Goal: Task Accomplishment & Management: Complete application form

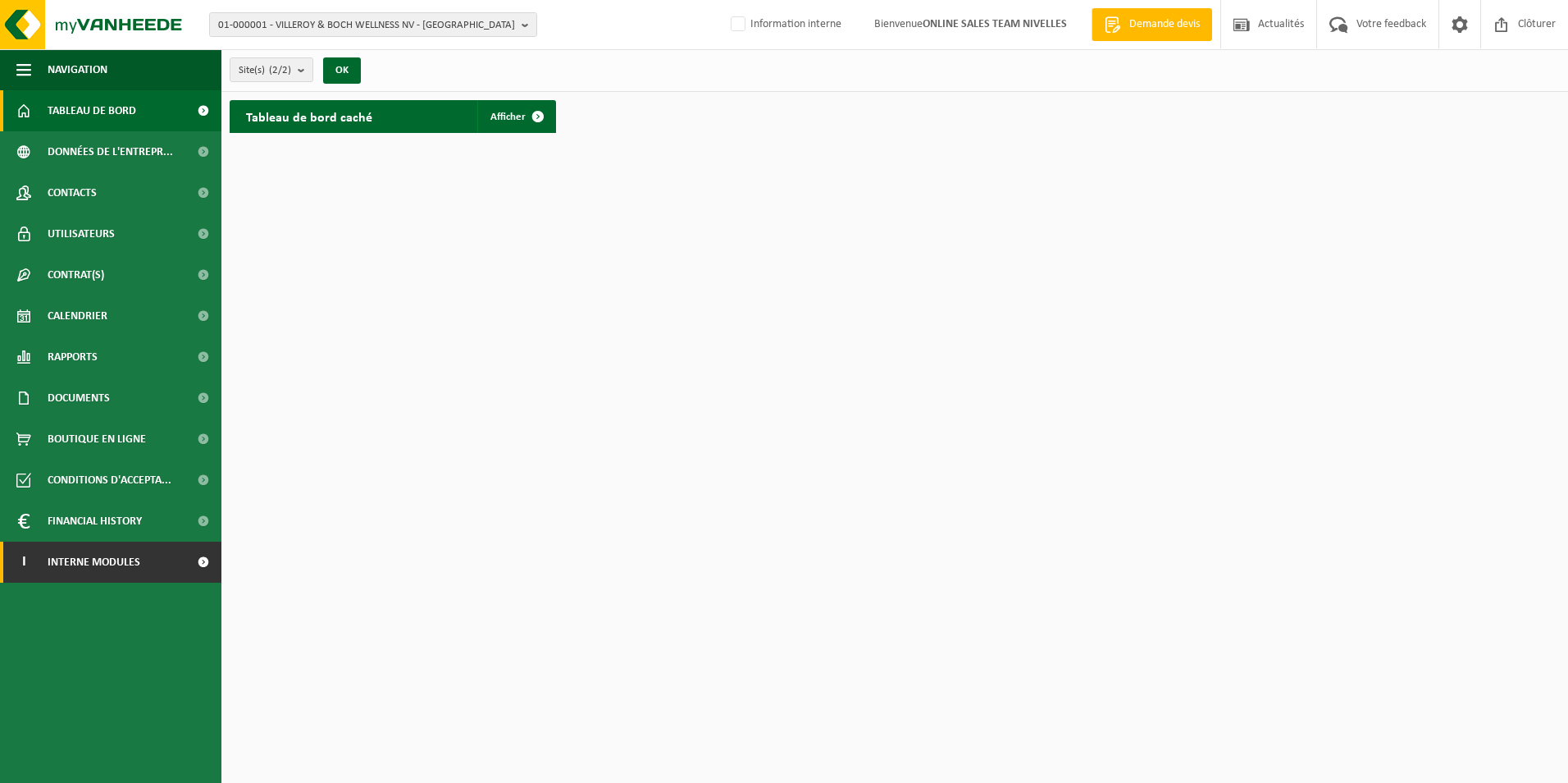
click at [94, 564] on span "Interne modules" at bounding box center [94, 562] width 93 height 41
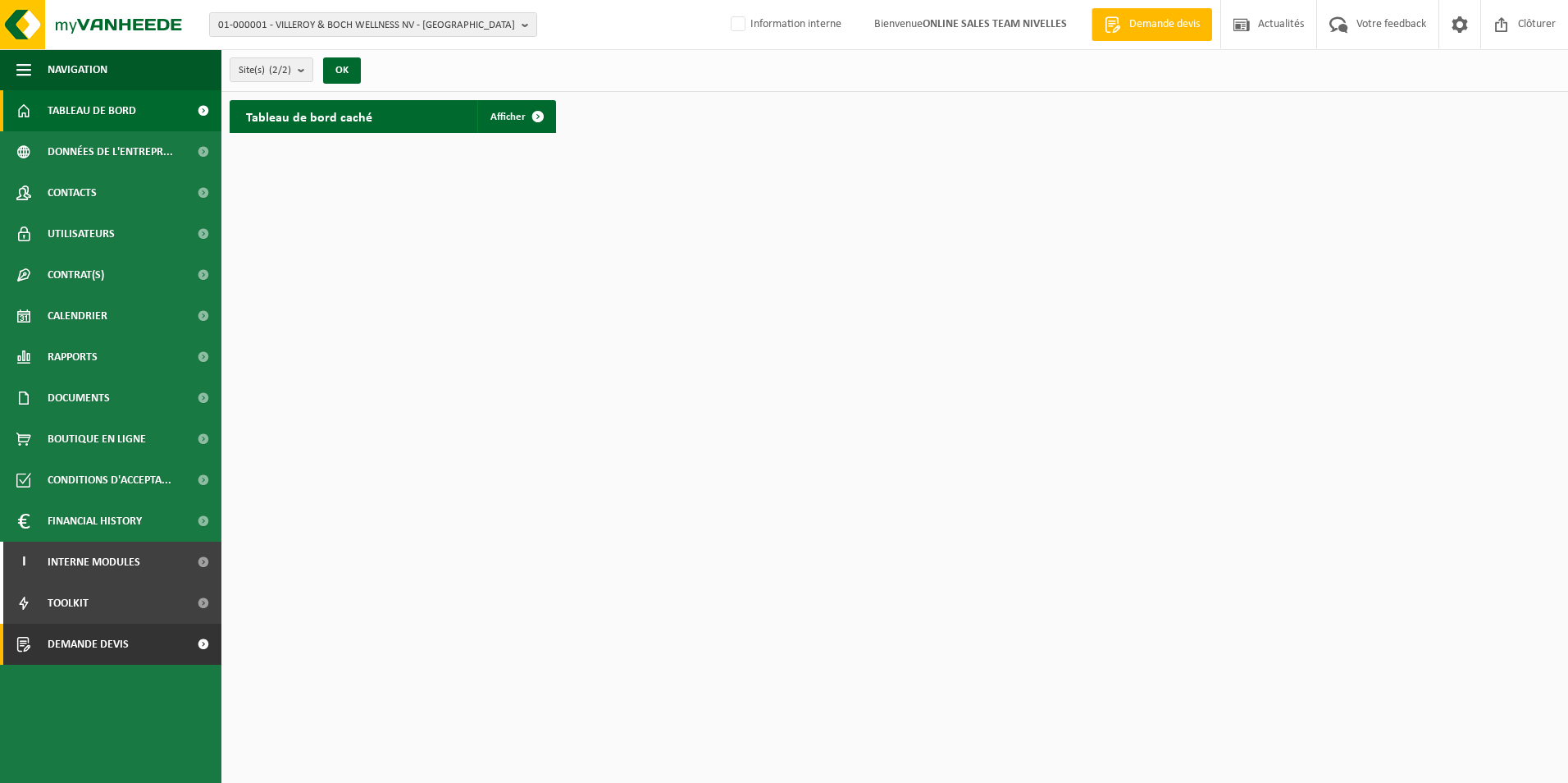
click at [75, 640] on span "Demande devis" at bounding box center [88, 644] width 81 height 41
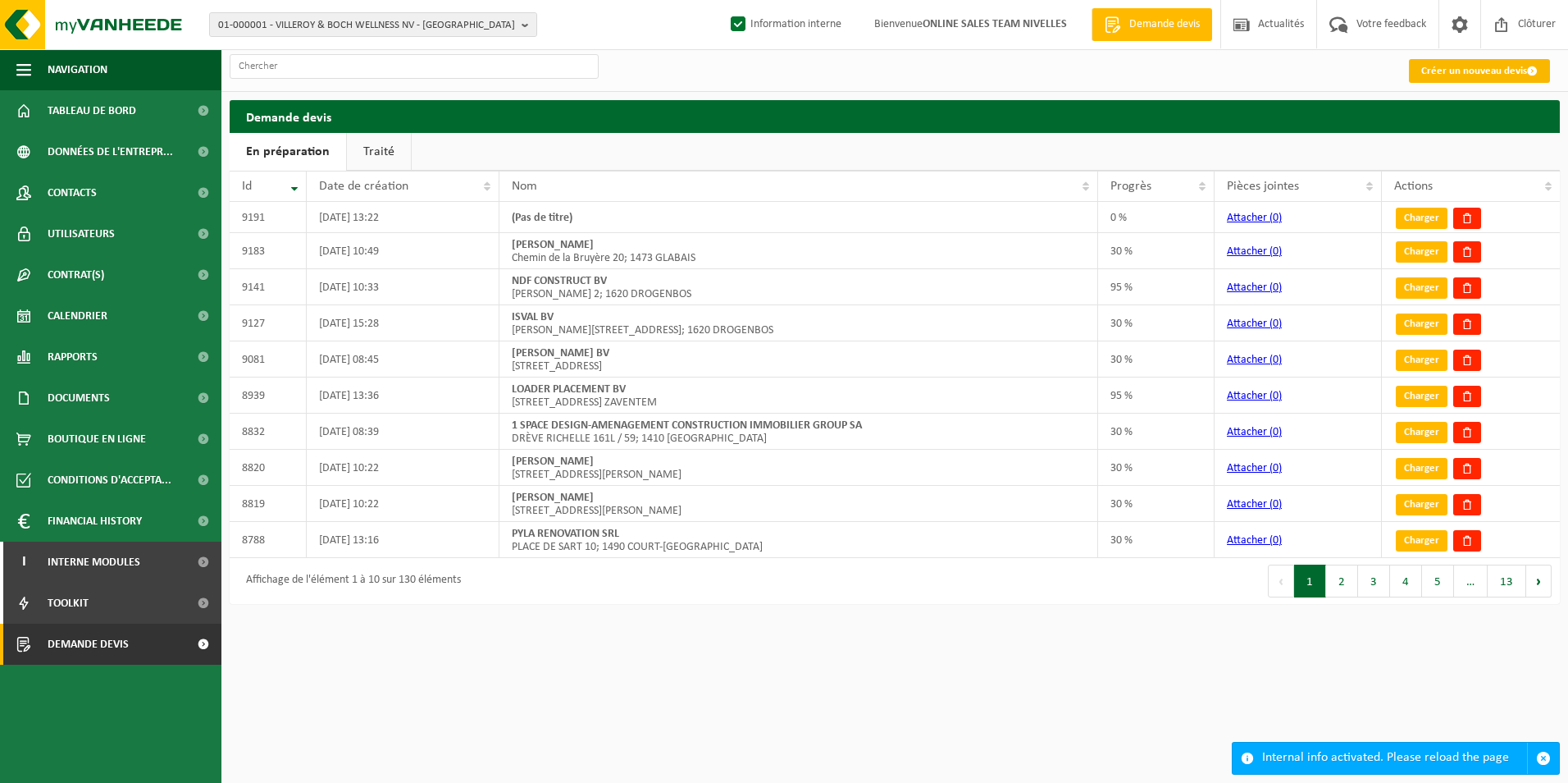
click at [1429, 70] on link "Créer un nouveau devis" at bounding box center [1480, 70] width 141 height 23
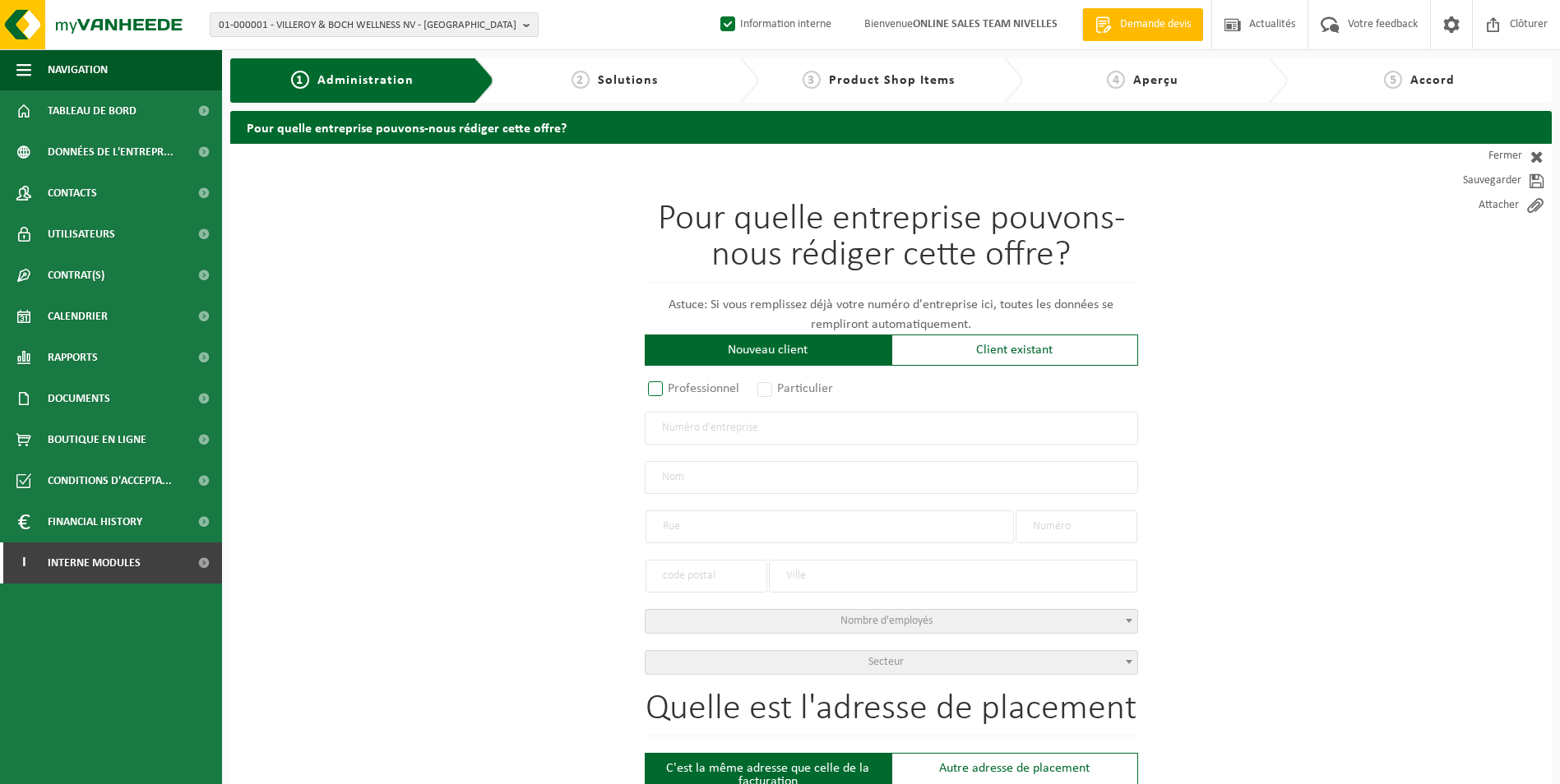
click at [705, 385] on label "Professionnel" at bounding box center [693, 388] width 99 height 23
click at [682, 385] on input "Professionnel" at bounding box center [677, 389] width 11 height 11
radio input "true"
click at [715, 428] on input "text" at bounding box center [890, 428] width 493 height 33
type input "0876871387"
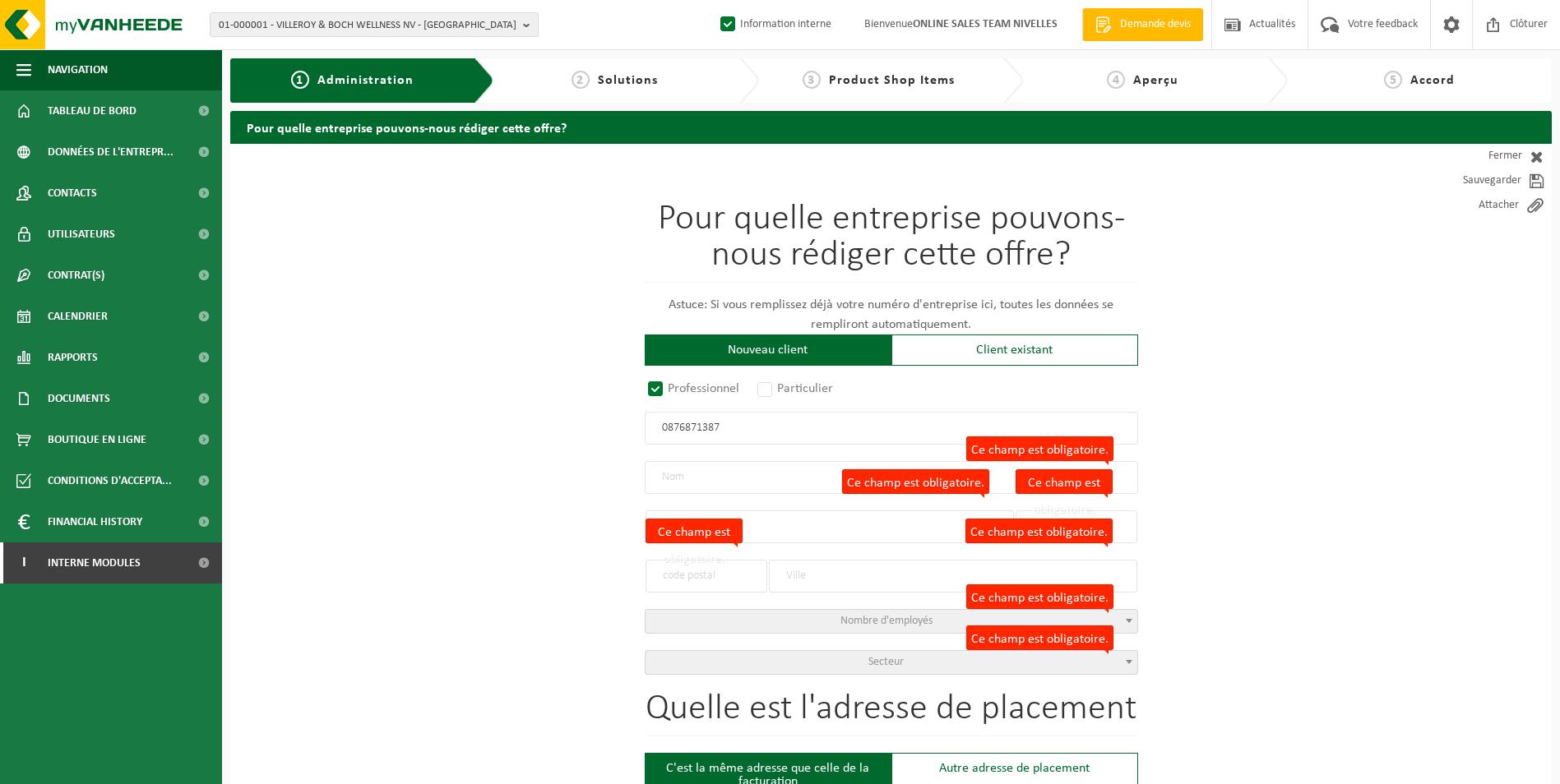
radio input "false"
select select
type input "BATI-BODY SRL"
type input "RUE JOSEPH WAUTERS"
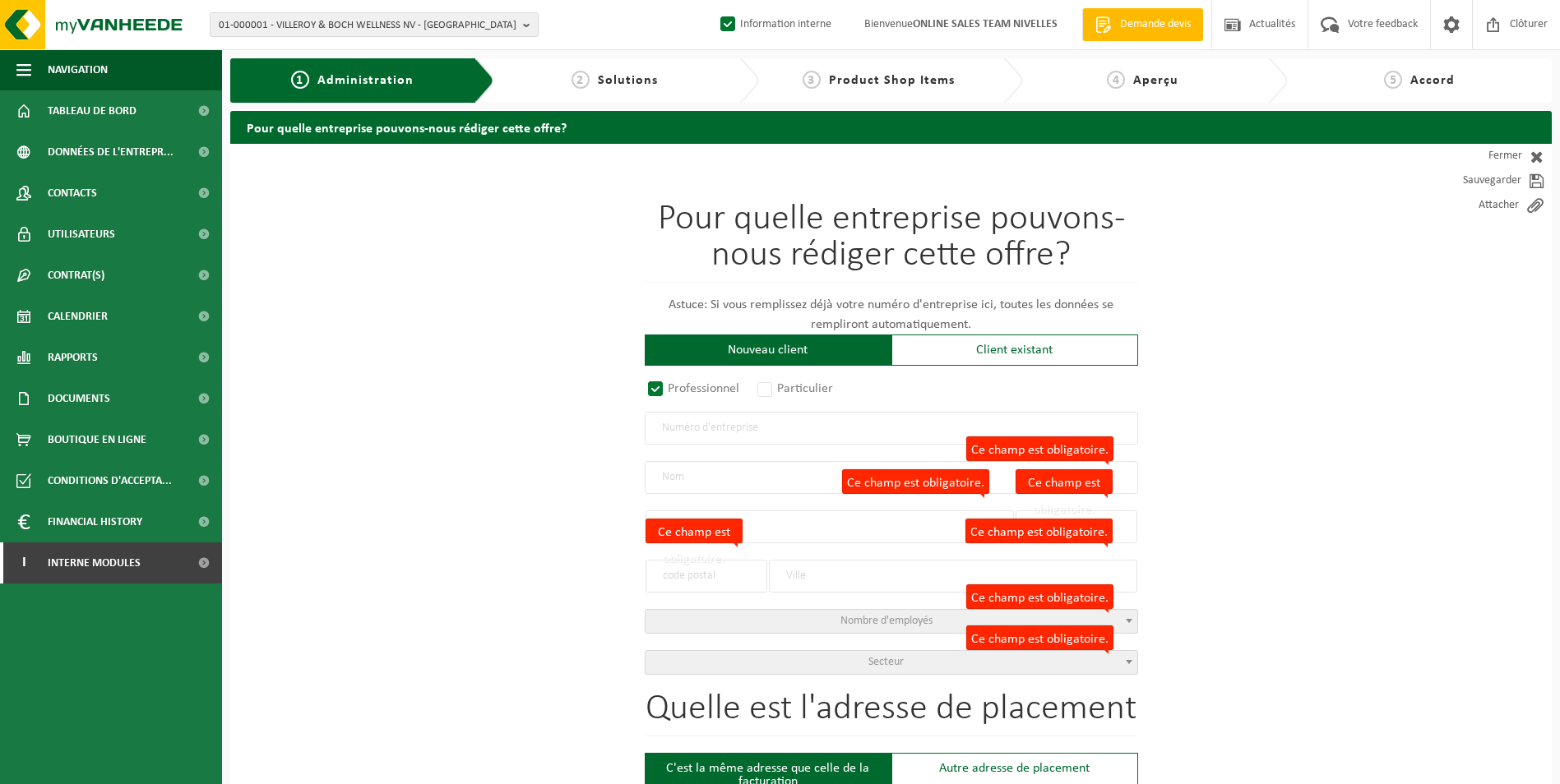
type input "34 / A"
type input "7190"
type input "ECAUSSINNES"
type input "2149994013"
radio input "true"
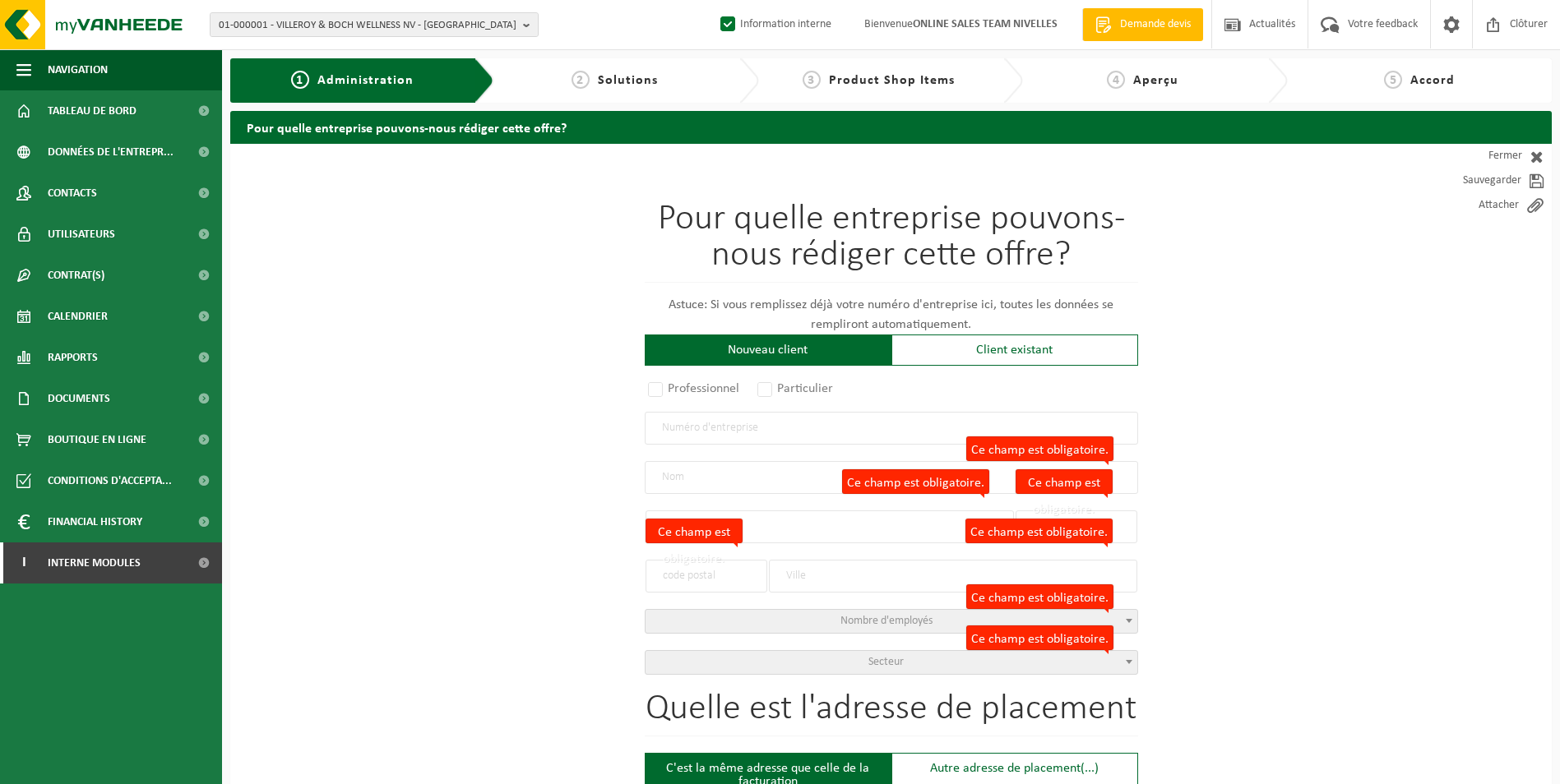
select select "146790"
type input "0876.871.387"
type input "BATIBODY SPRL"
type input "RUE JOSEPH WAUTERS"
type input "34A"
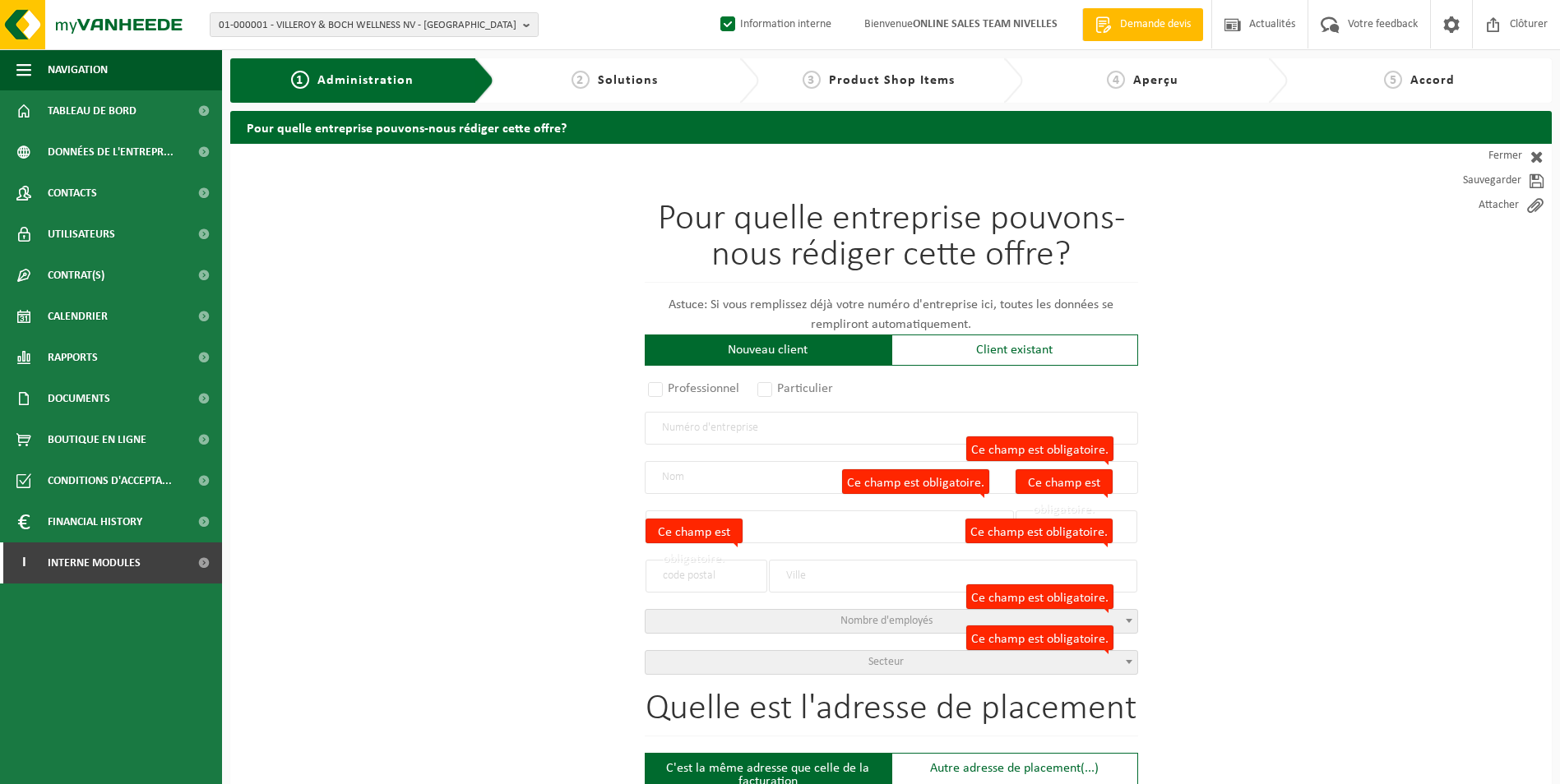
type input "7191"
type input "ECAUSSINNES-LALAING"
select select "11"
type input "BATIBODY SPRL"
type input "34A"
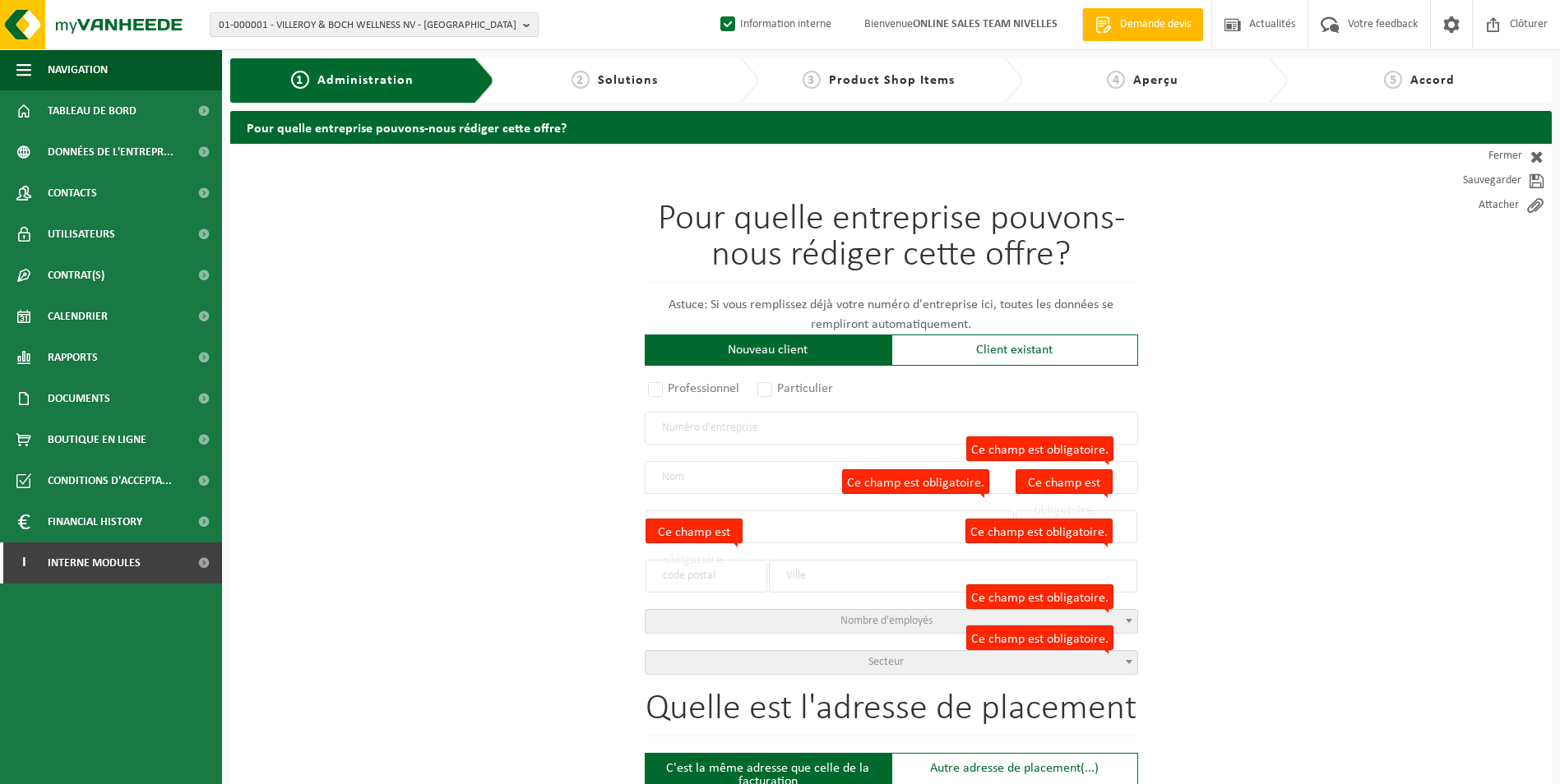
type input "7191"
type input "ECAUSSINNES-LALAING"
select select
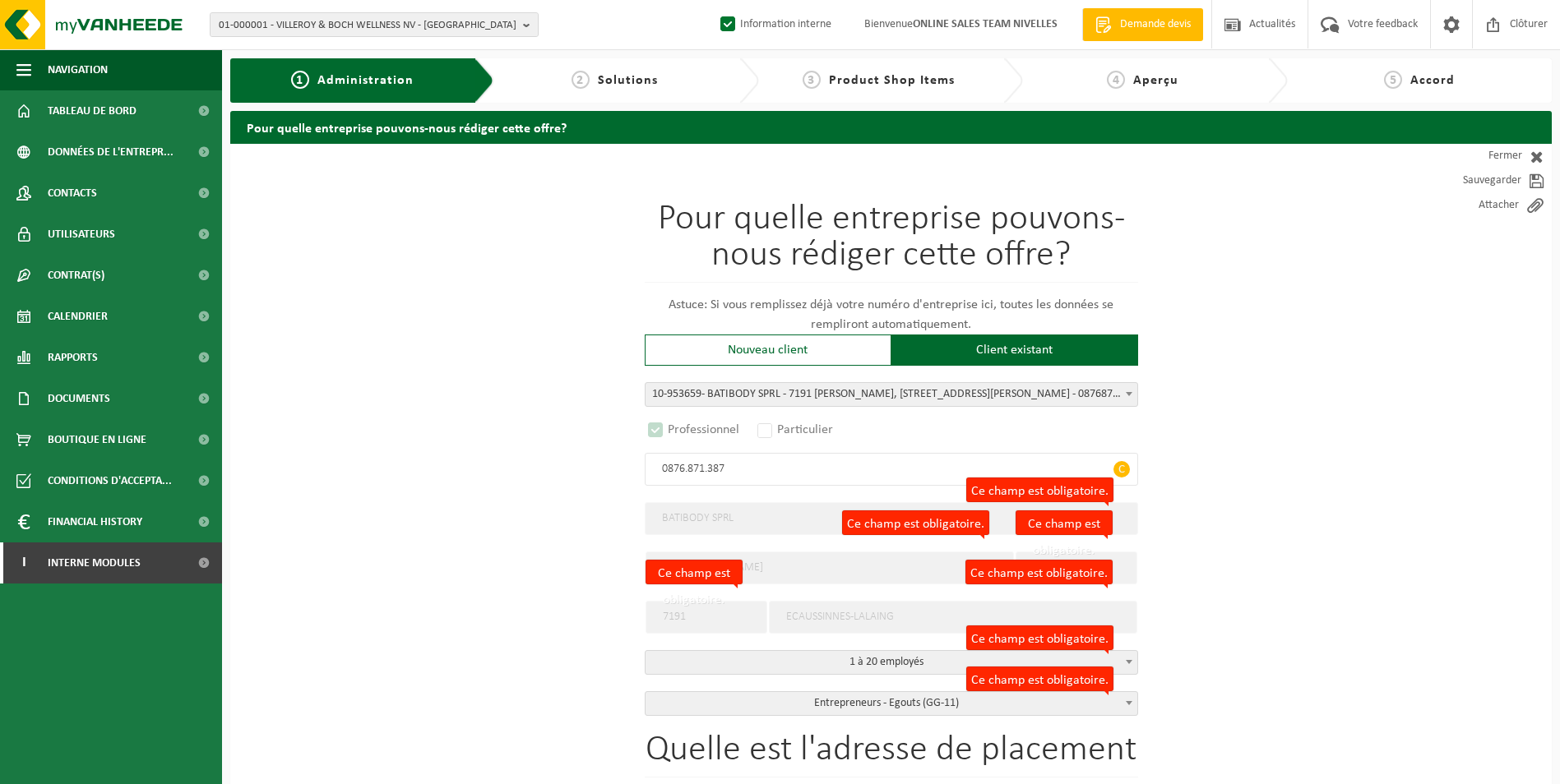
select select "D"
select select
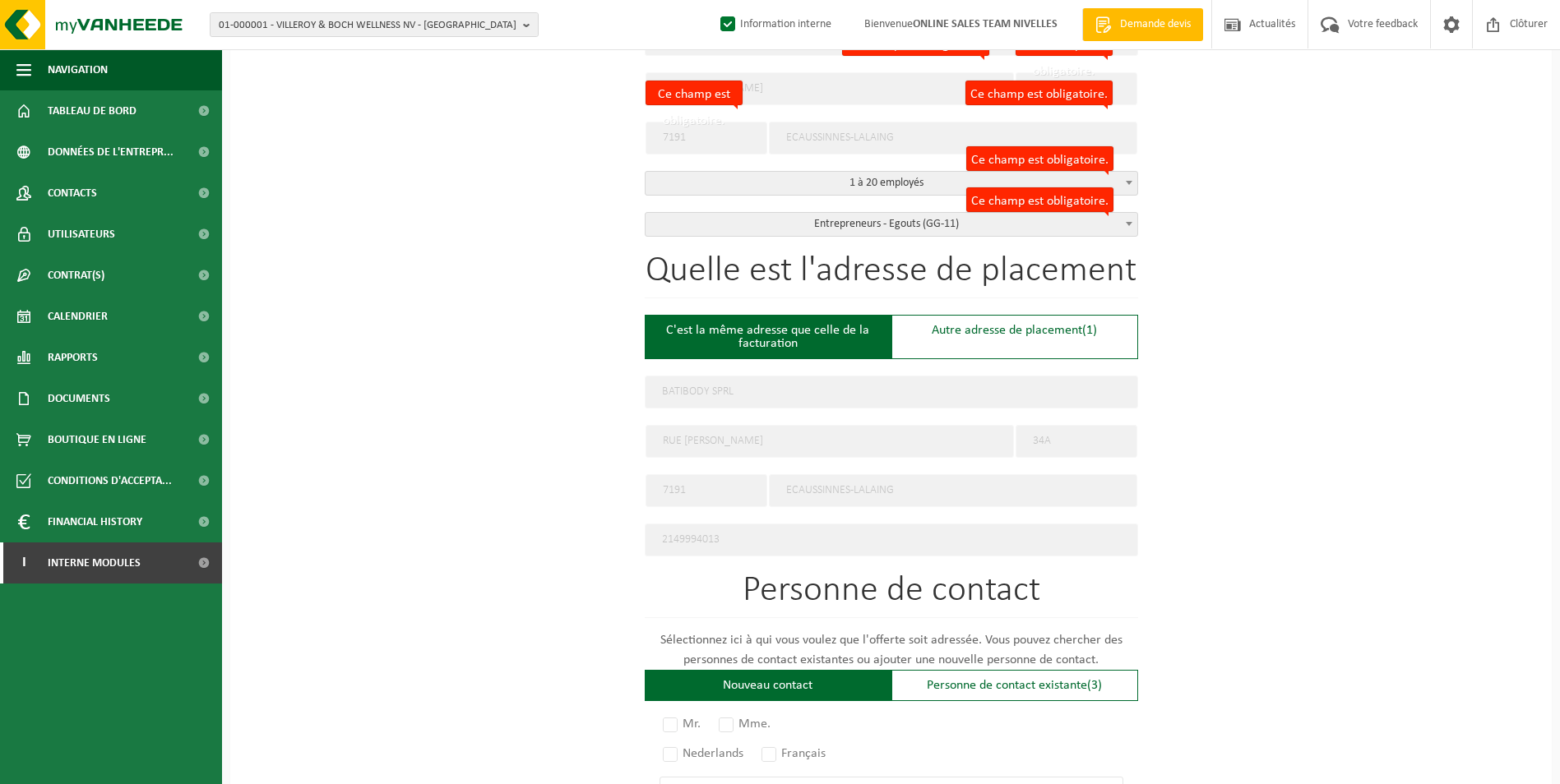
scroll to position [493, 0]
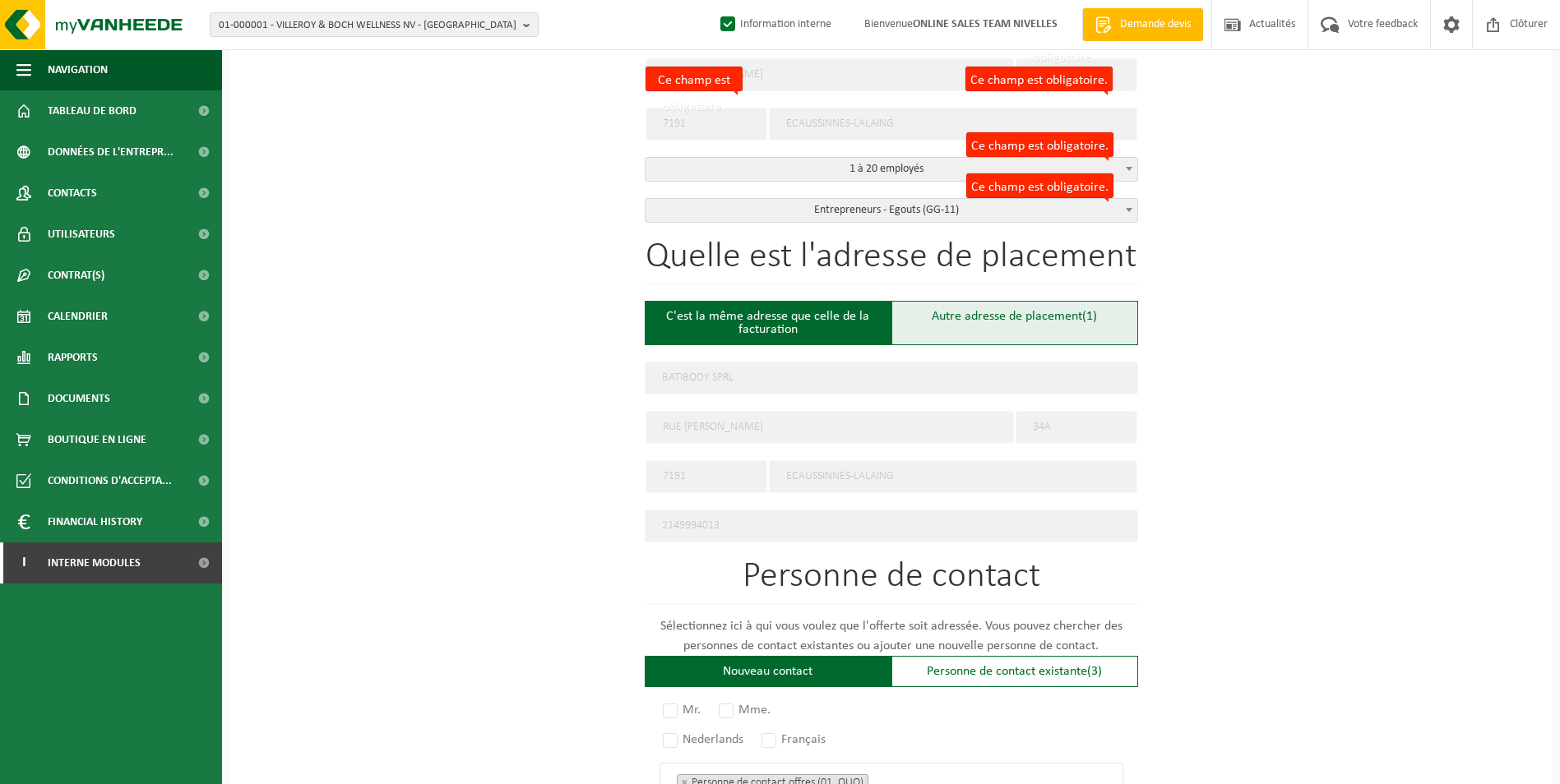
click at [985, 324] on div "Autre adresse de placement (1)" at bounding box center [1015, 322] width 247 height 44
type input "Chantier -"
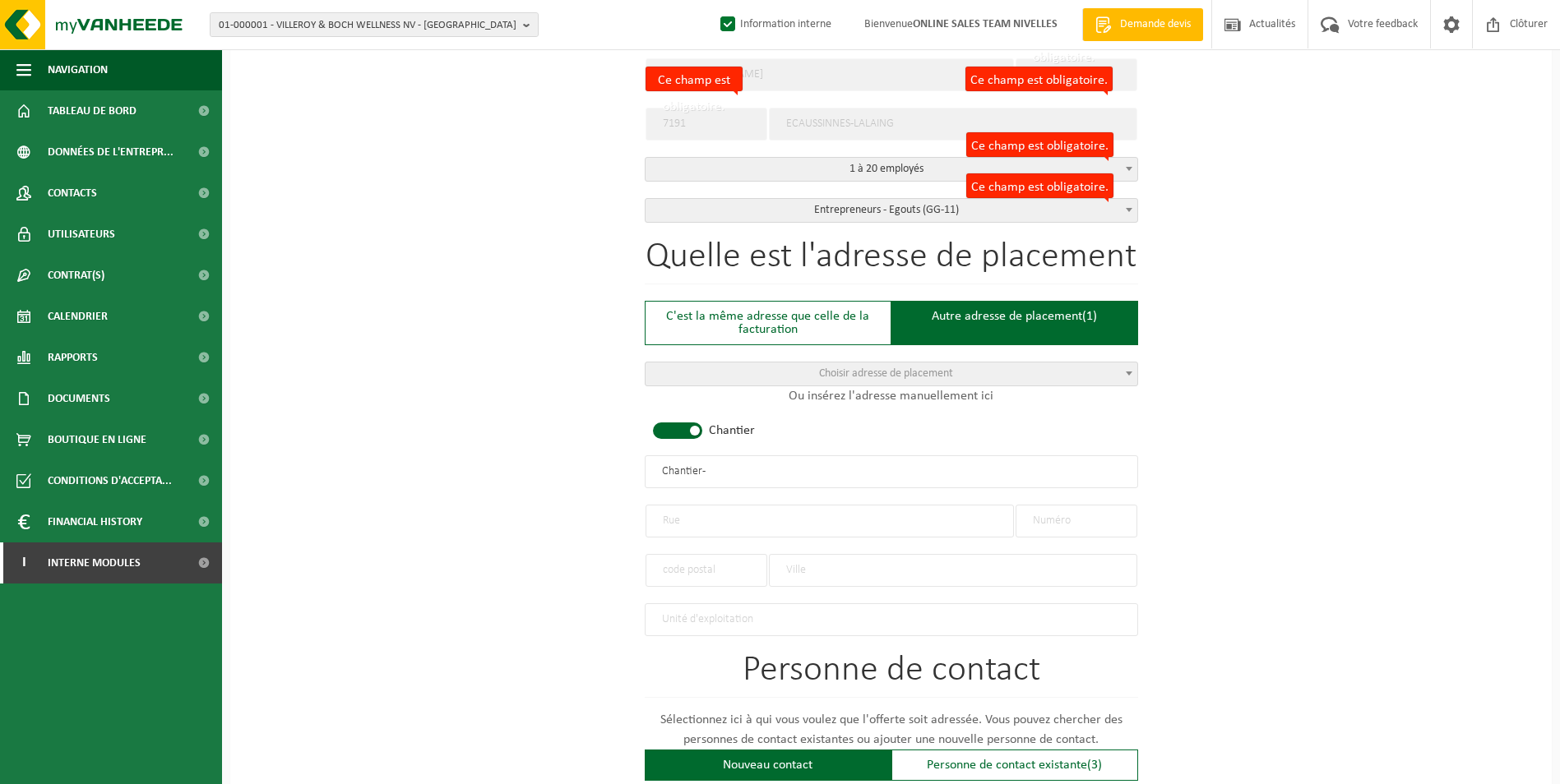
click at [686, 432] on span at bounding box center [678, 430] width 49 height 17
click at [705, 523] on input "text" at bounding box center [830, 521] width 369 height 33
click at [711, 562] on input "text" at bounding box center [706, 570] width 122 height 33
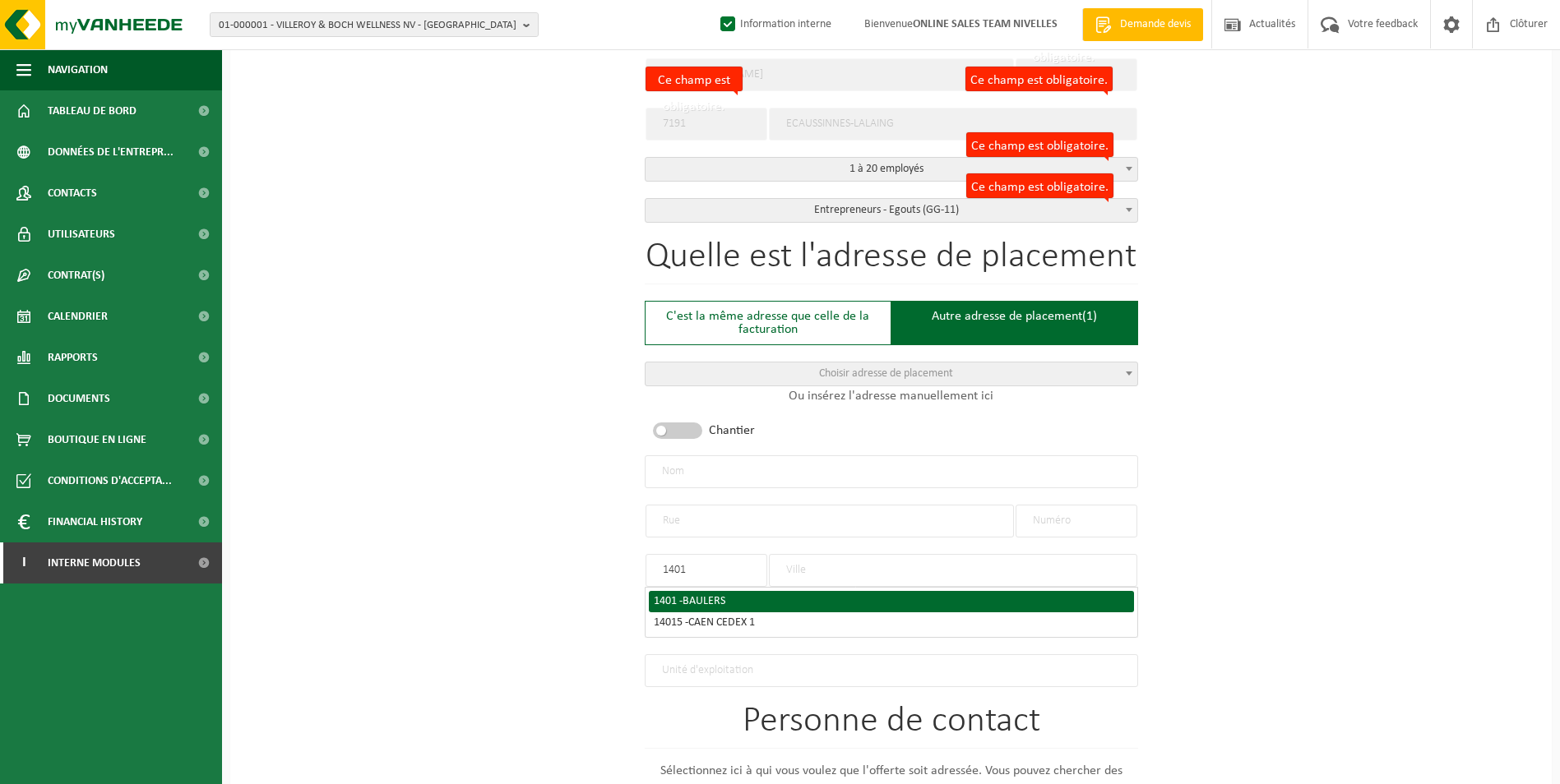
type input "1401"
click at [710, 595] on span "BAULERS" at bounding box center [704, 601] width 43 height 13
type input "BAULERS"
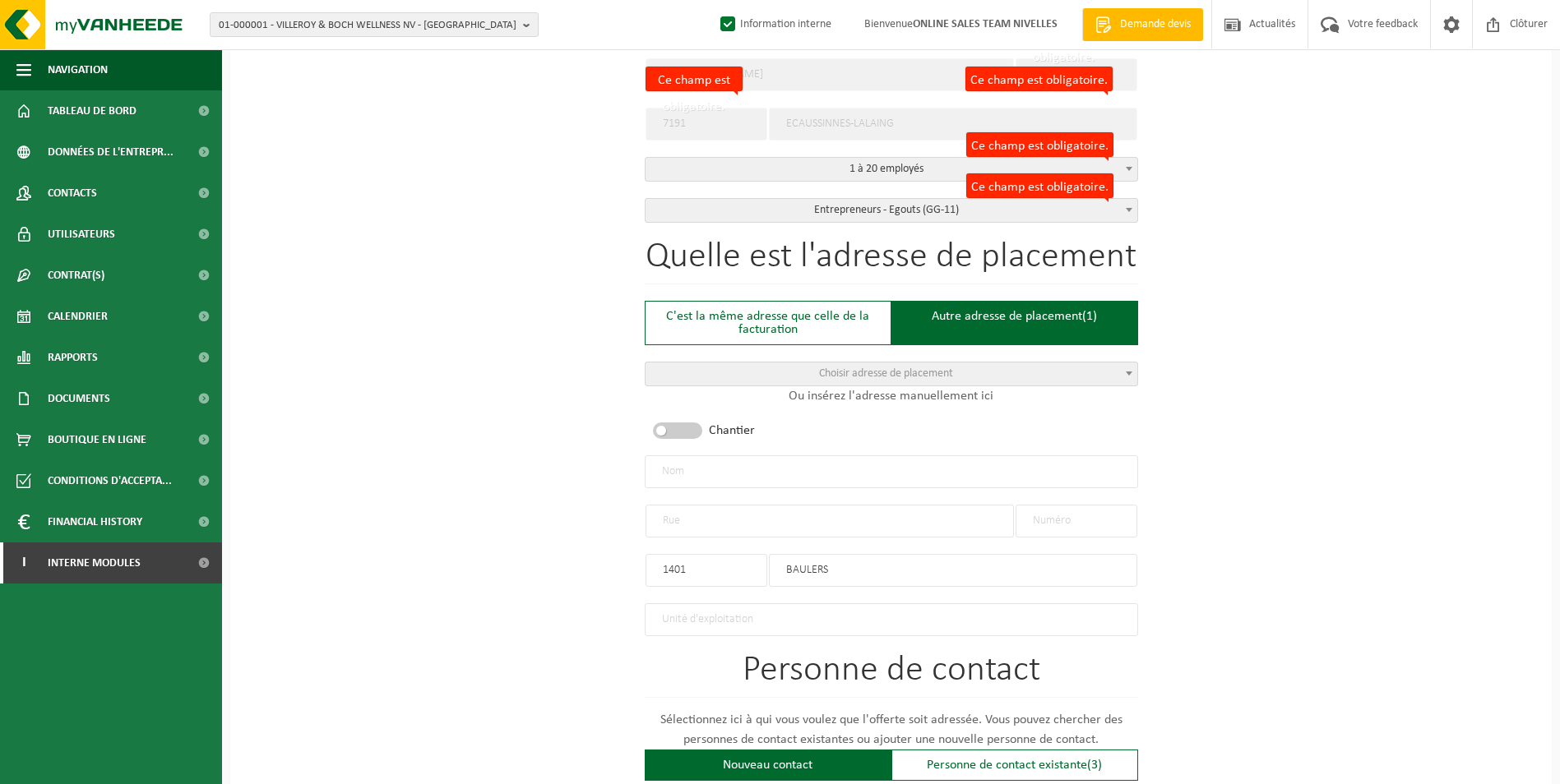
click at [730, 516] on input "text" at bounding box center [830, 521] width 369 height 33
type input "c"
type input "CHAUSSEE DE BRUXELLES"
click at [1104, 514] on input "text" at bounding box center [1077, 521] width 122 height 33
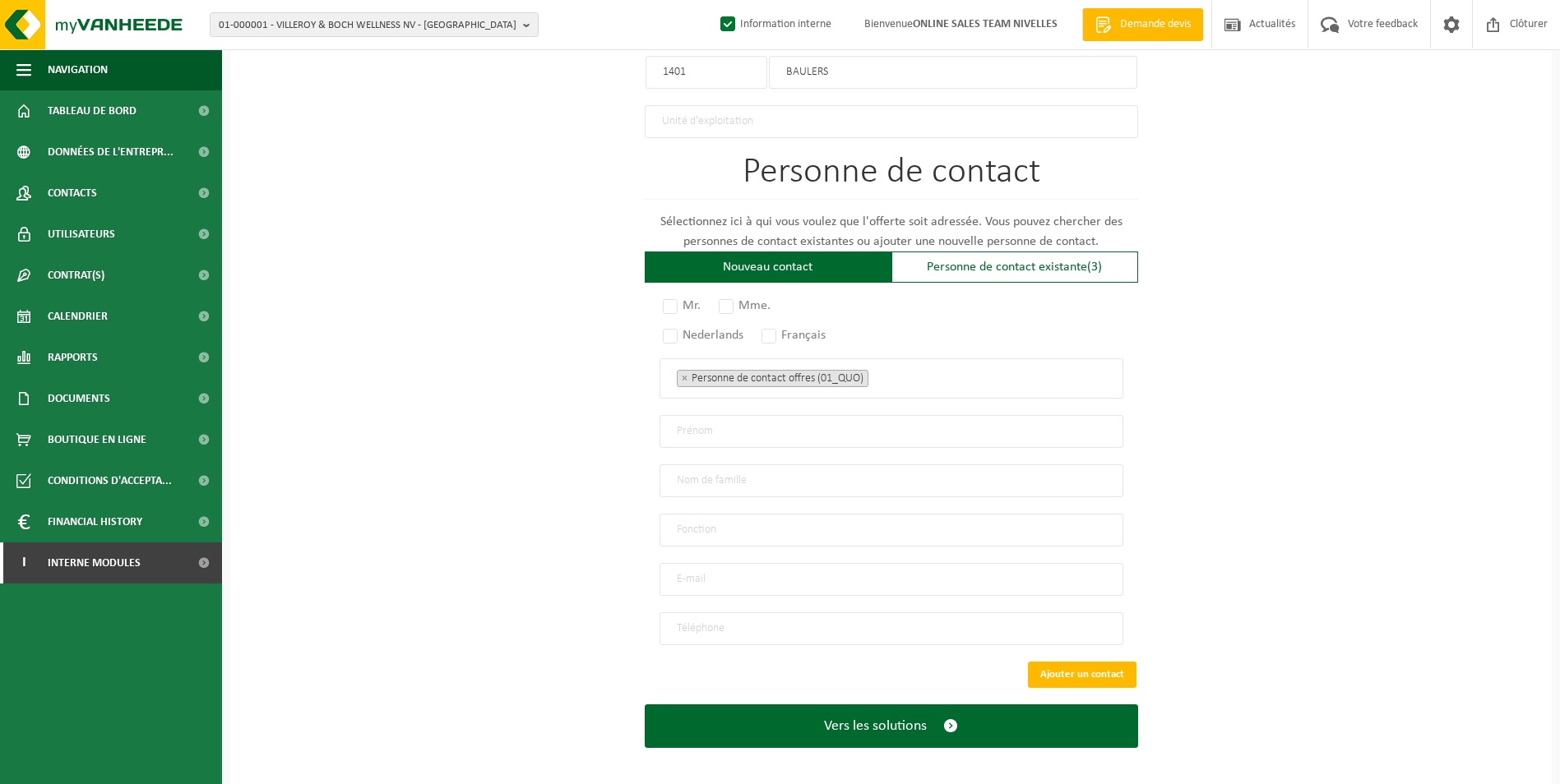
scroll to position [992, 0]
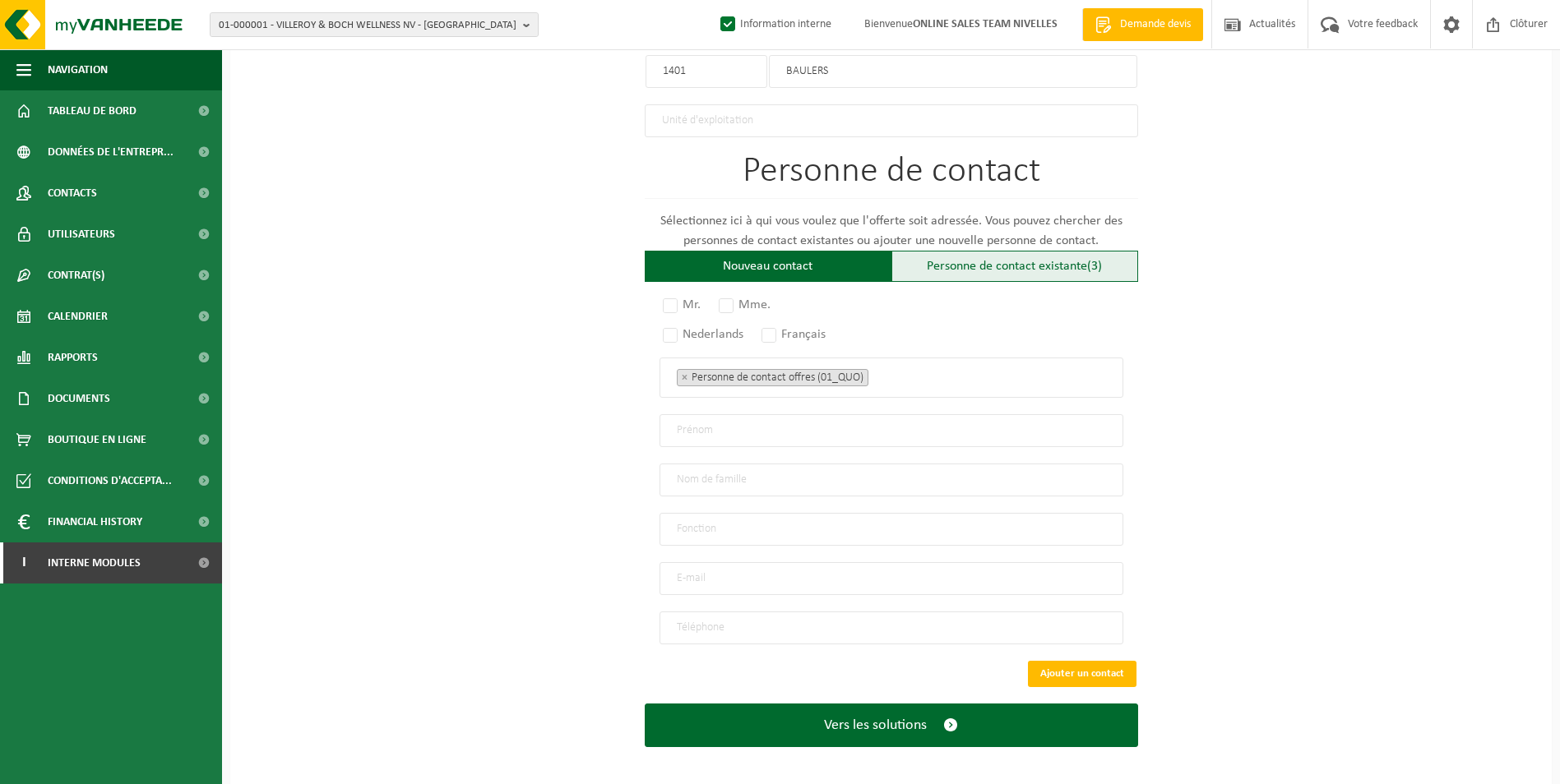
type input "211"
click at [995, 268] on div "Personne de contact existante (3)" at bounding box center [1015, 267] width 247 height 31
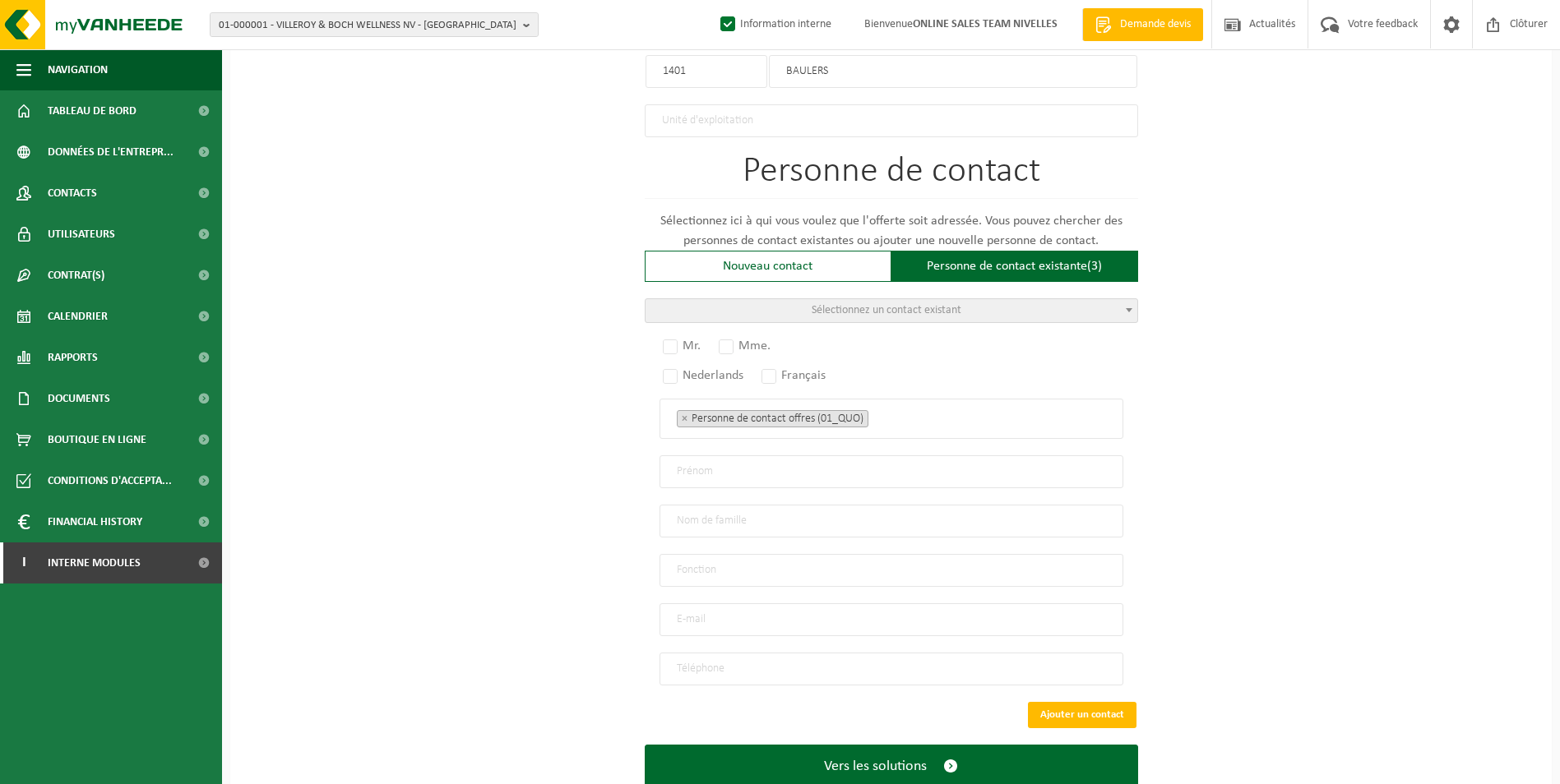
click at [869, 310] on span "Sélectionnez un contact existant" at bounding box center [886, 310] width 150 height 13
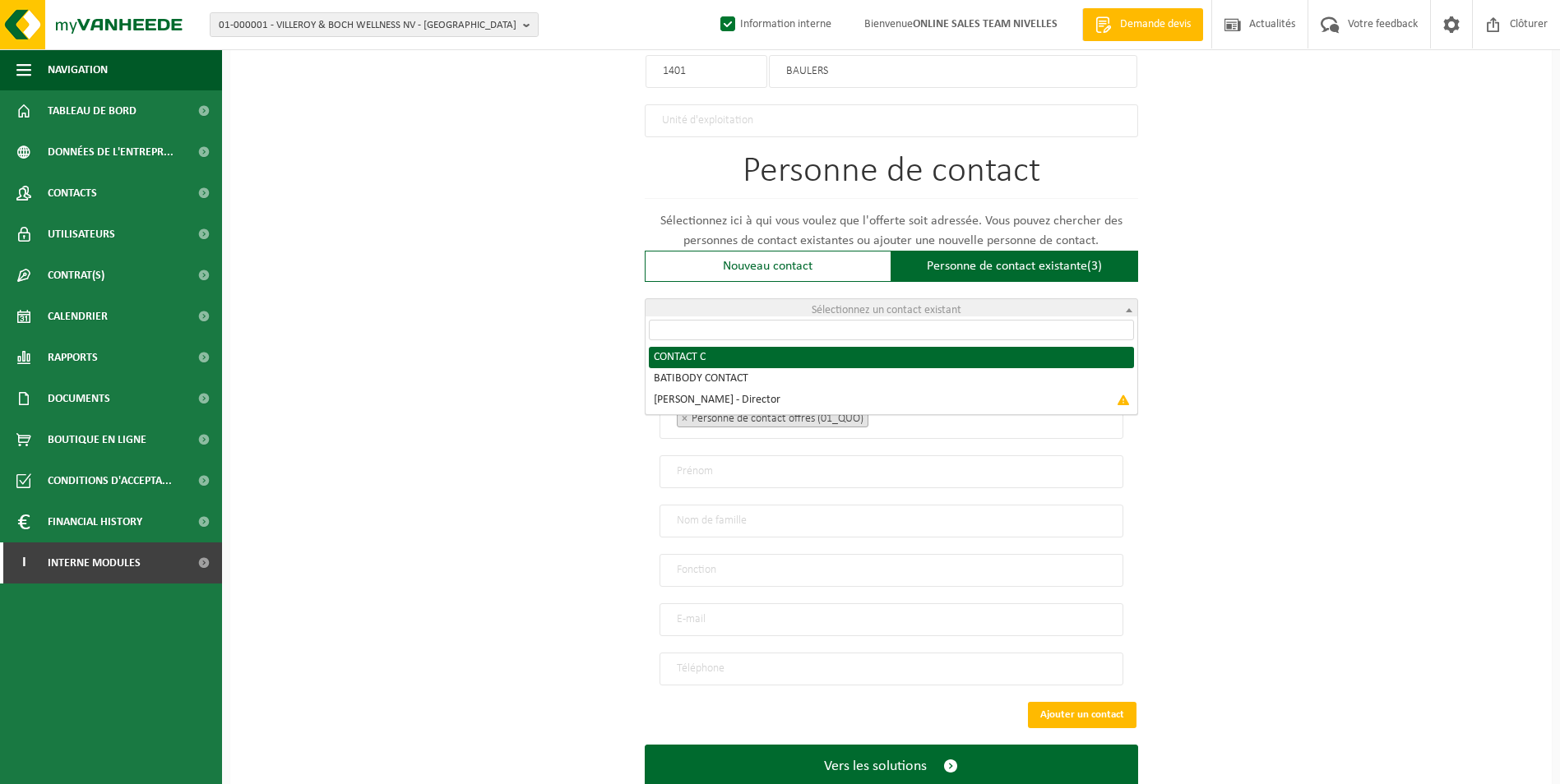
radio input "true"
select select "{"code":"10-859794","firstname":"C","surname":"CONTACT","gender":"Unknown","pos…"
type input "C"
type input "CONTACT"
type input "info@batibody.be"
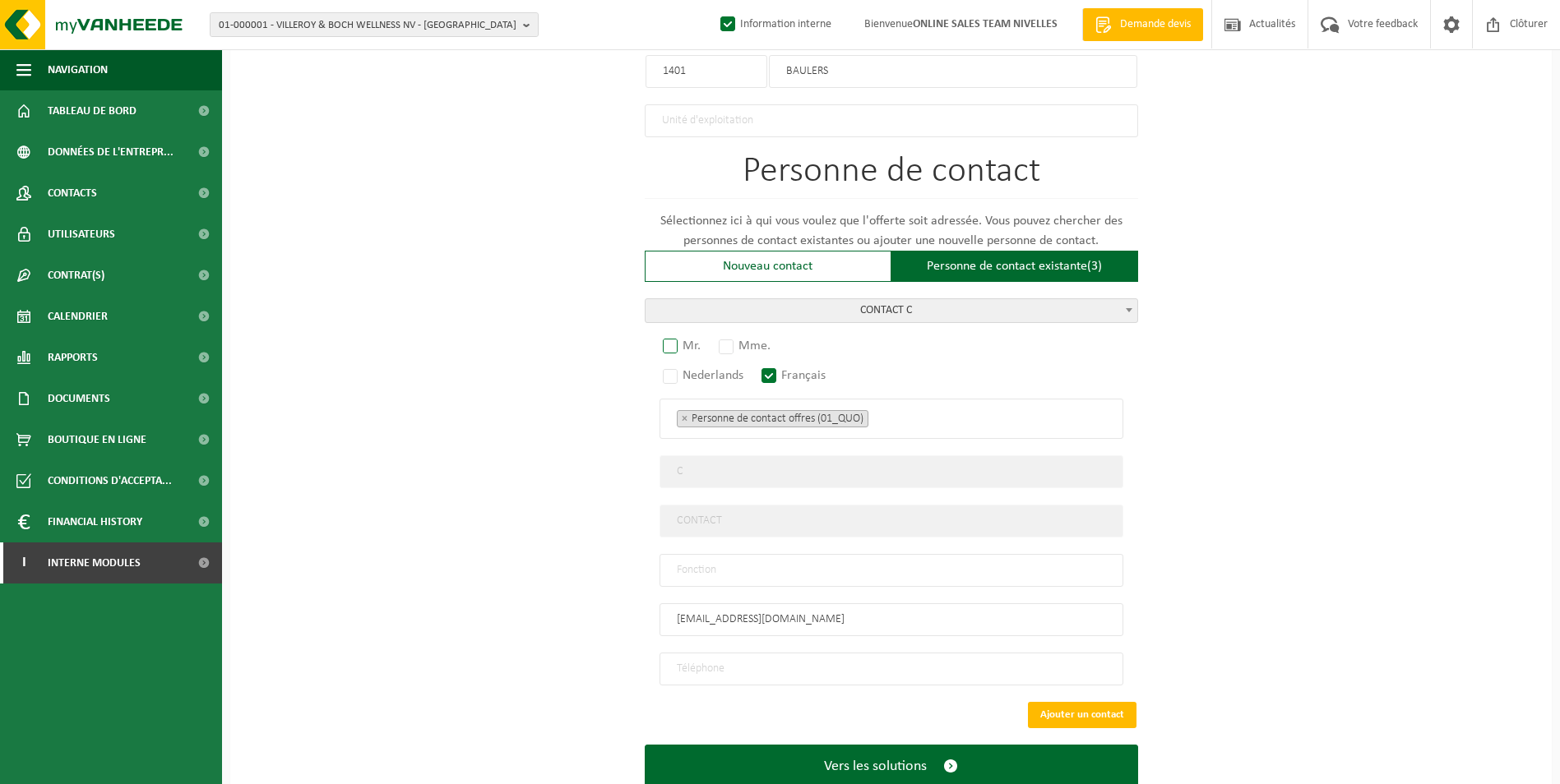
click at [665, 340] on label "Mr." at bounding box center [681, 345] width 46 height 23
radio input "true"
click at [902, 410] on ul "× Personne de contact offres (01_QUO)" at bounding box center [891, 418] width 429 height 22
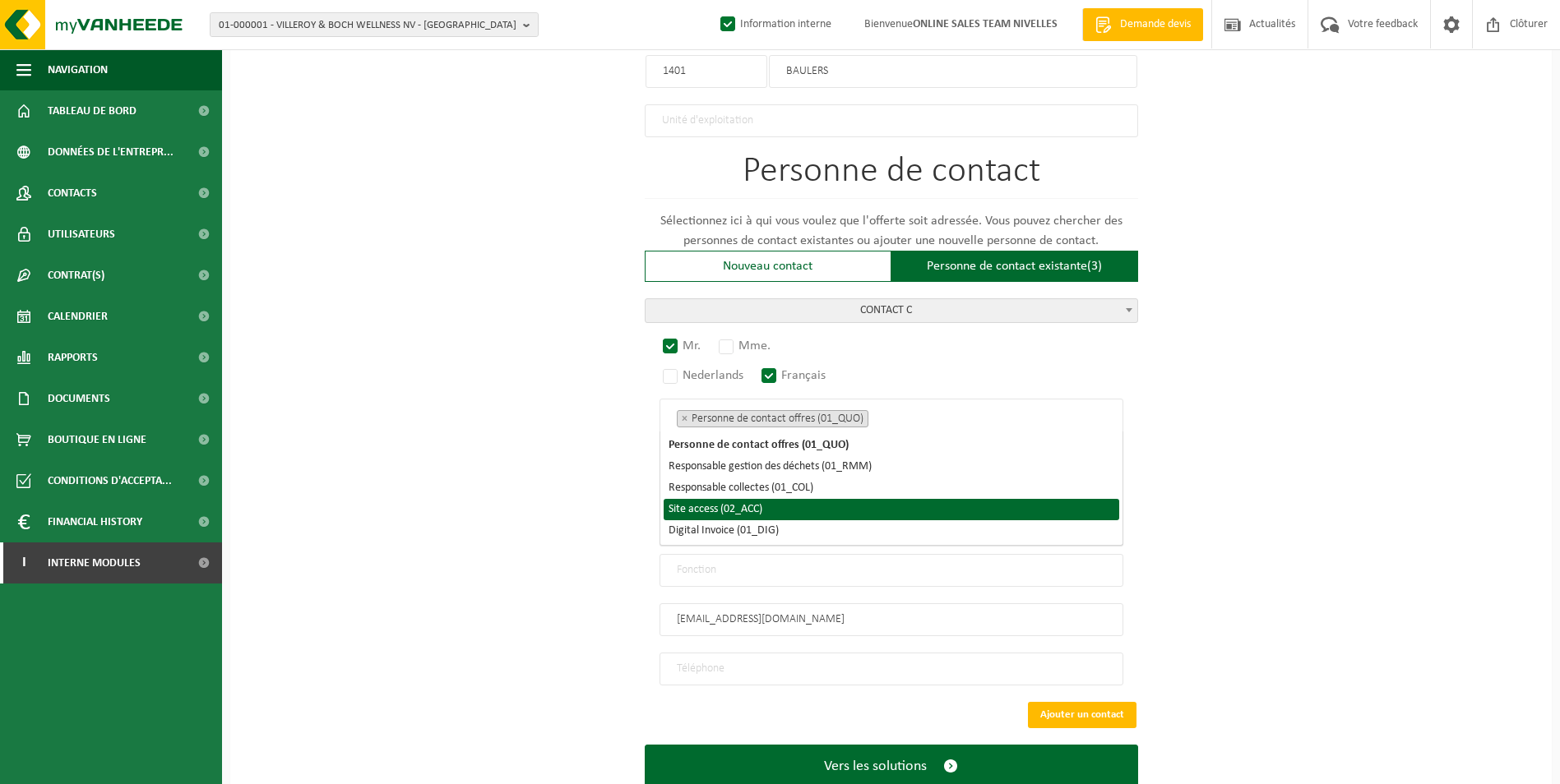
click at [779, 507] on li "Site access (02_ACC)" at bounding box center [891, 510] width 456 height 22
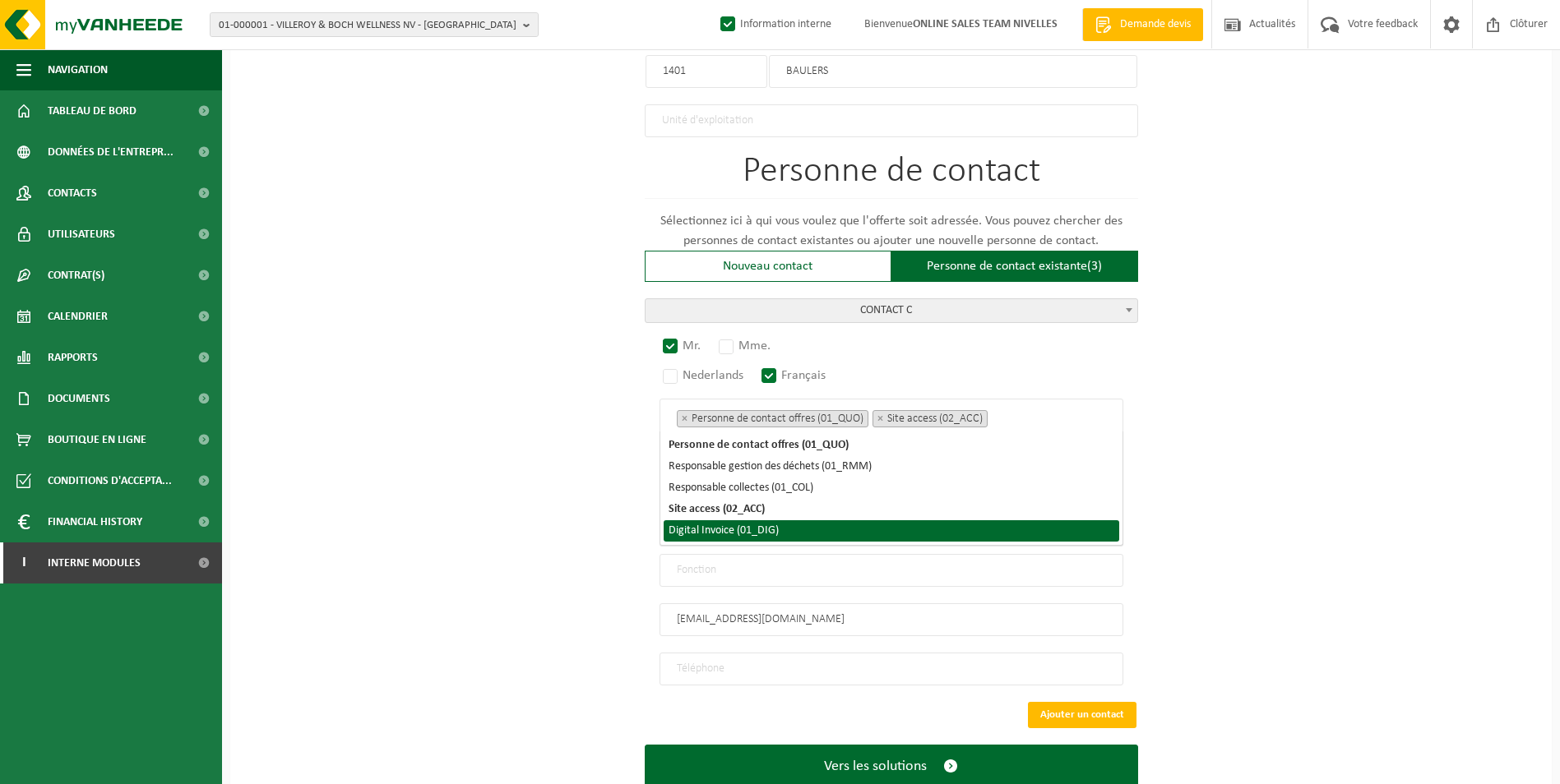
click at [761, 526] on li "Digital Invoice (01_DIG)" at bounding box center [891, 531] width 456 height 22
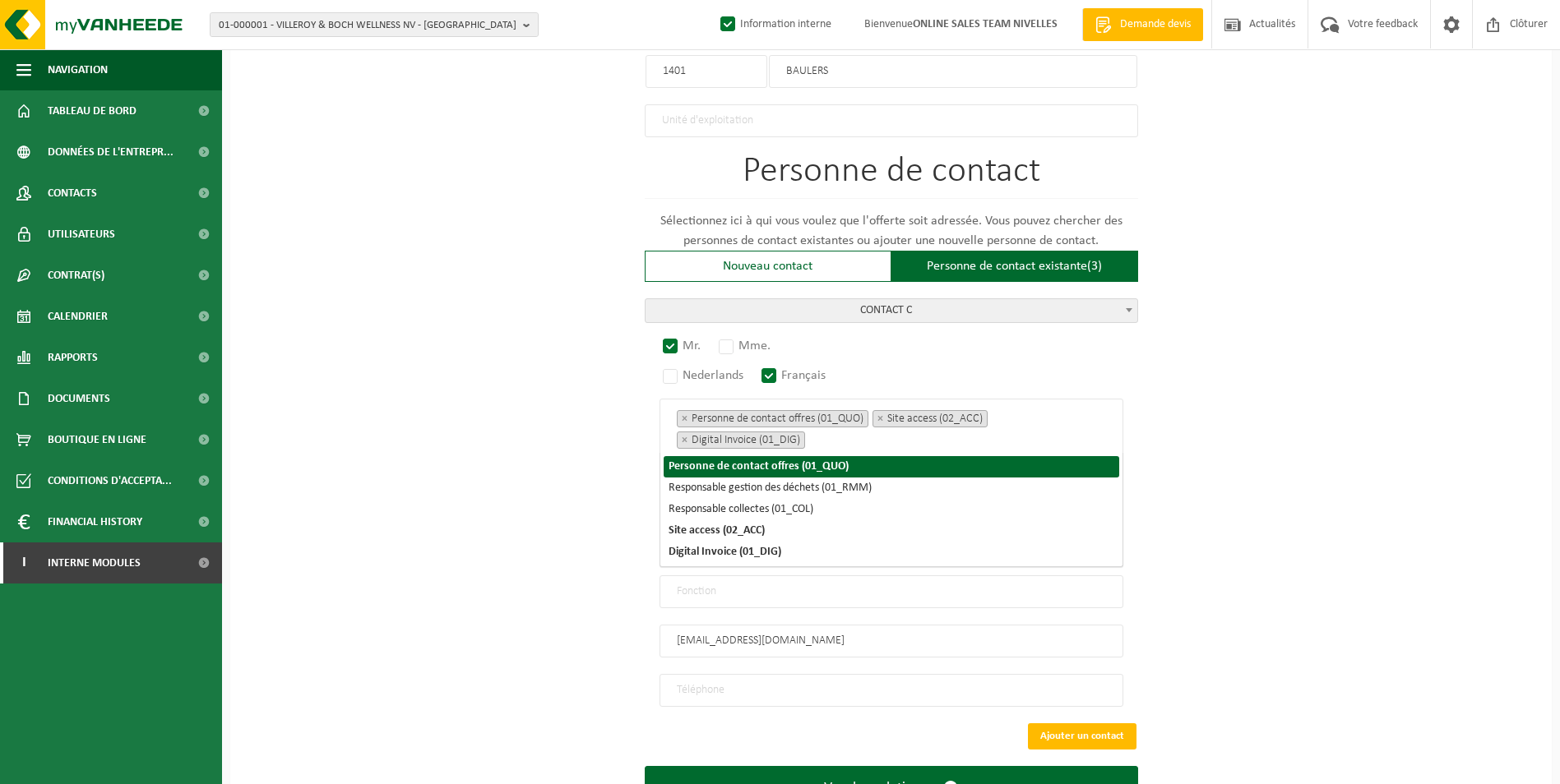
click at [1220, 482] on div "Pour quelle entreprise pouvons-nous rédiger cette offre? Astuce: Si vous rempli…" at bounding box center [890, 1] width 1321 height 1698
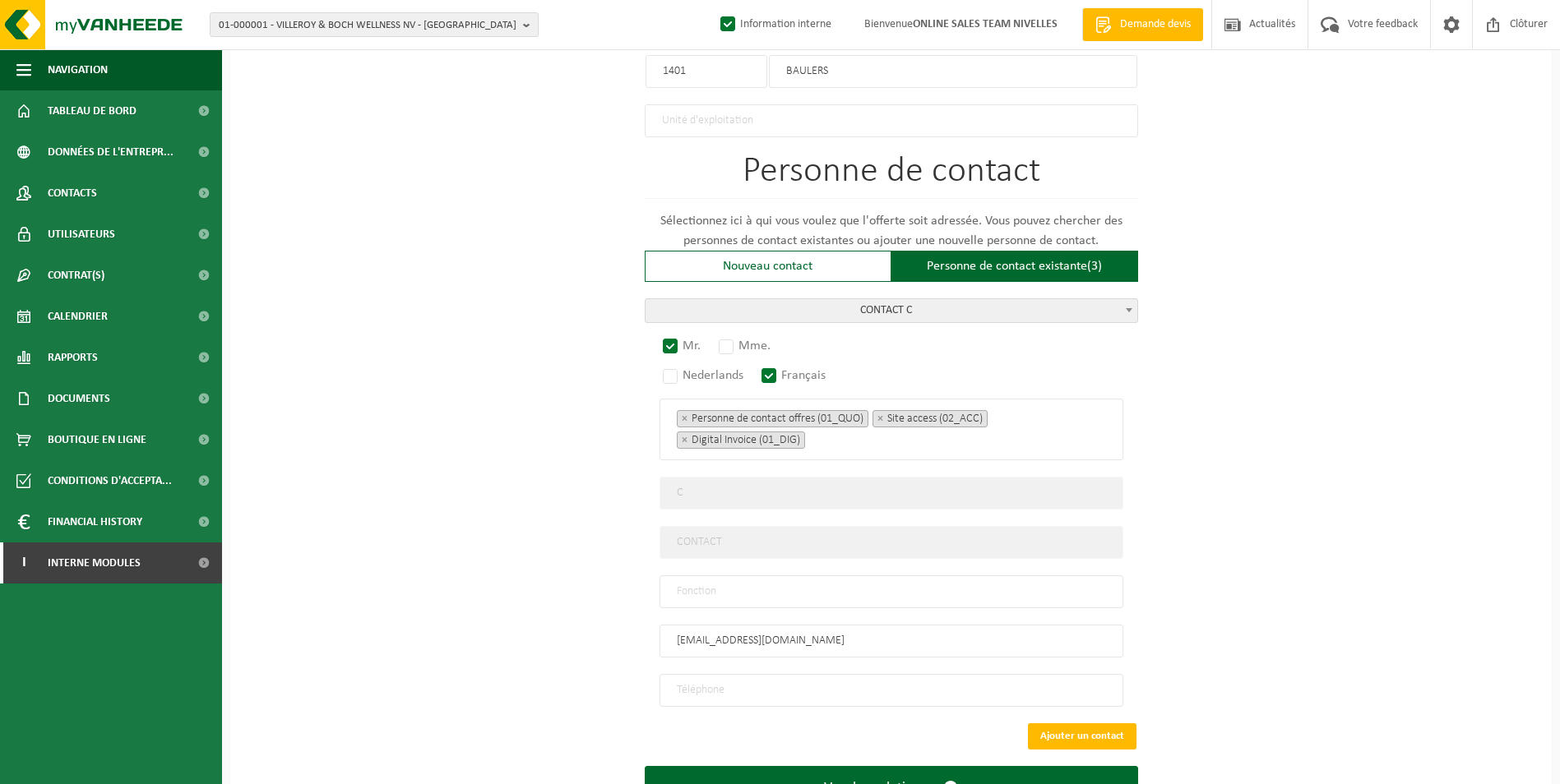
click at [821, 585] on input "text" at bounding box center [890, 592] width 464 height 33
type input "CONTACT"
drag, startPoint x: 752, startPoint y: 680, endPoint x: 737, endPoint y: 665, distance: 21.2
click at [752, 680] on input "tel" at bounding box center [890, 691] width 464 height 33
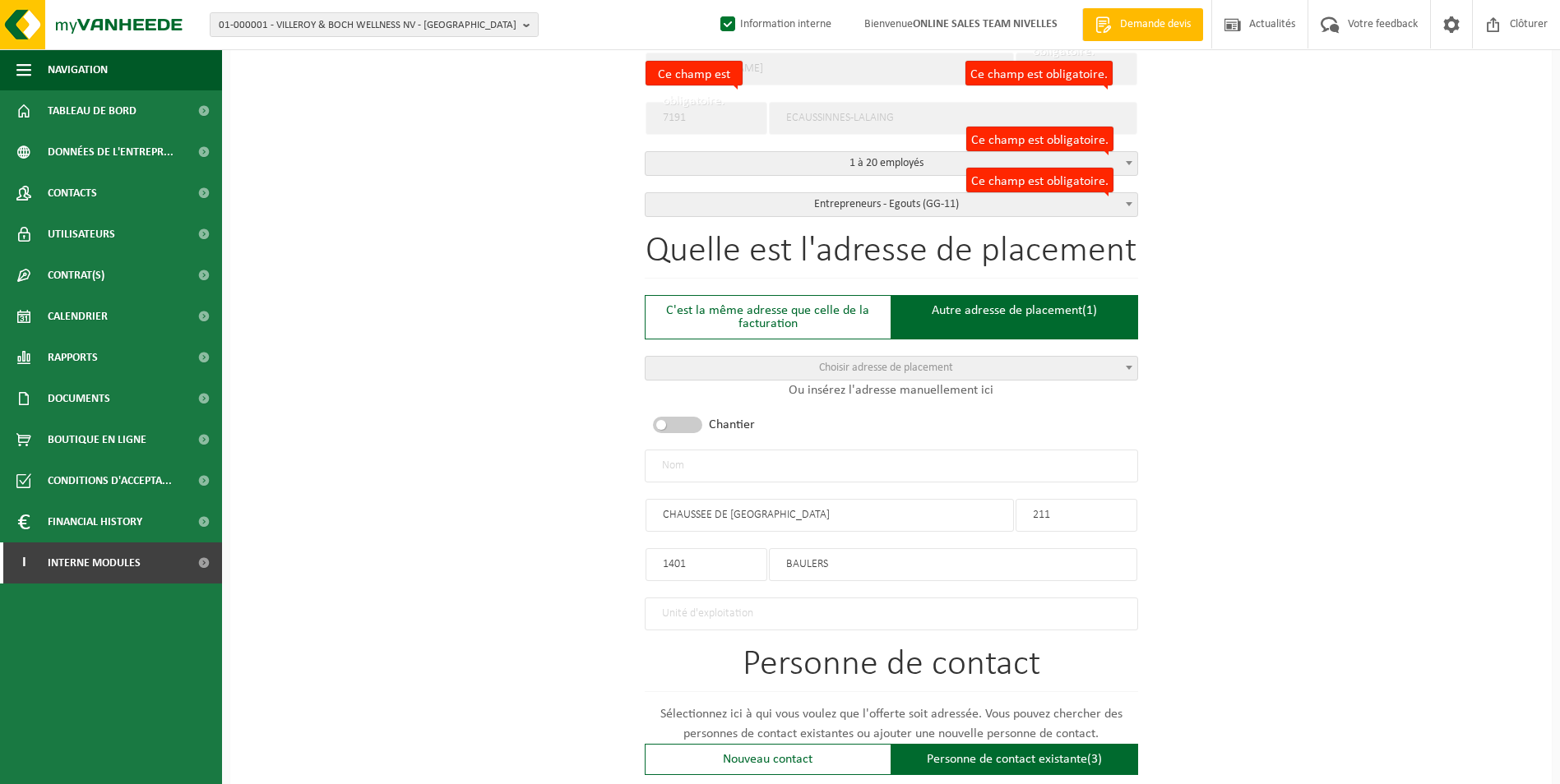
scroll to position [416, 0]
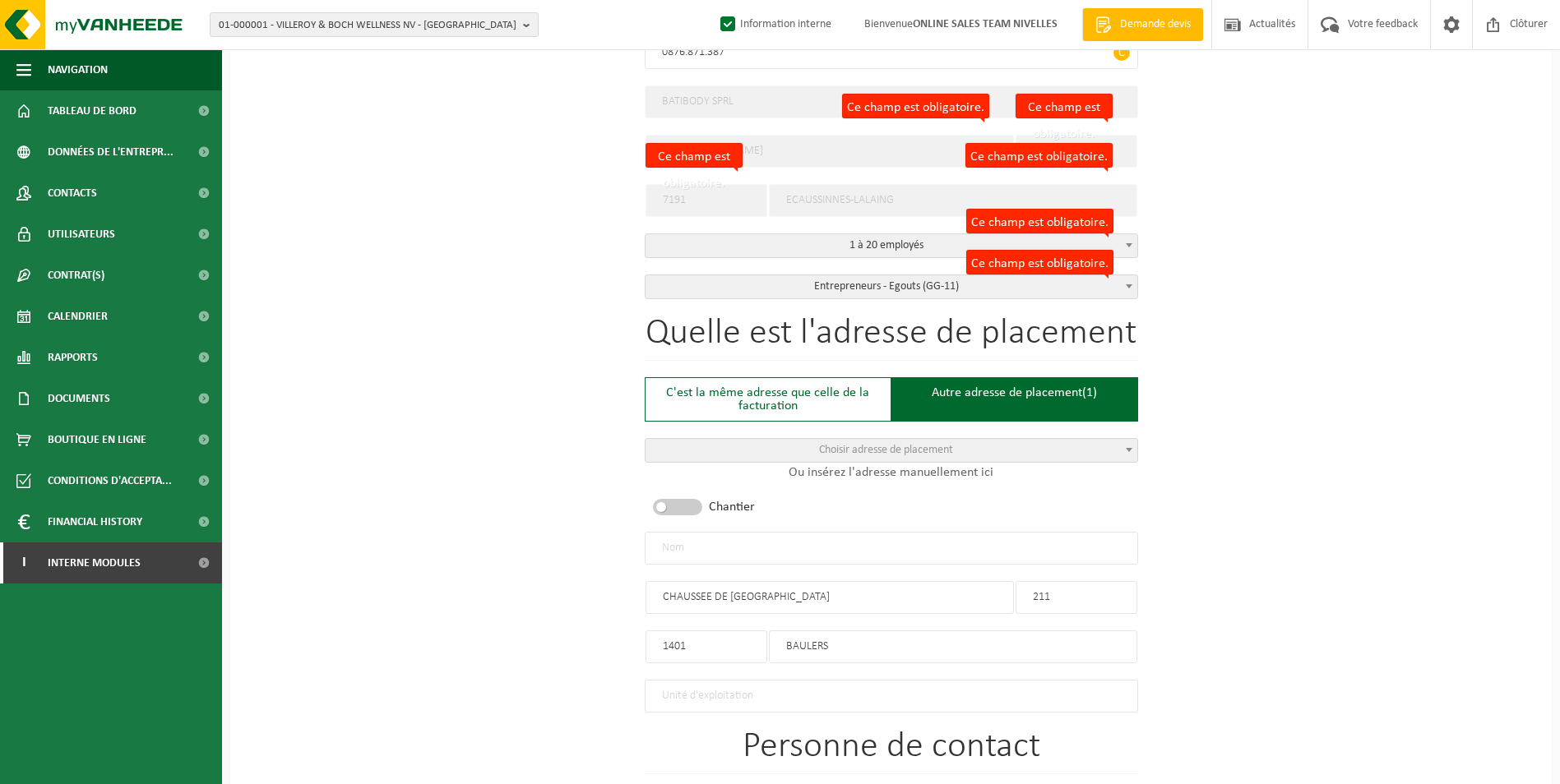
type input "+32 479 40 83 38"
click at [899, 552] on input "text" at bounding box center [890, 549] width 493 height 33
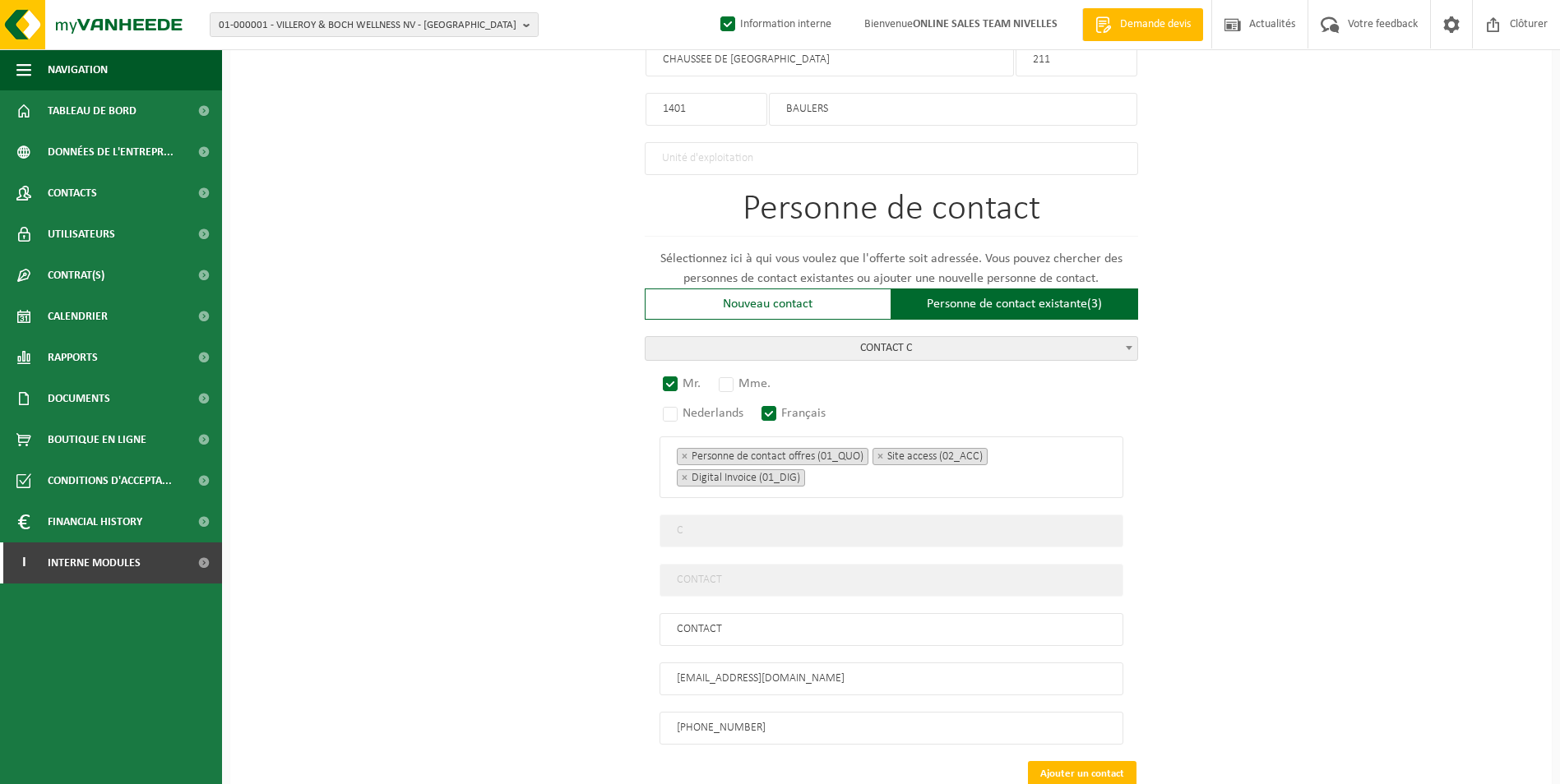
scroll to position [1054, 0]
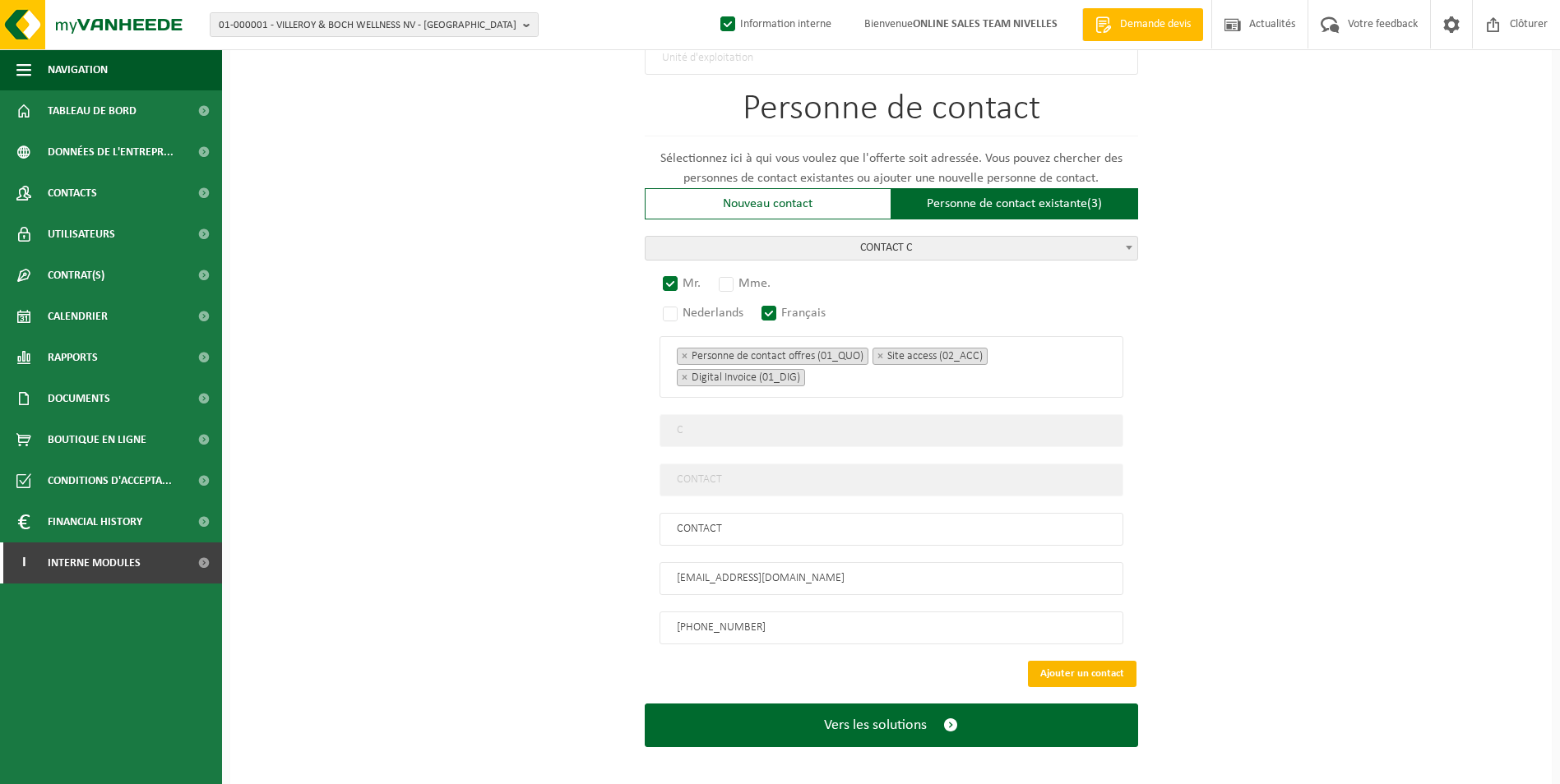
type input "BATIBODY SPRL-BAULERS"
click at [1064, 661] on button "Ajouter un contact" at bounding box center [1082, 673] width 109 height 26
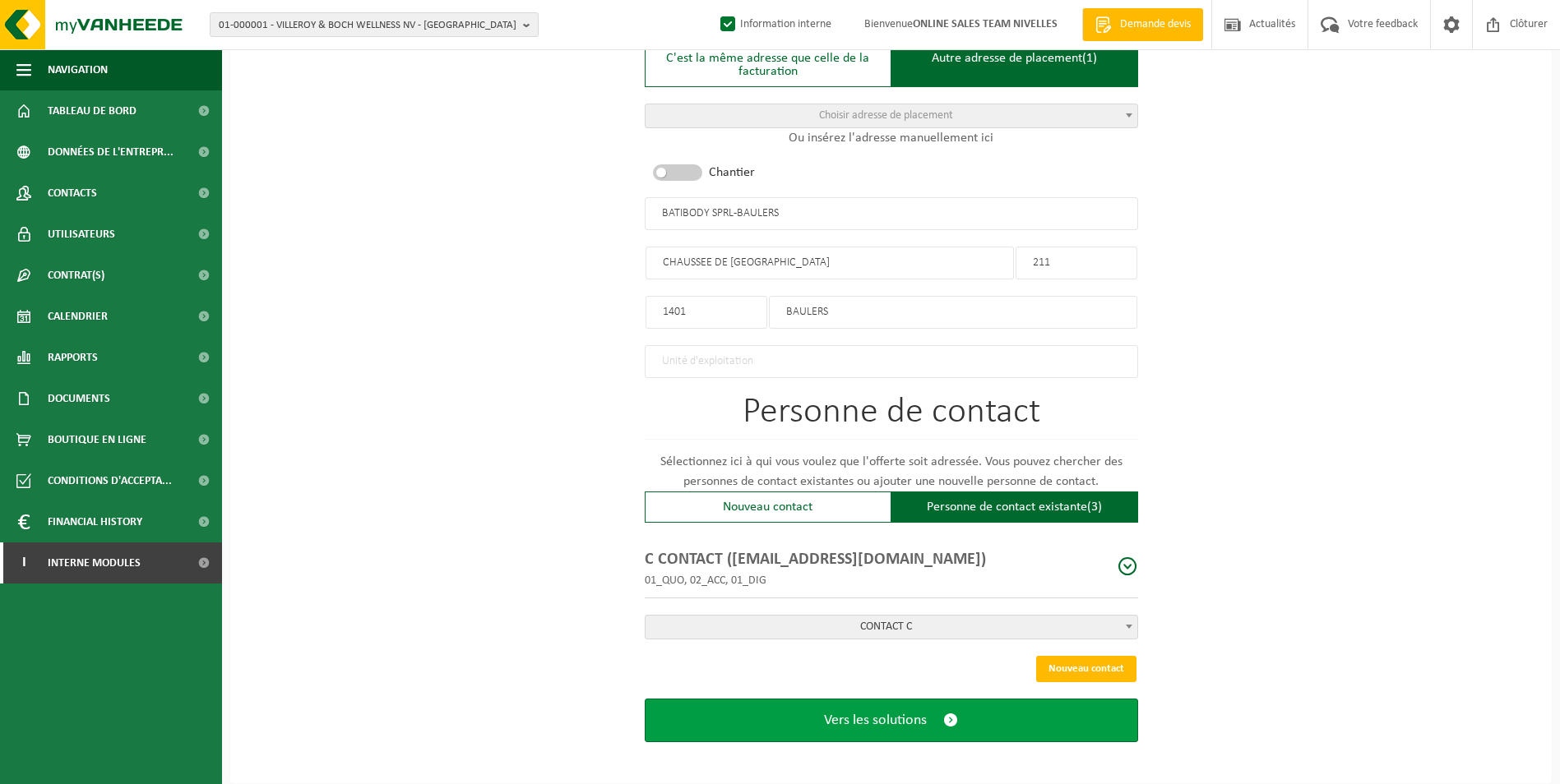
click at [911, 715] on span "Vers les solutions" at bounding box center [875, 720] width 103 height 18
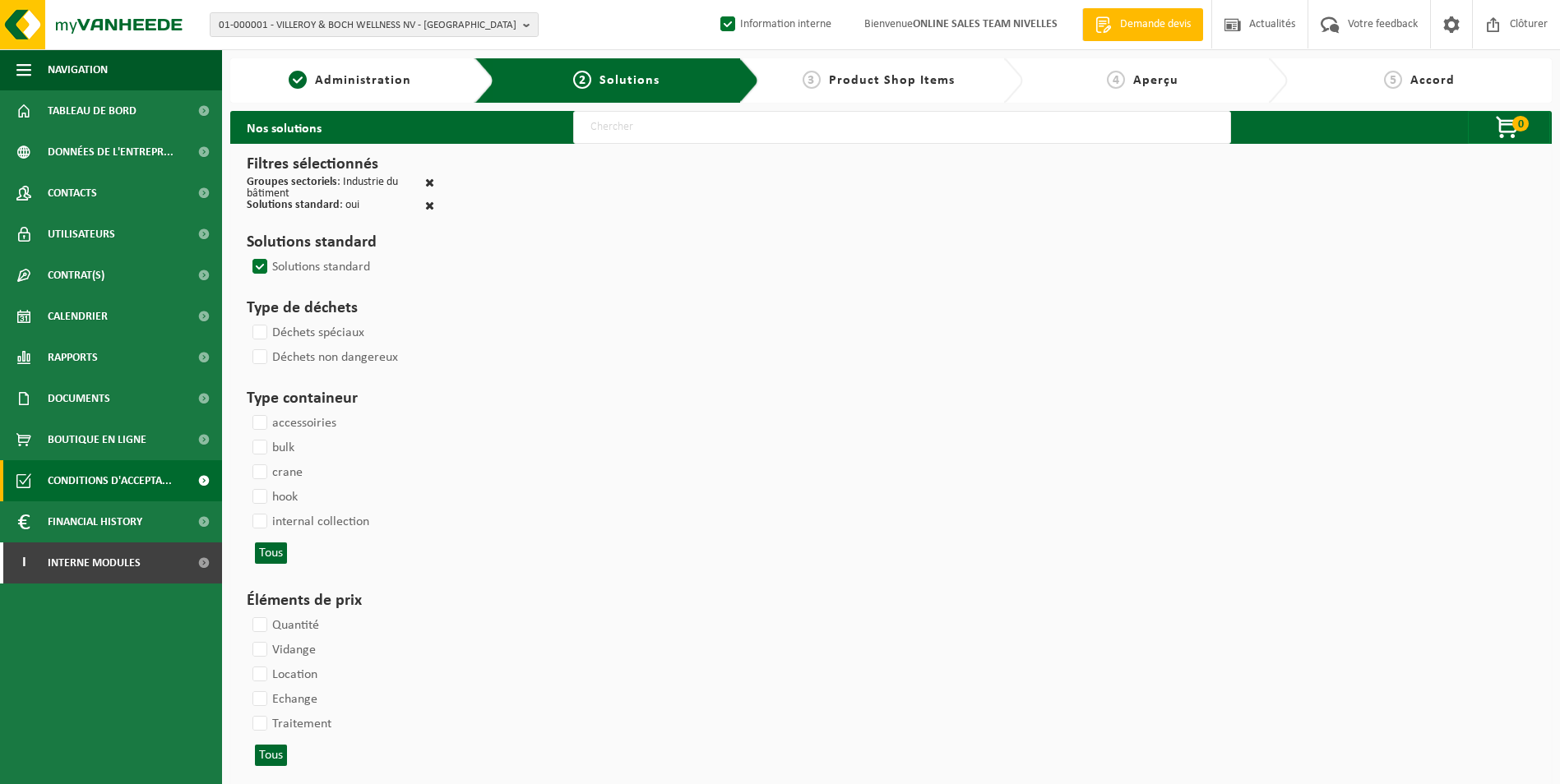
select select
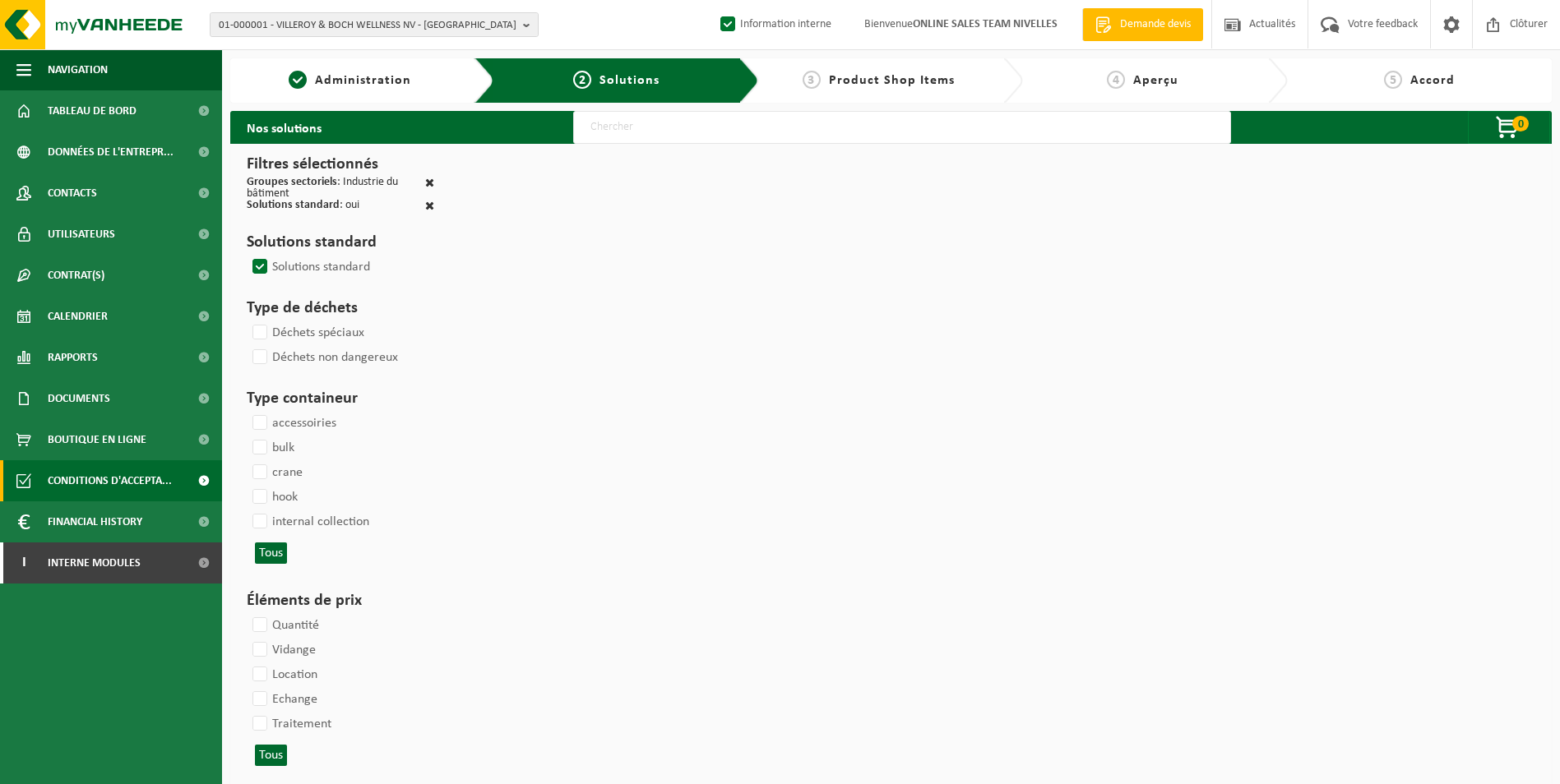
select select
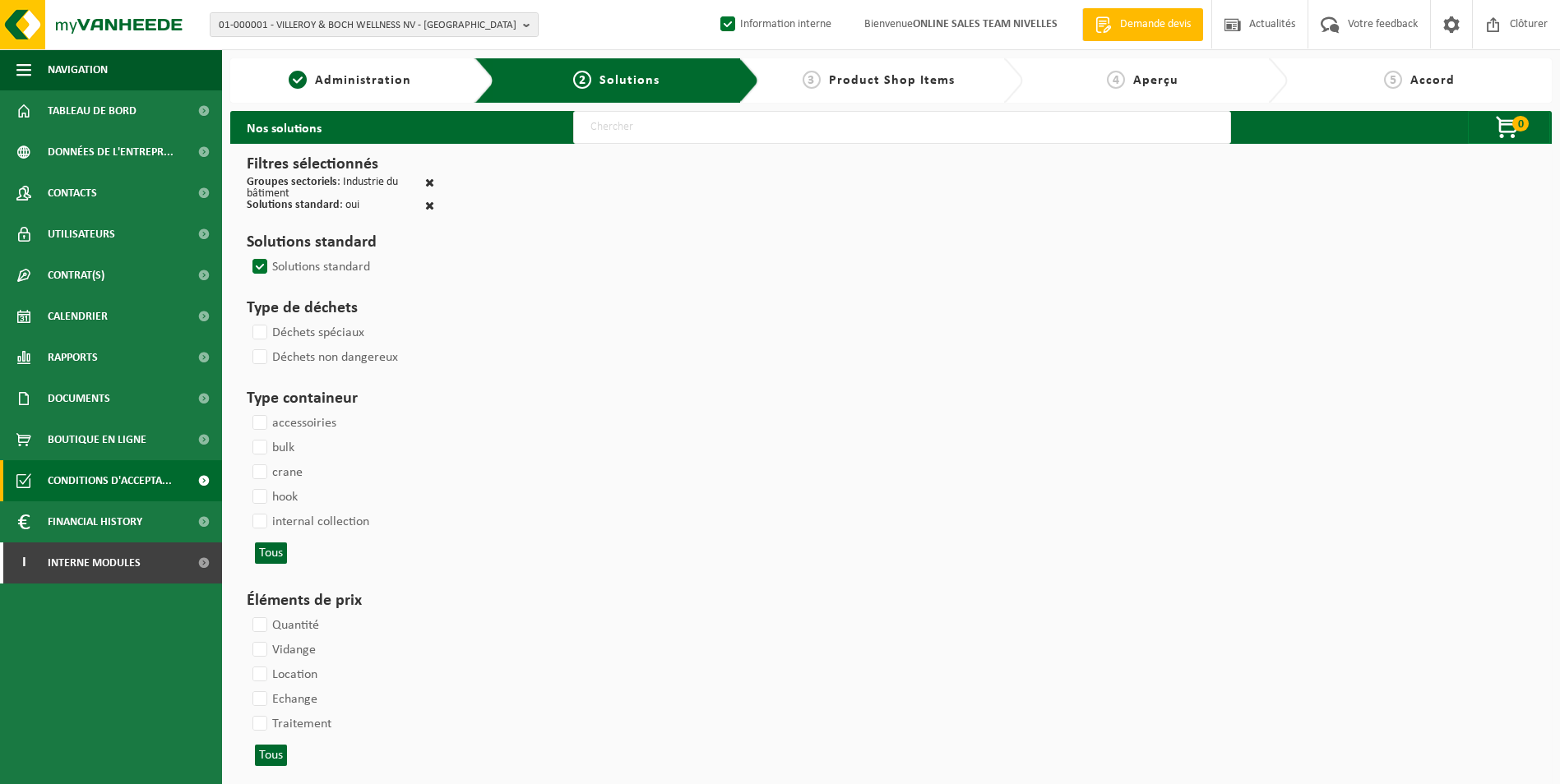
select select
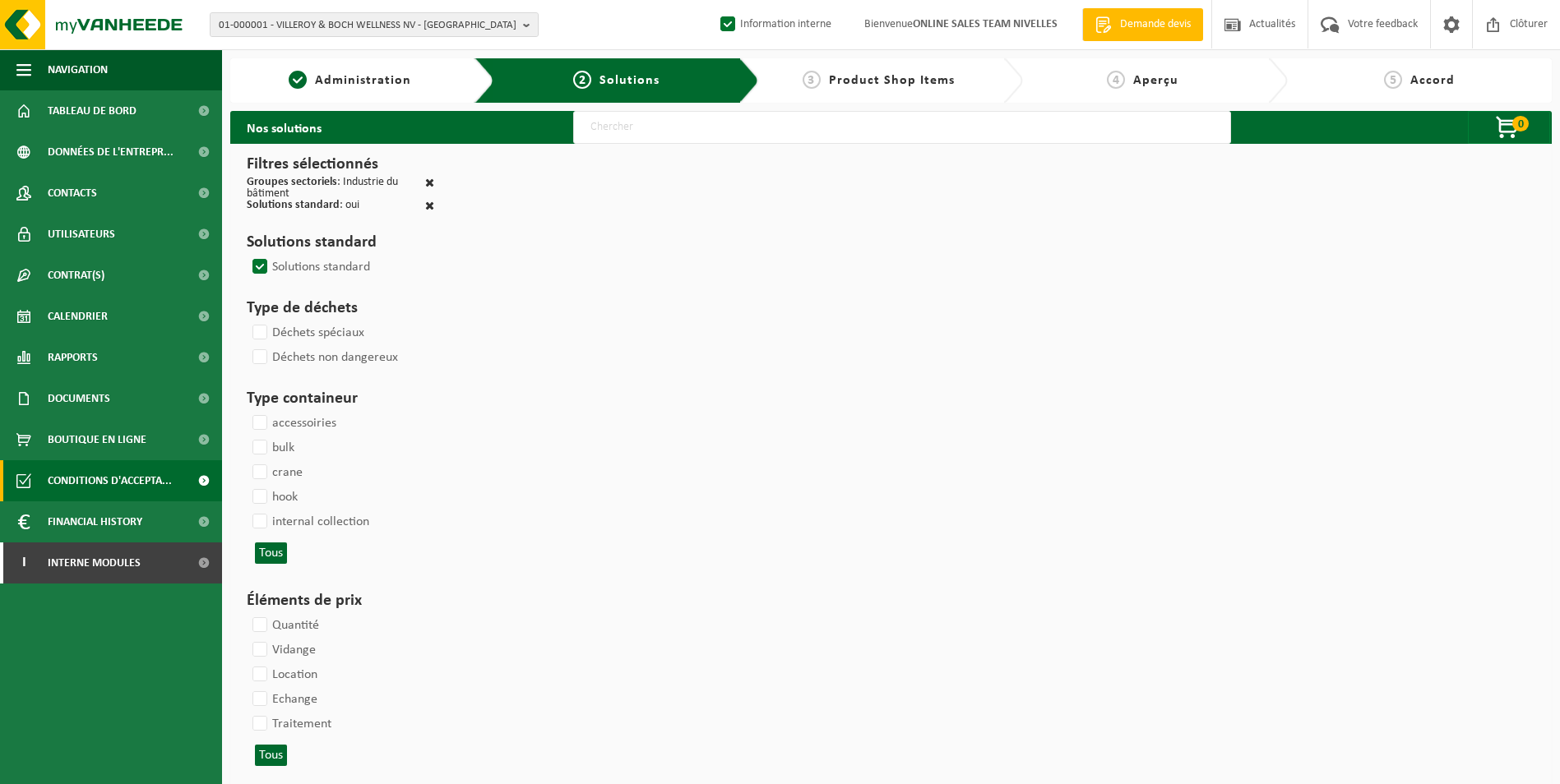
select select
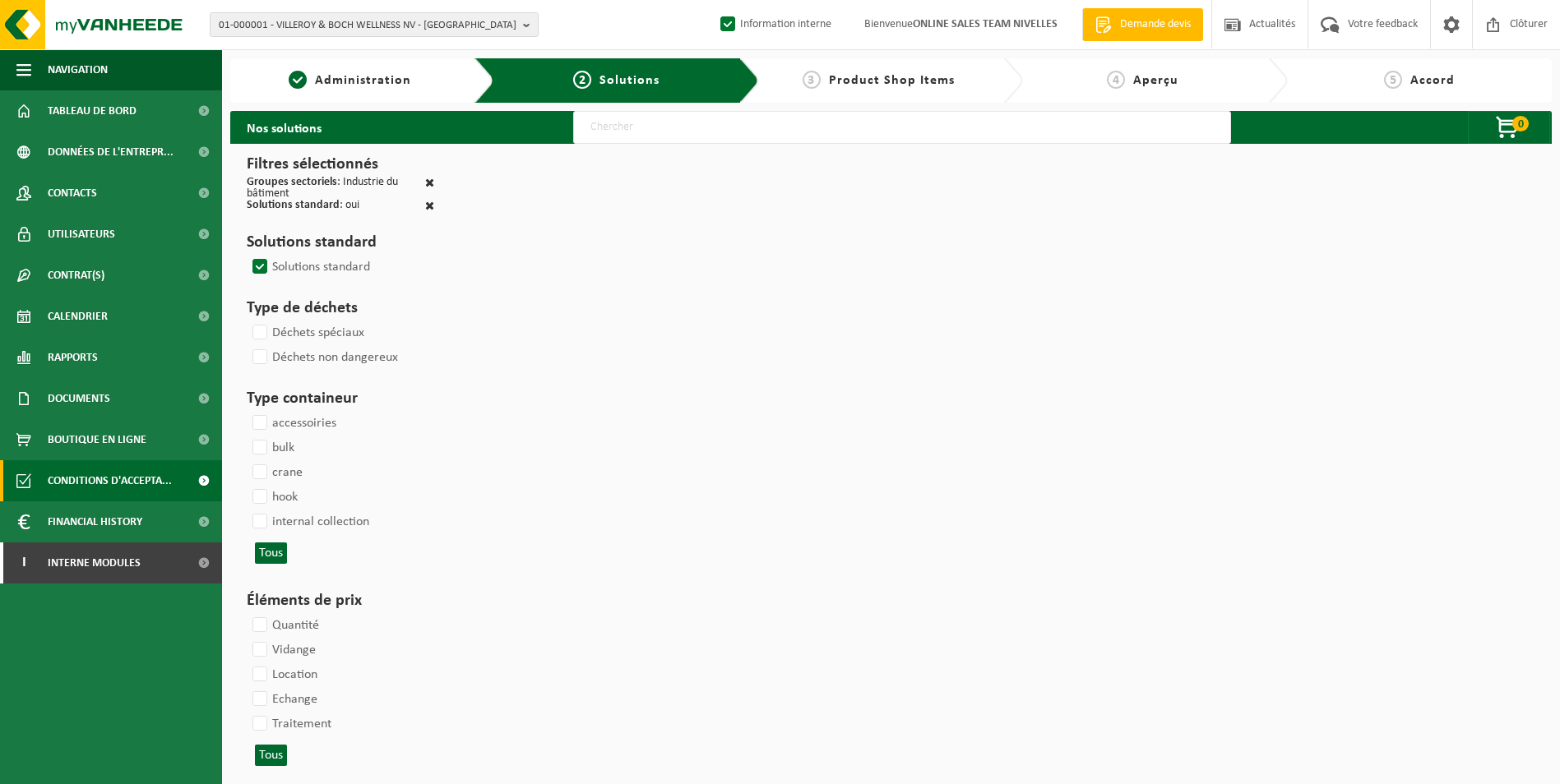
select select
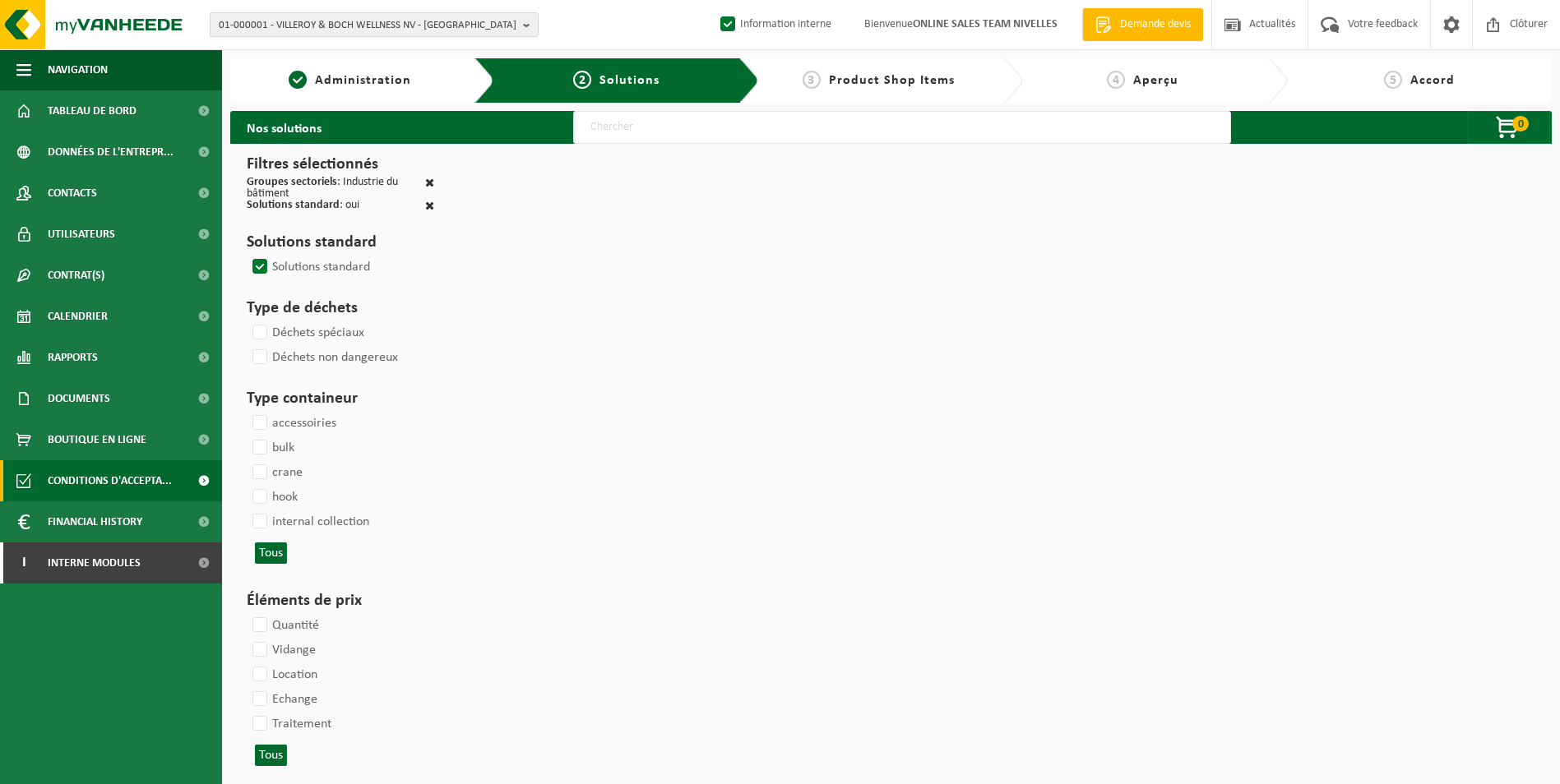
select select
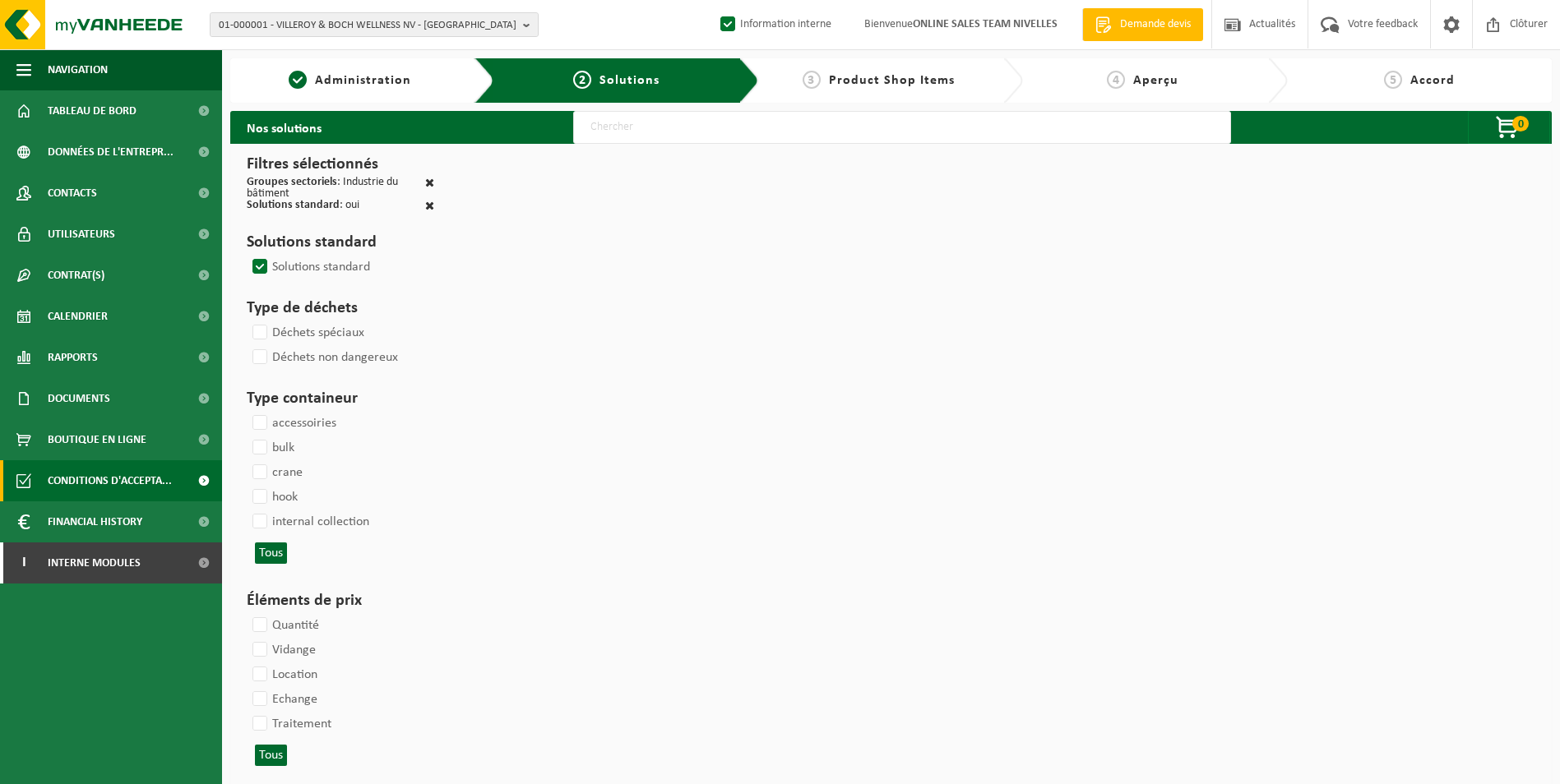
select select
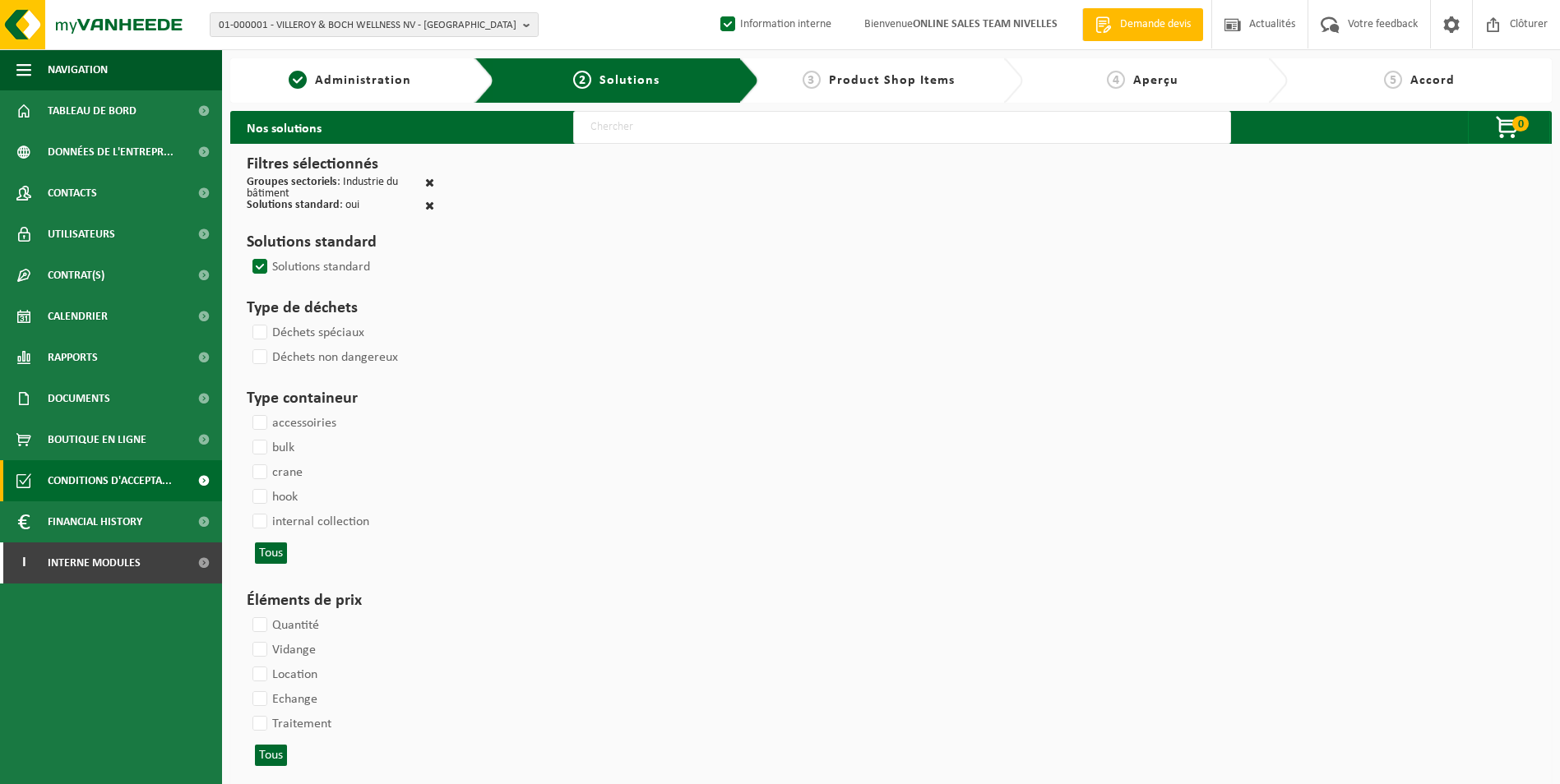
select select
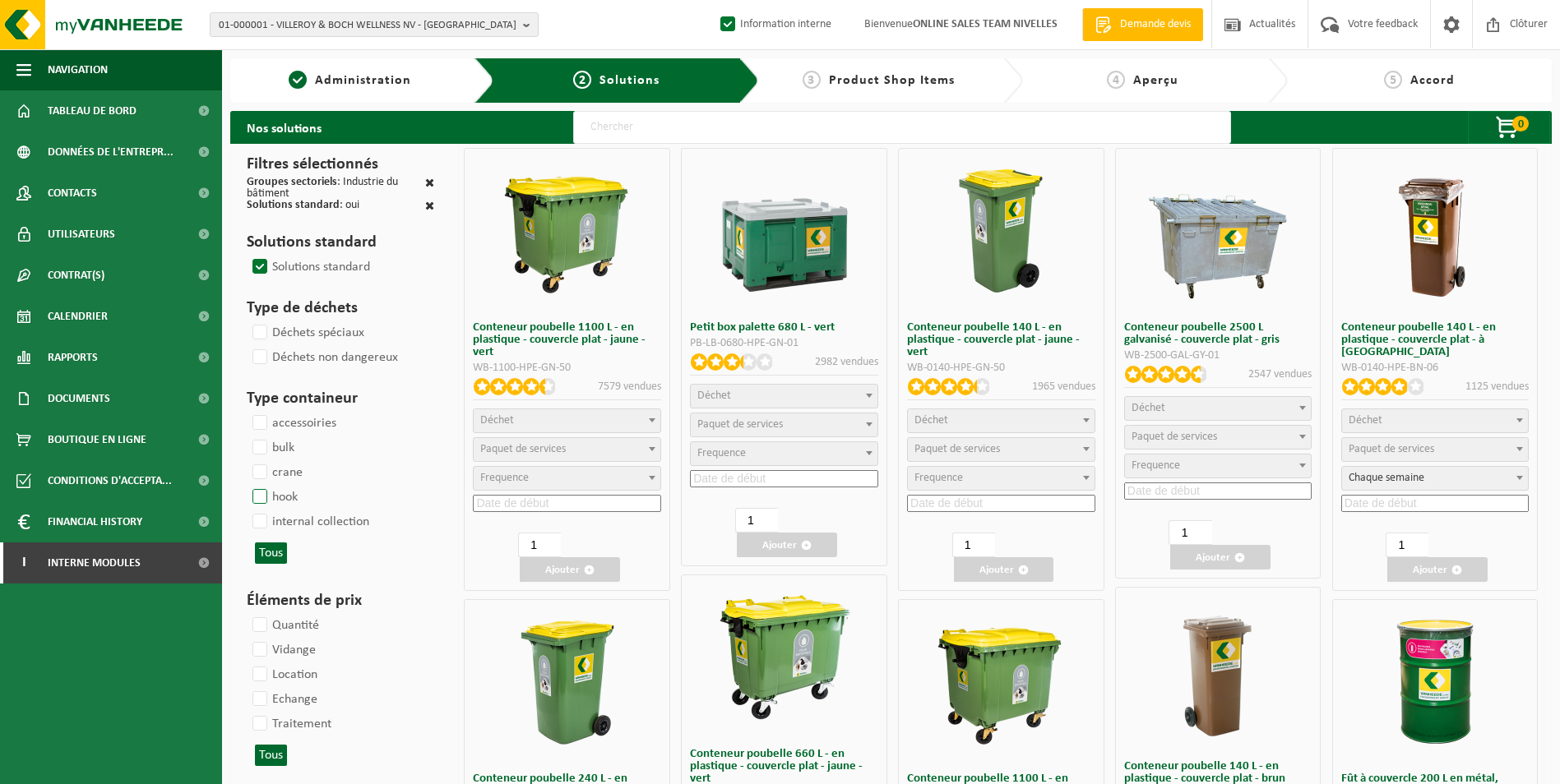
click at [258, 487] on label "hook" at bounding box center [273, 497] width 48 height 24
click at [247, 485] on input "hook" at bounding box center [246, 484] width 1 height 1
checkbox input "true"
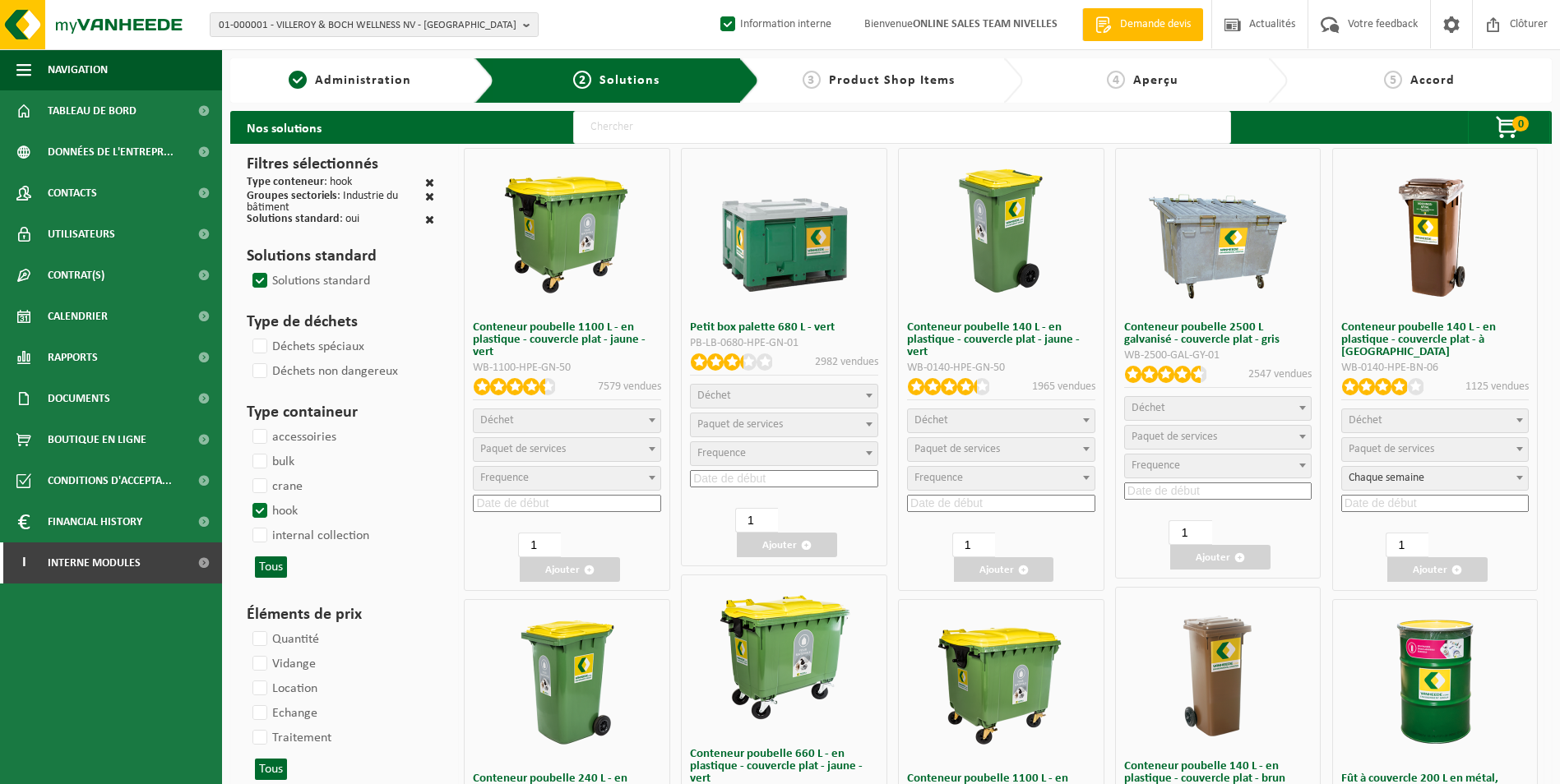
select select
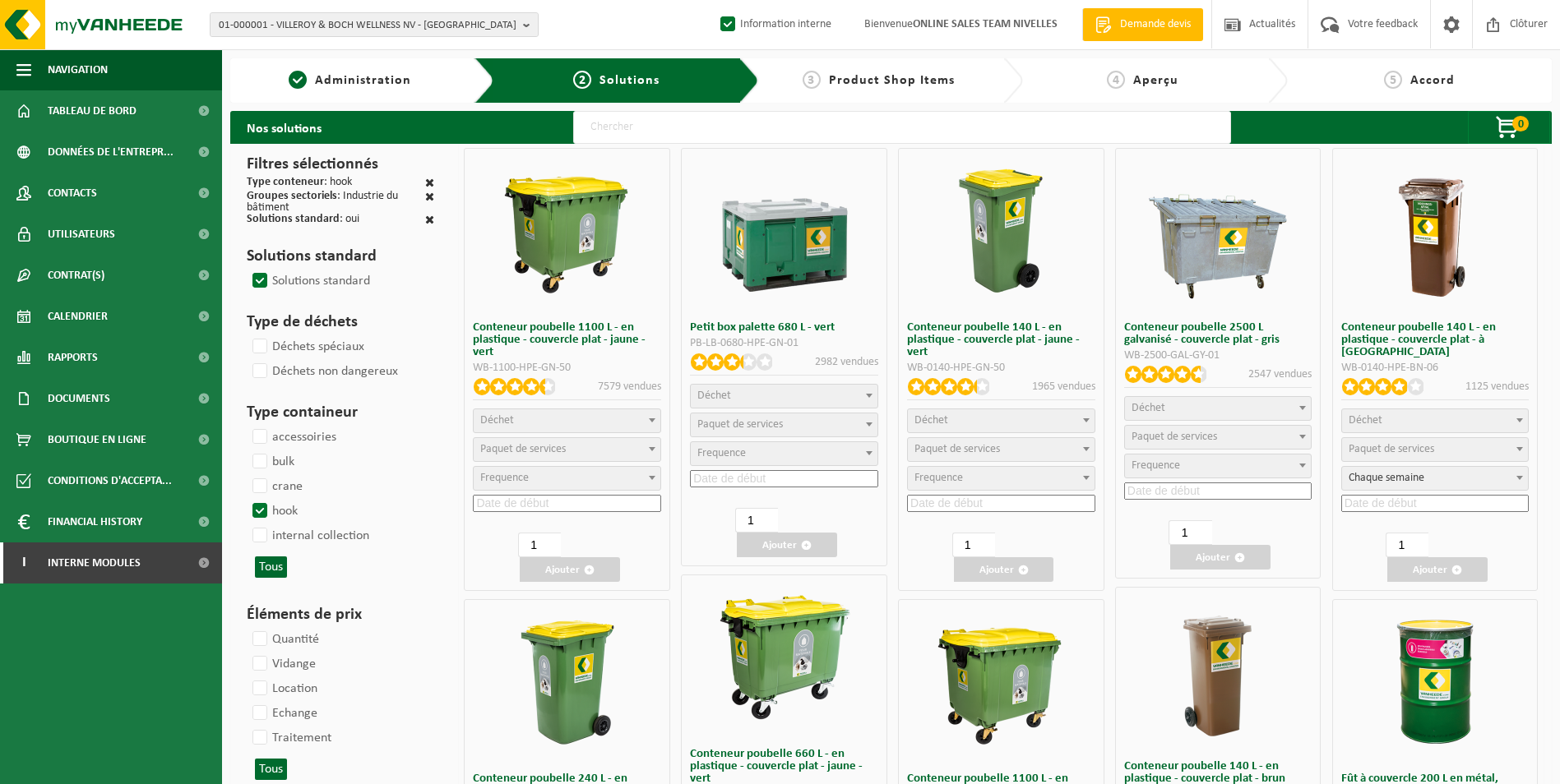
select select
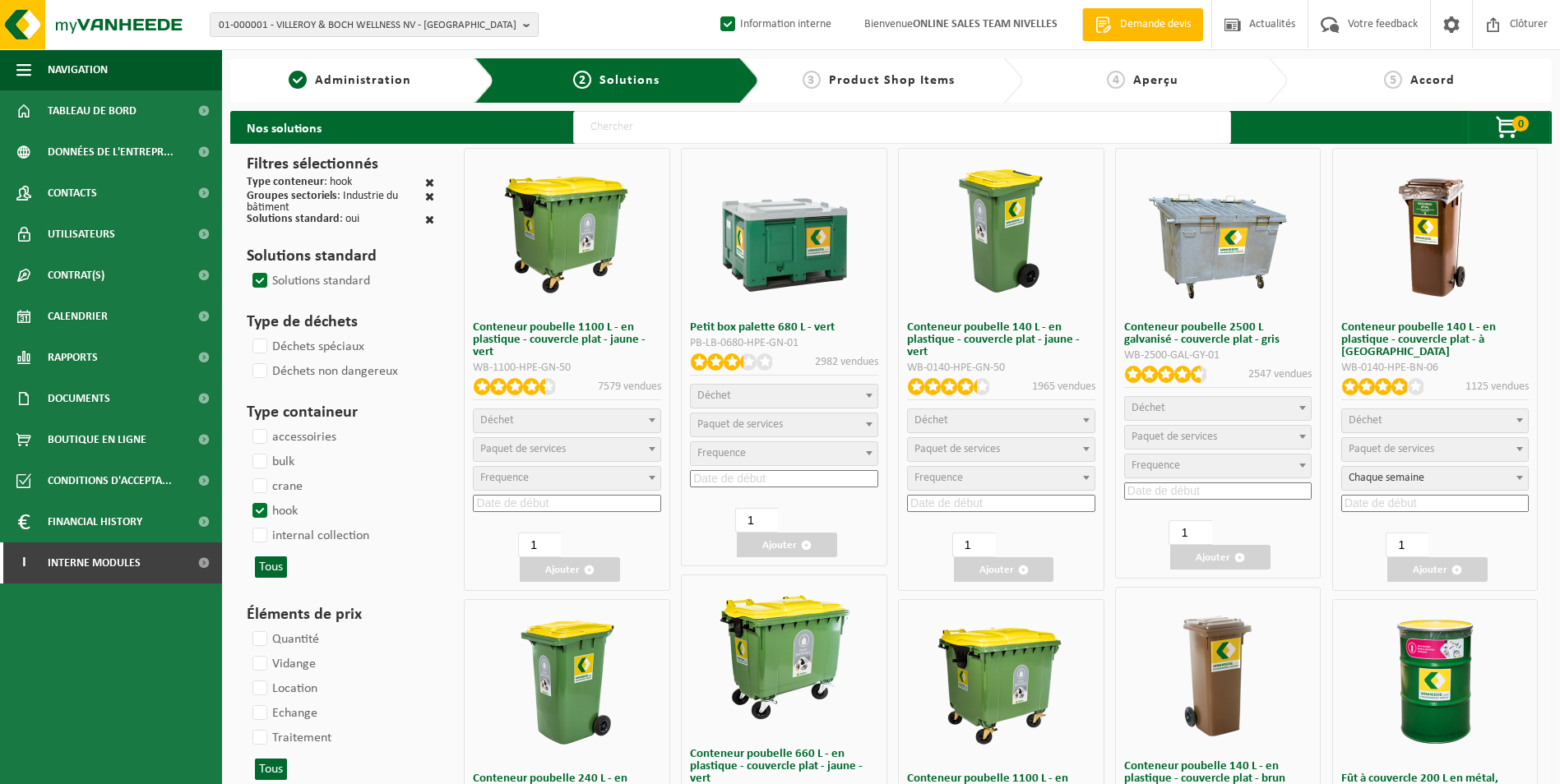
select select
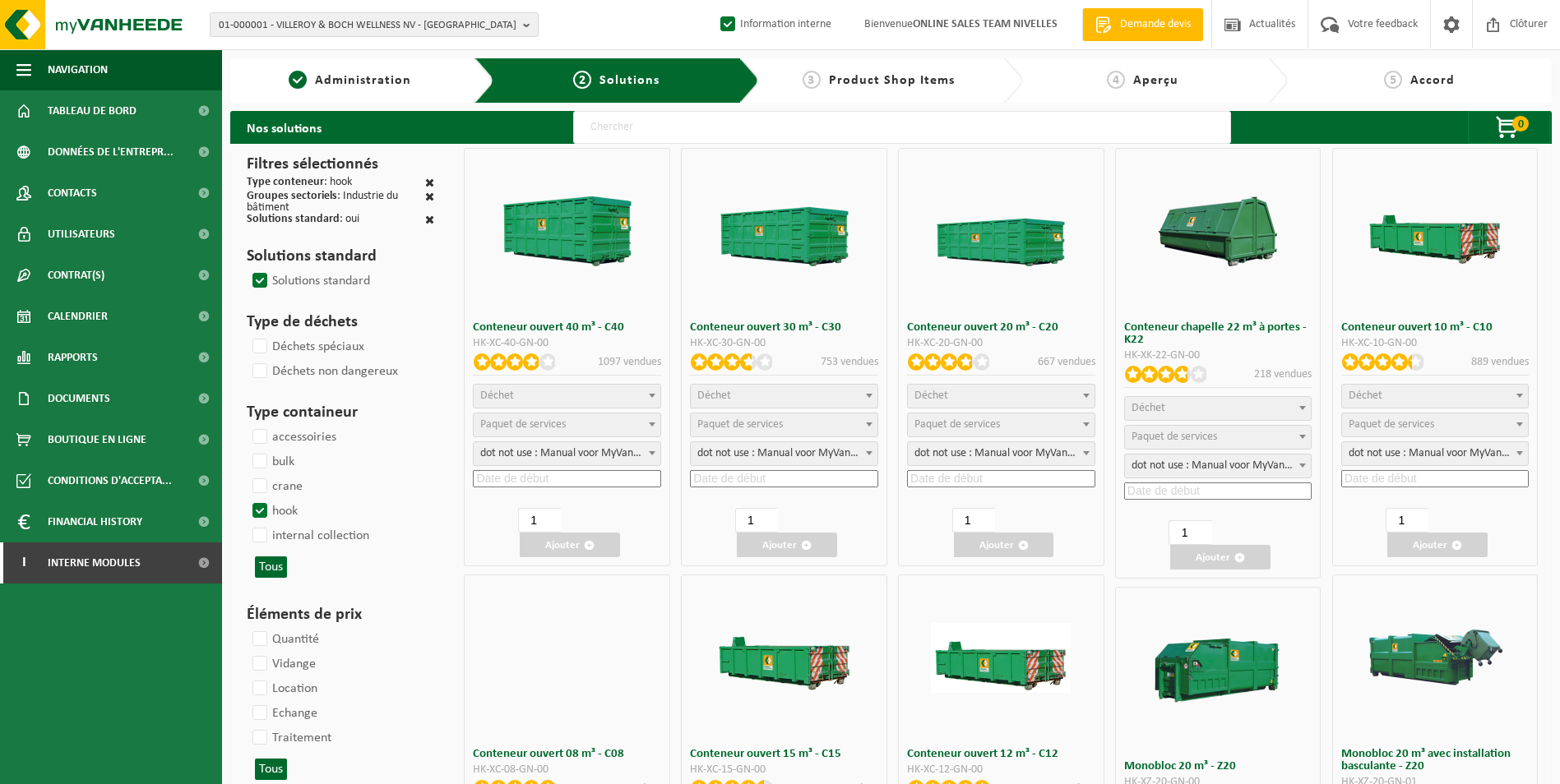
select select "197"
select select
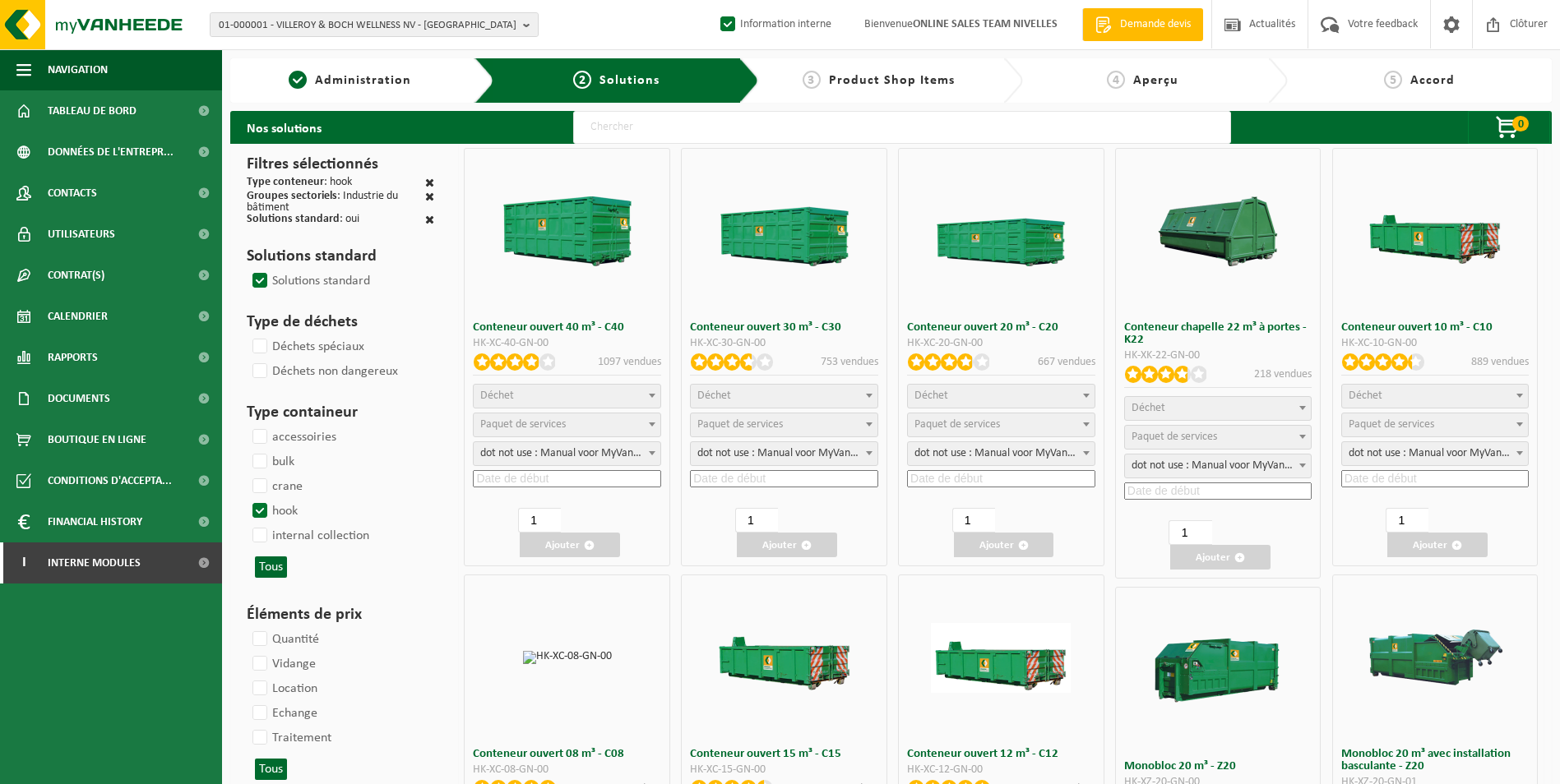
select select
select select "25"
select select "197"
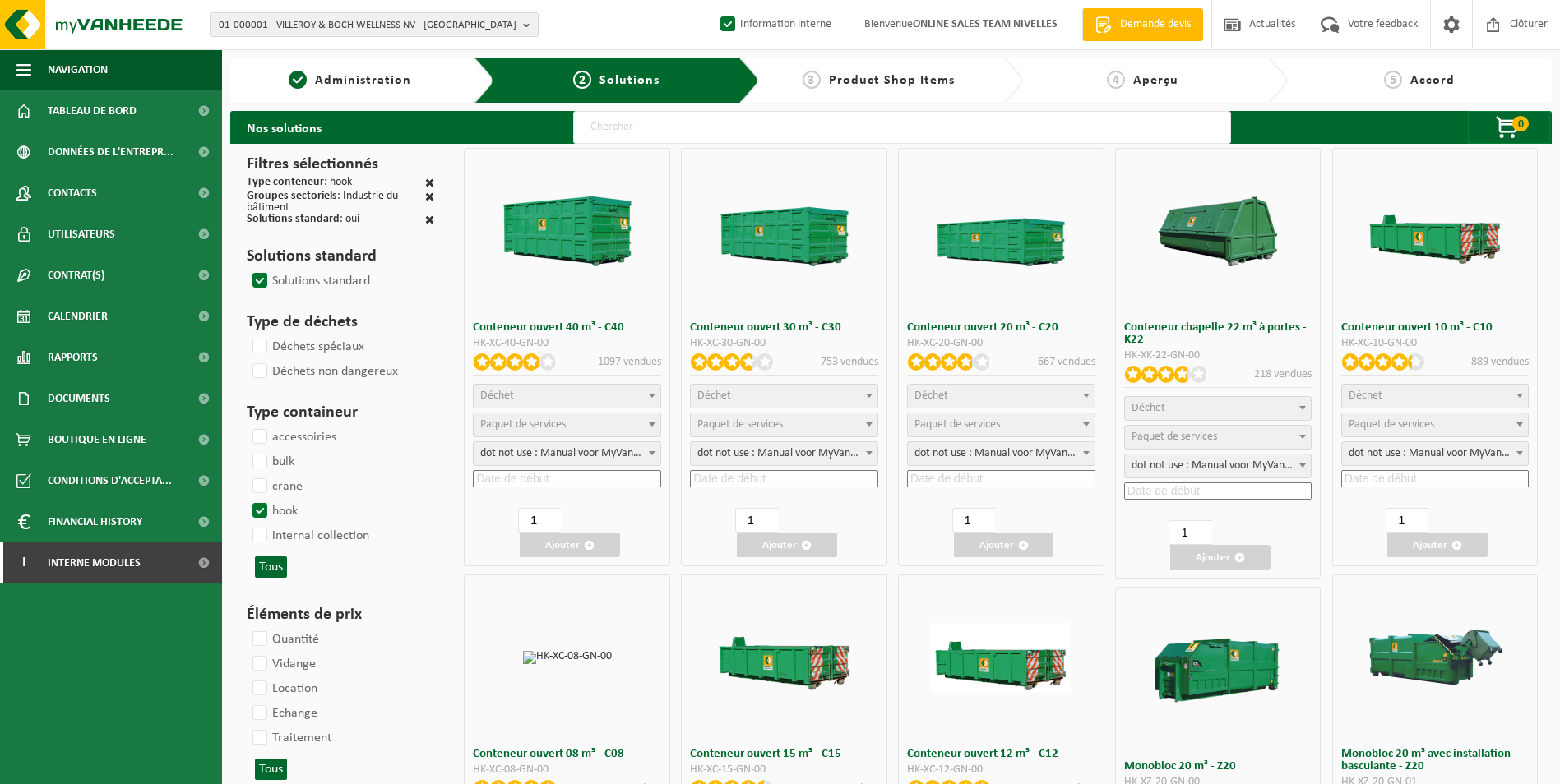
select select "25"
select select "8"
select select "25"
select select "7"
select select
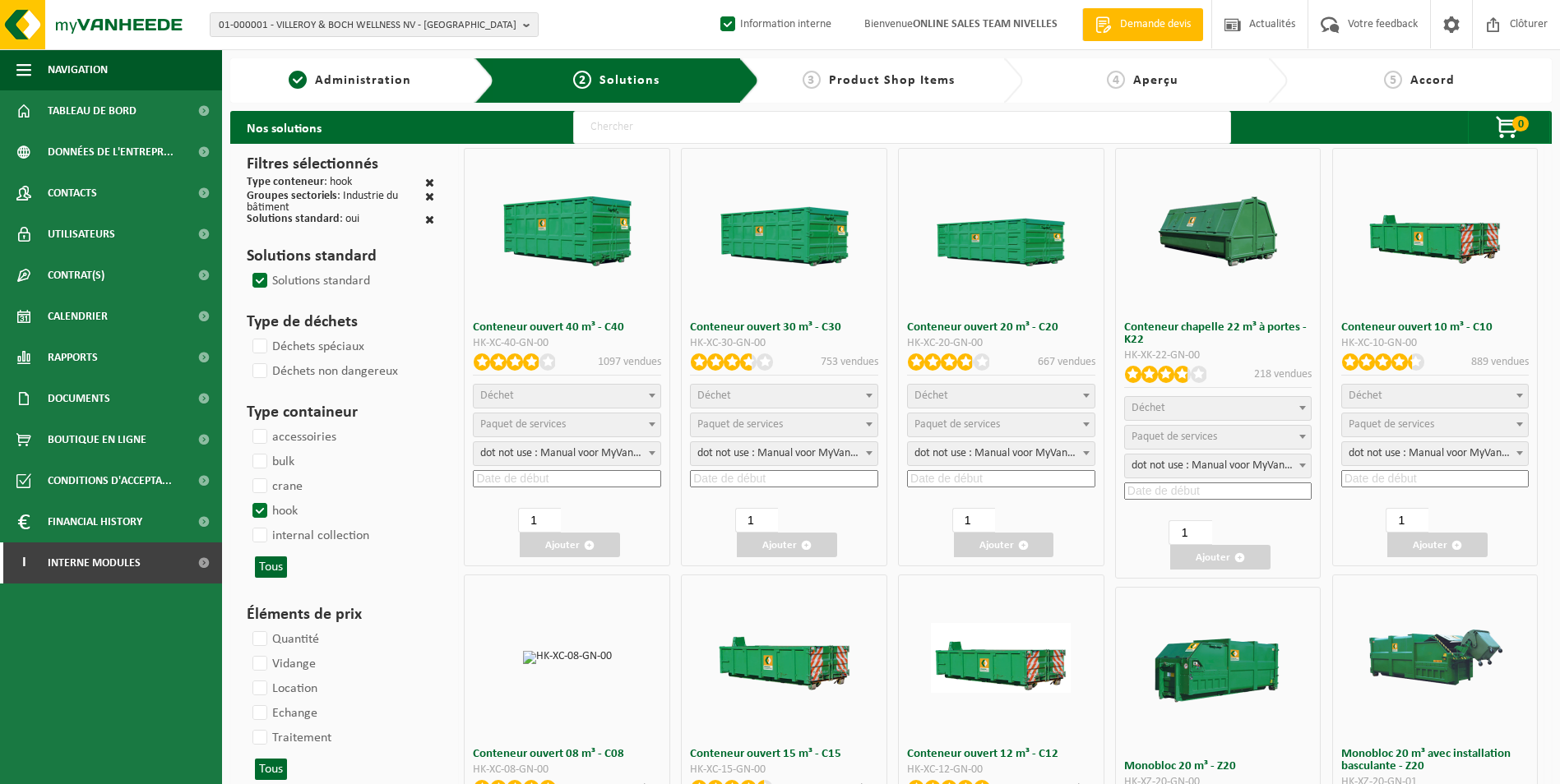
select select "7"
select select
select select "25"
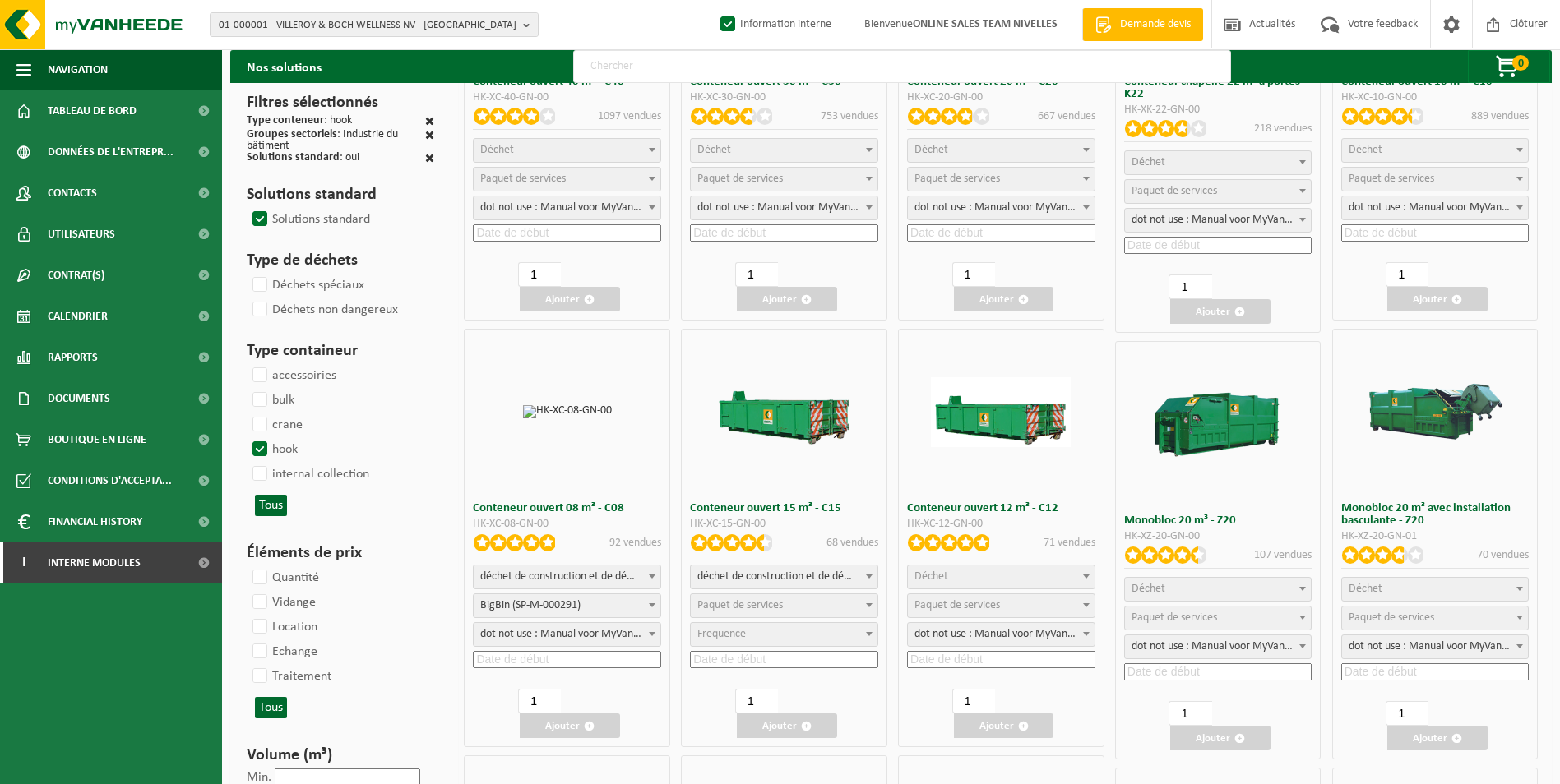
scroll to position [247, 0]
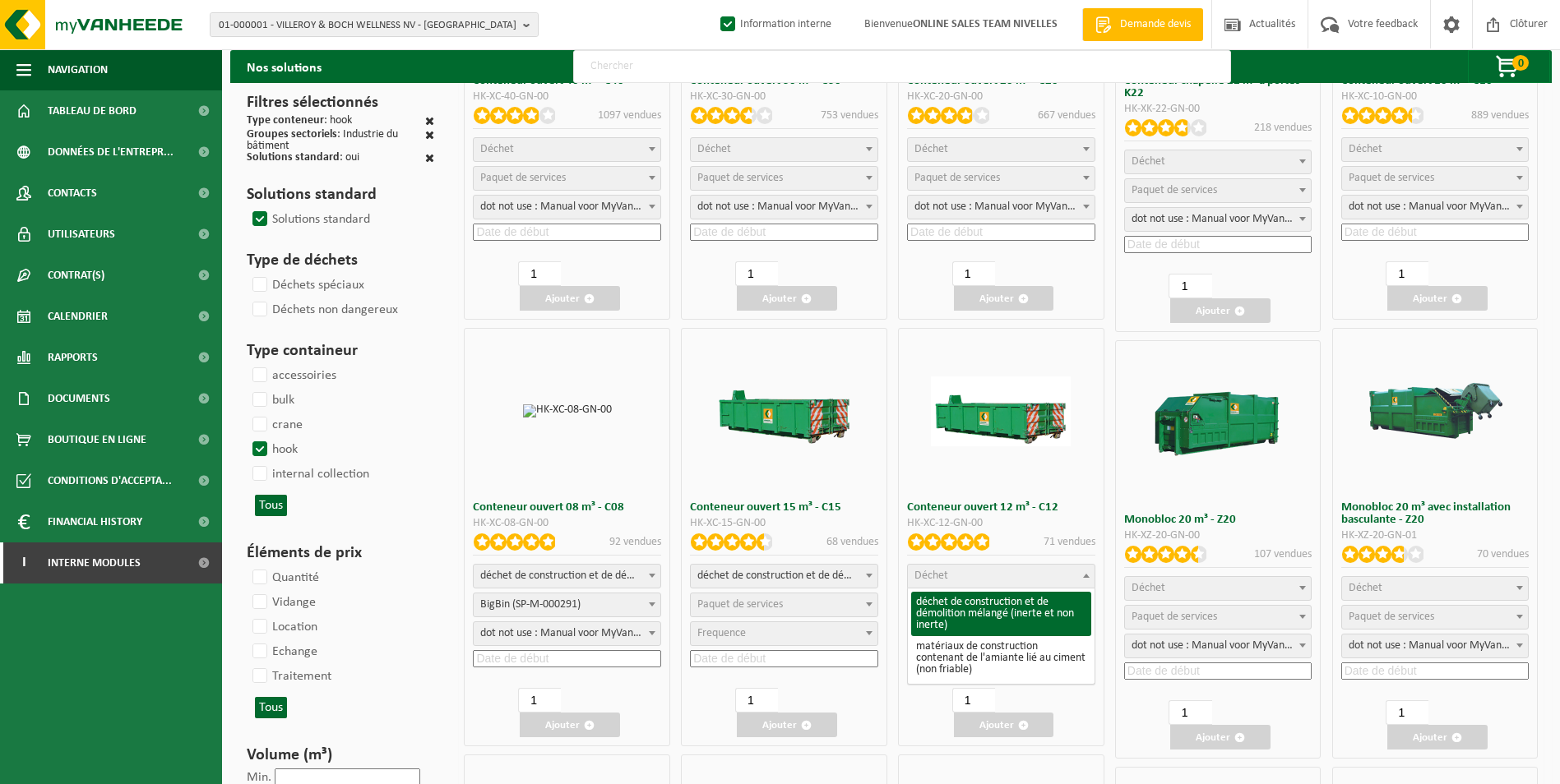
click at [1012, 582] on span "Déchet" at bounding box center [1001, 575] width 186 height 23
select select "31"
select select
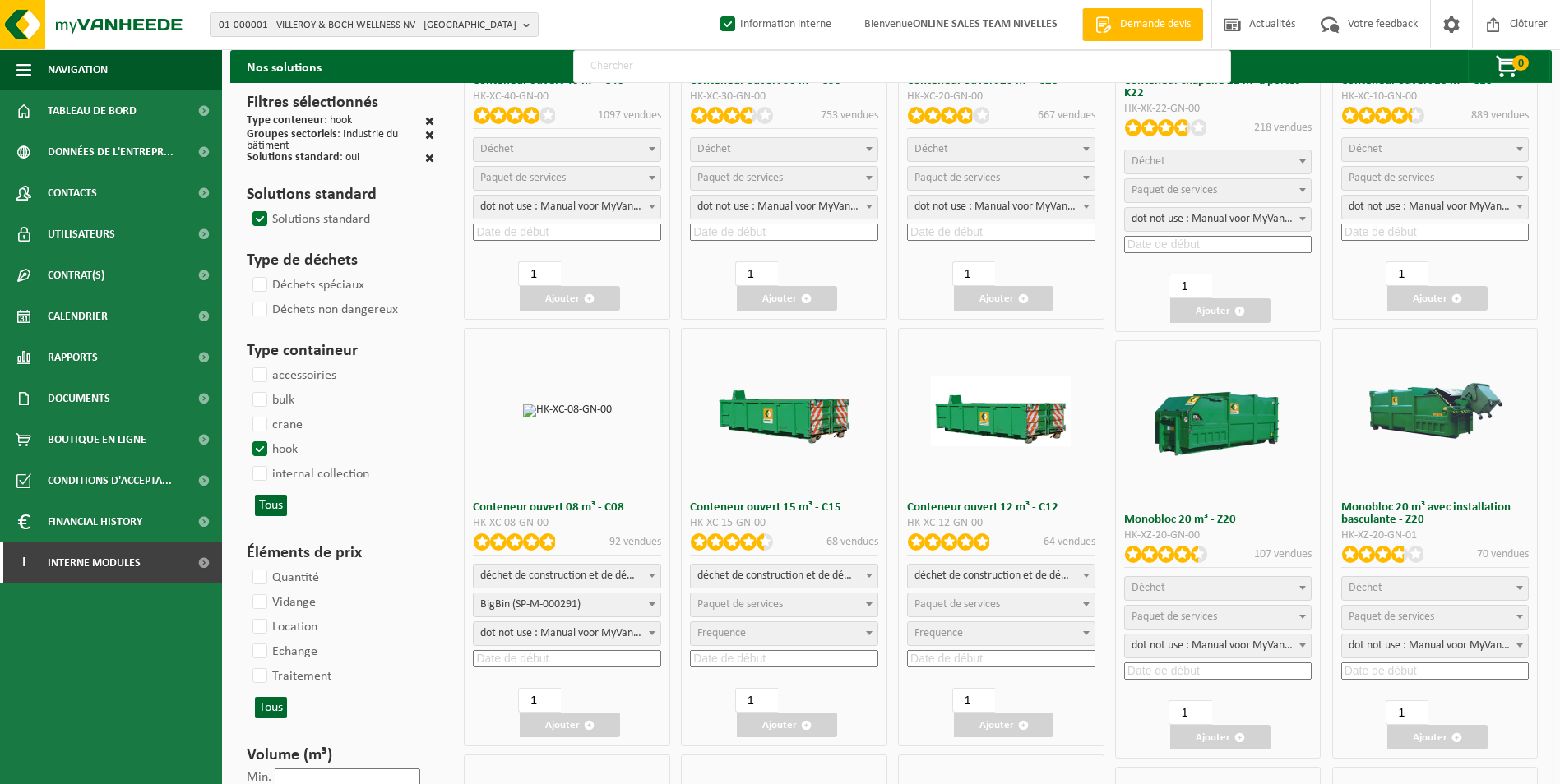
select select
click at [996, 610] on span "Paquet de services" at bounding box center [956, 604] width 85 height 13
select select "197"
select select "25"
click at [985, 649] on div "déchet de construction et de démolition mélangé (inerte et non inerte) matériau…" at bounding box center [1001, 617] width 188 height 108
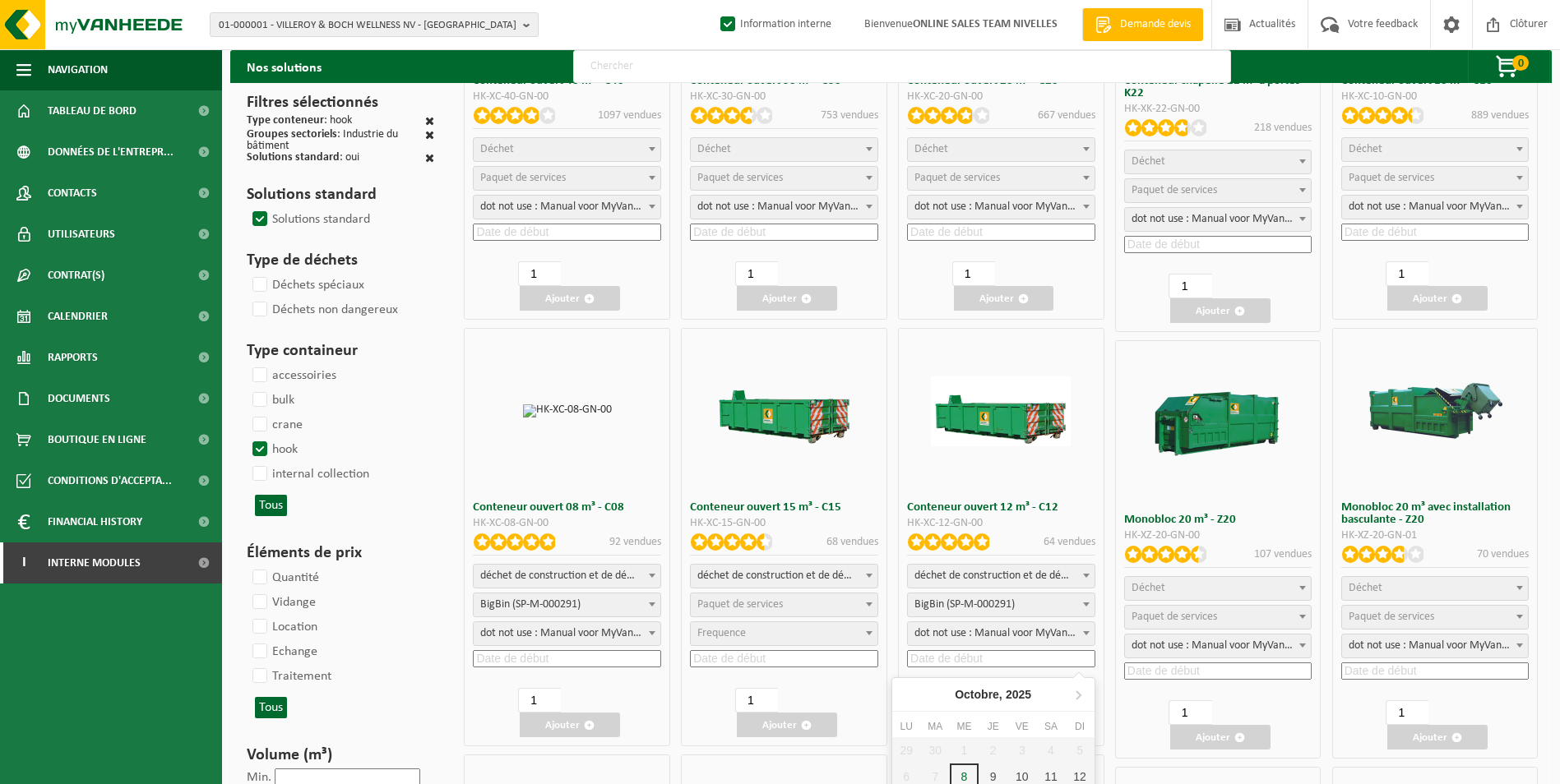
click at [978, 659] on input at bounding box center [1001, 659] width 188 height 18
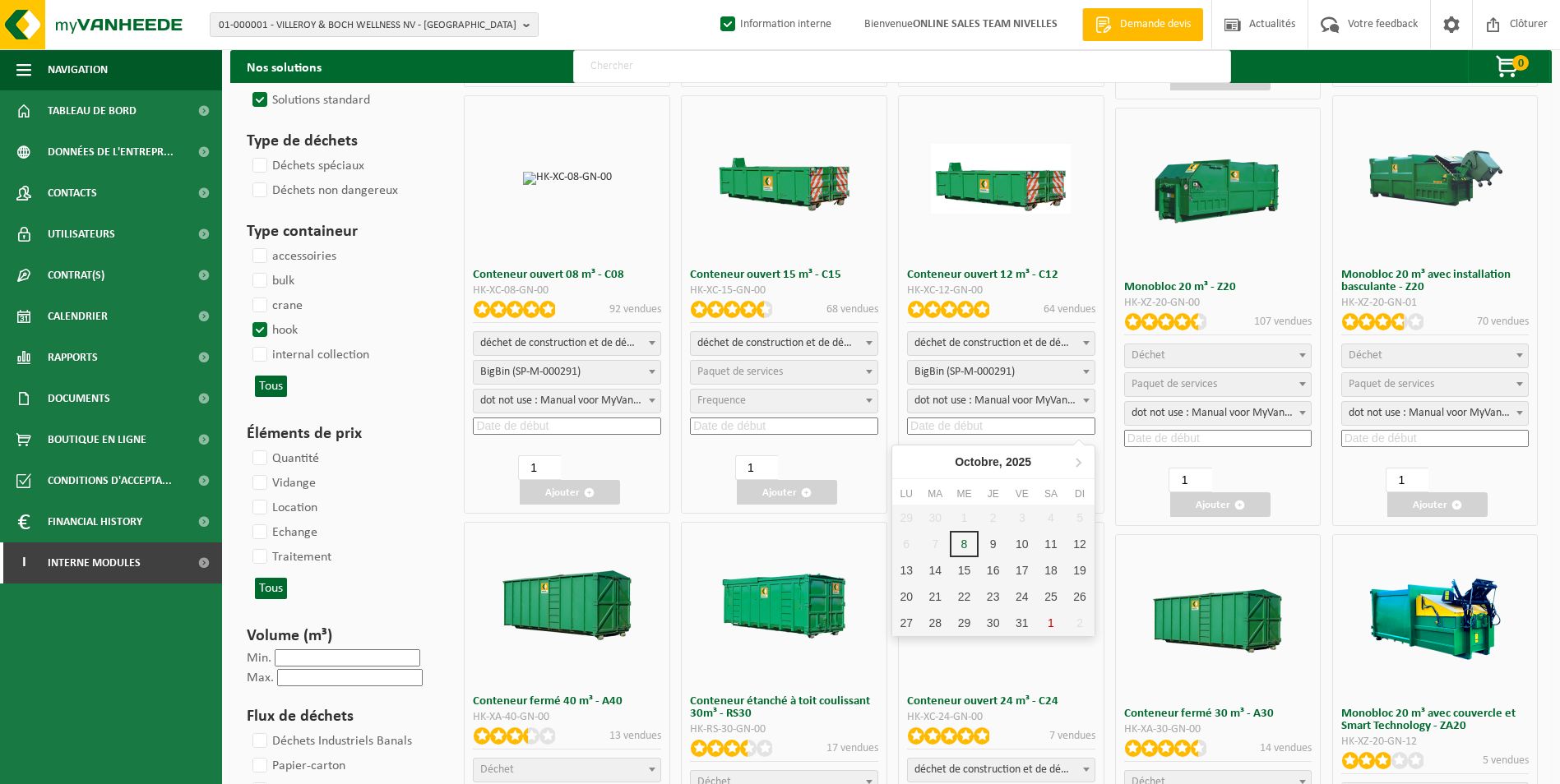
scroll to position [493, 0]
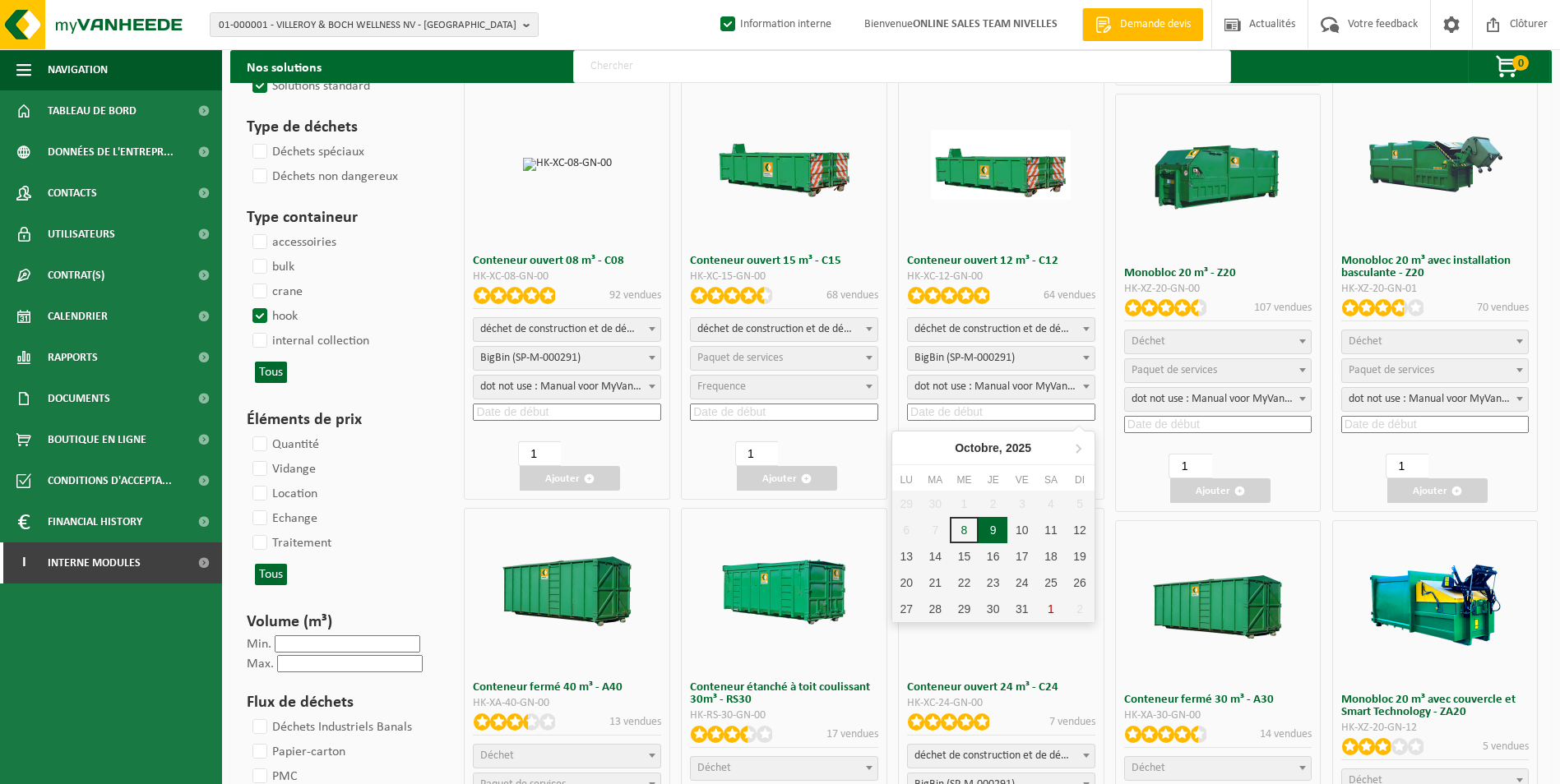
click at [990, 537] on div "9" at bounding box center [992, 529] width 28 height 26
type input "2025-10-09"
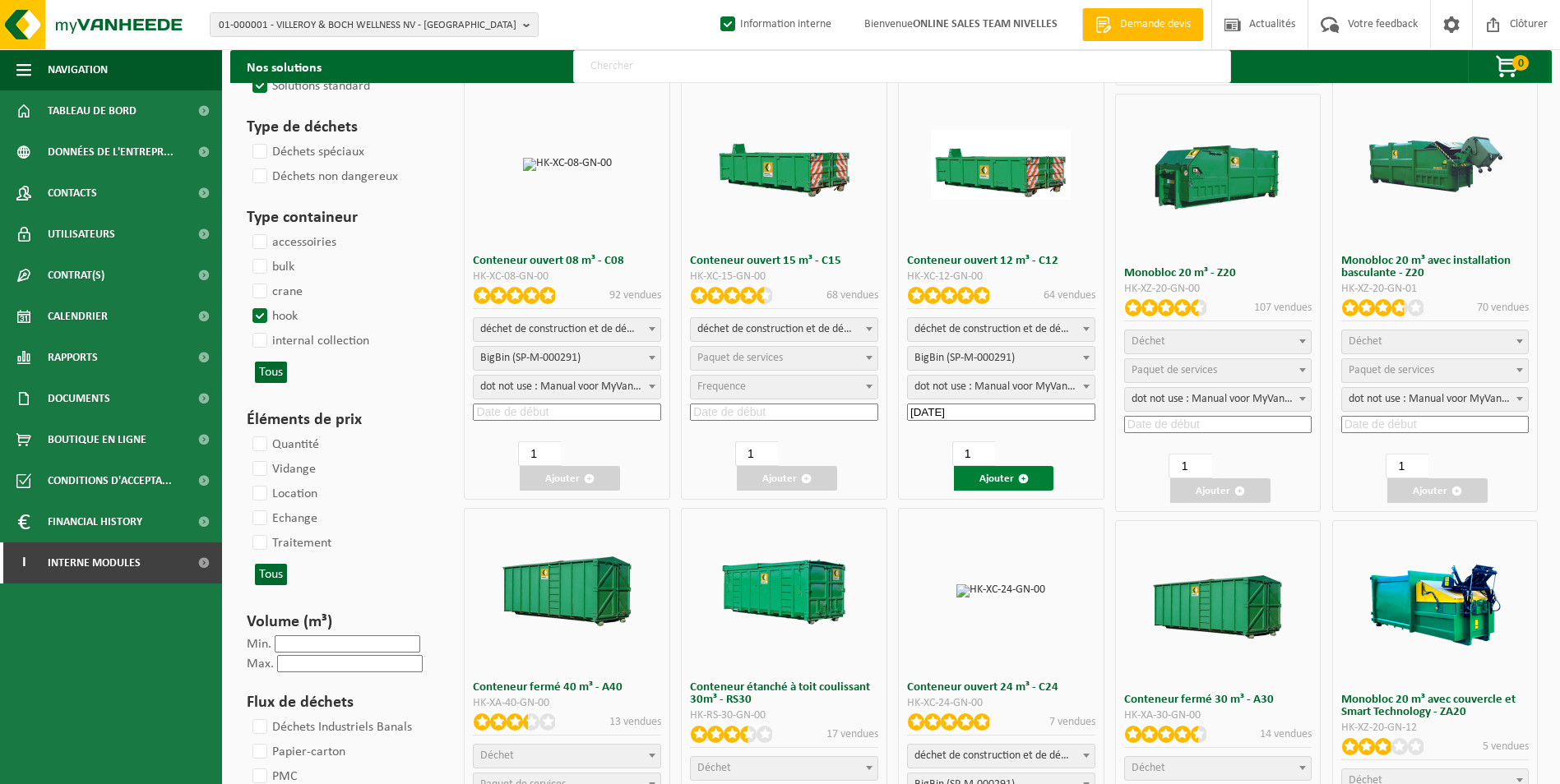
click at [1004, 483] on button "Ajouter" at bounding box center [1004, 477] width 100 height 24
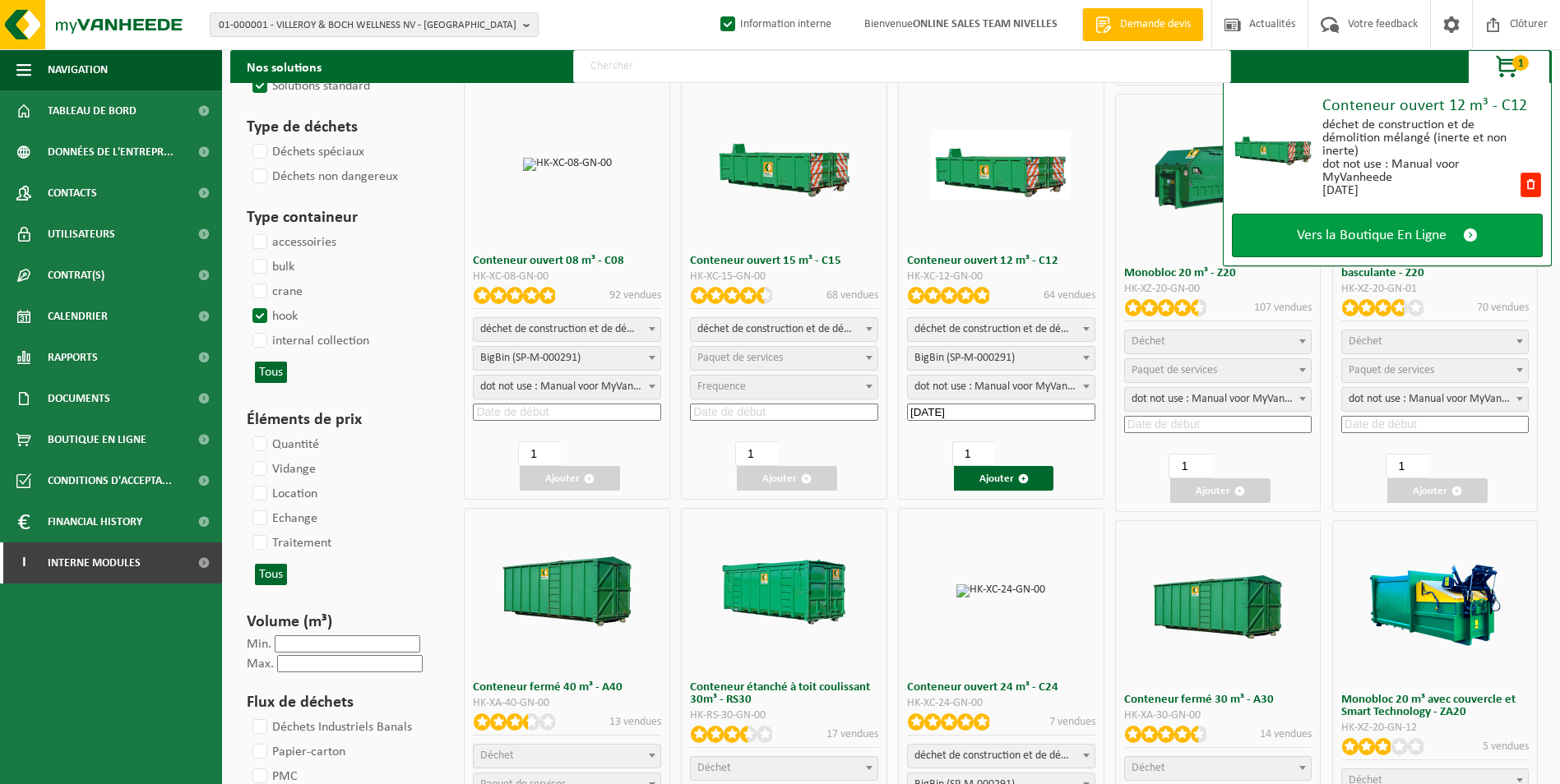
click at [1412, 235] on span "Vers la Boutique En Ligne" at bounding box center [1371, 235] width 150 height 18
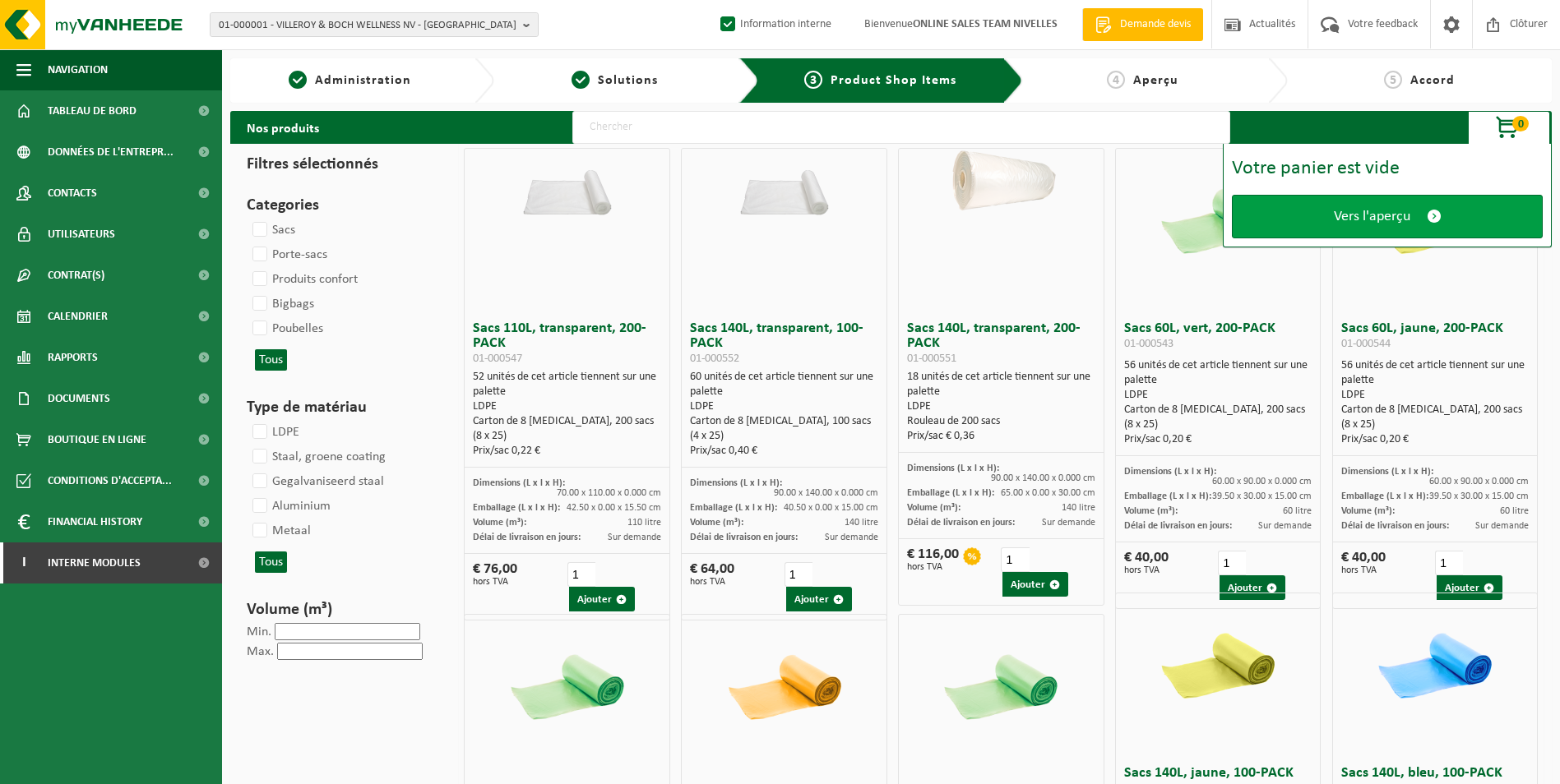
click at [1395, 206] on link "Vers l'aperçu" at bounding box center [1386, 217] width 311 height 43
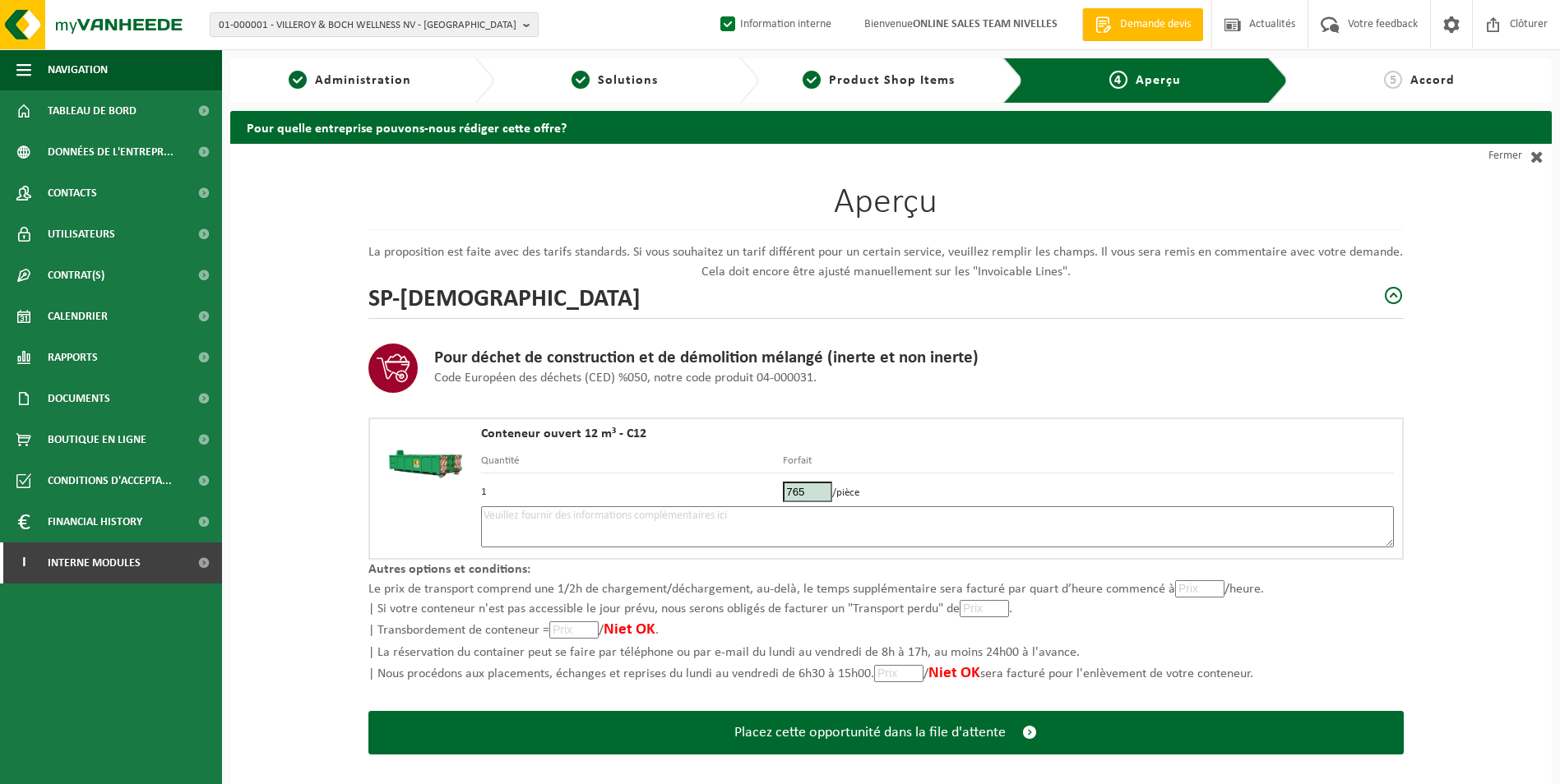
click at [785, 523] on textarea at bounding box center [937, 527] width 913 height 41
type textarea "l"
type textarea "LIVRAISON CONCASSES 10/50 LE 09/10"
click at [811, 489] on input "765" at bounding box center [807, 491] width 49 height 21
type input "7"
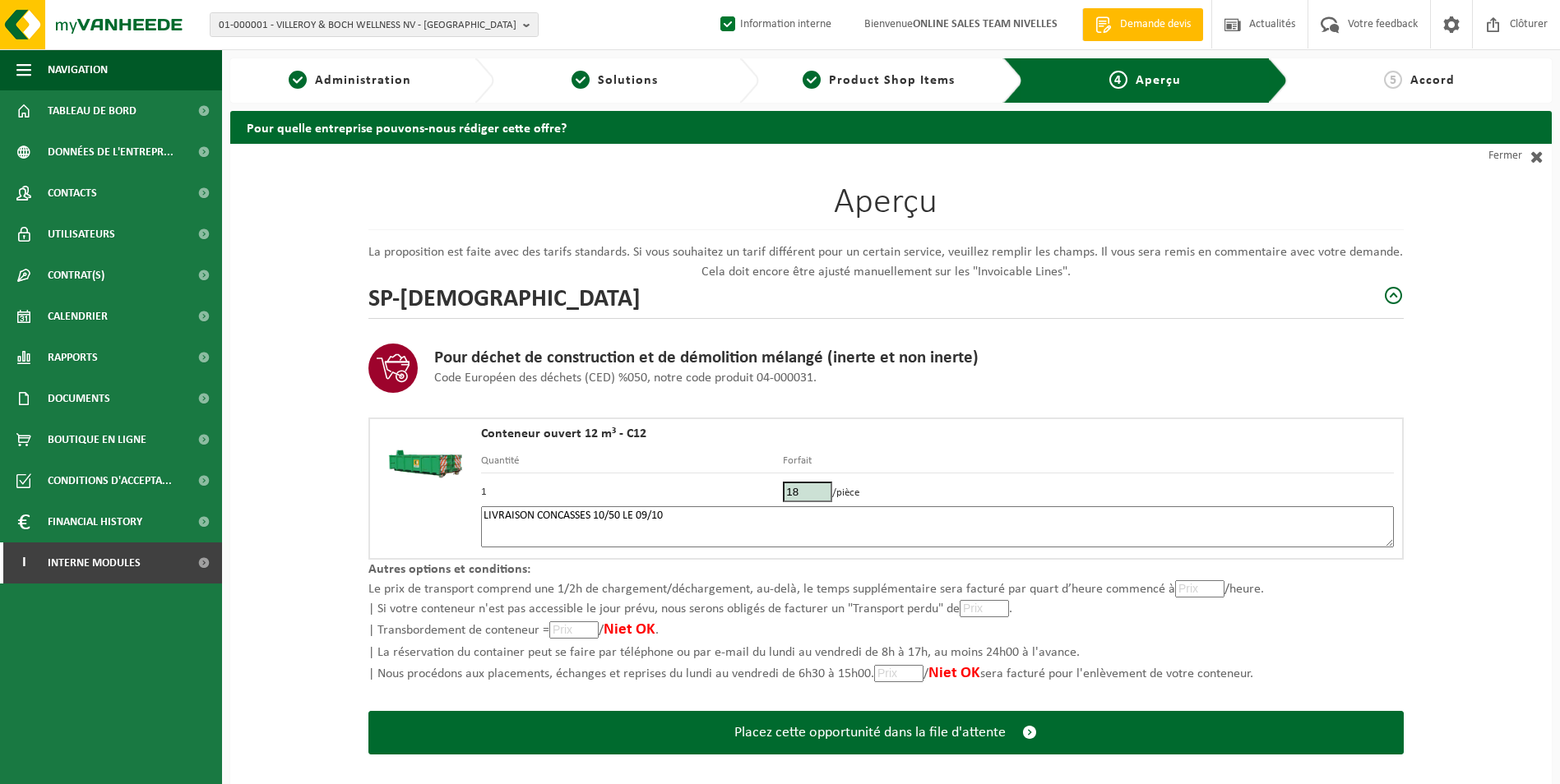
type input "187"
type input "187.55"
click at [690, 525] on textarea "LIVRAISON CONCASSES 10/50 LE 09/10" at bounding box center [937, 527] width 913 height 41
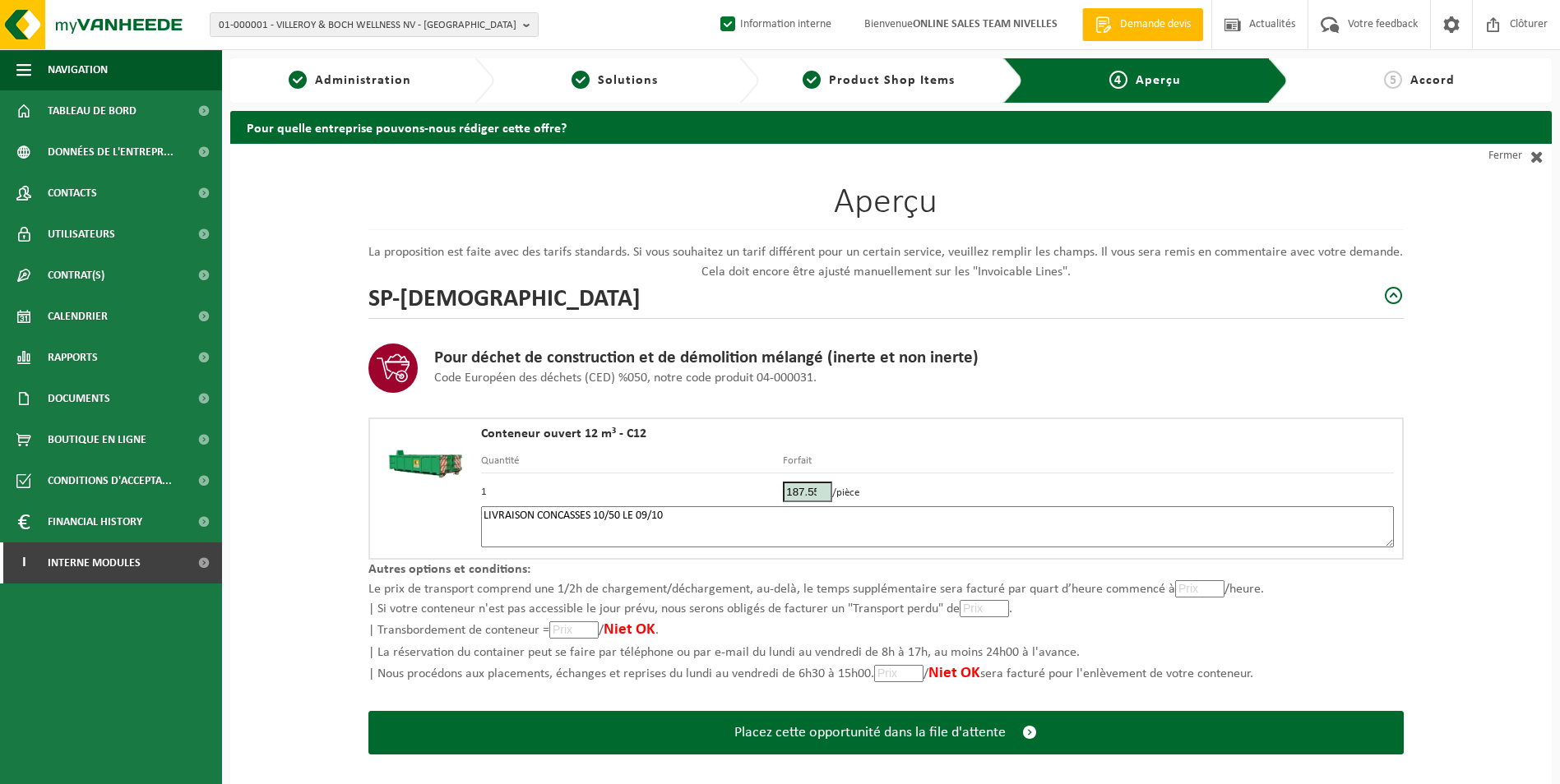
click at [679, 517] on textarea "LIVRAISON CONCASSES 10/50 LE 09/10" at bounding box center [937, 527] width 913 height 41
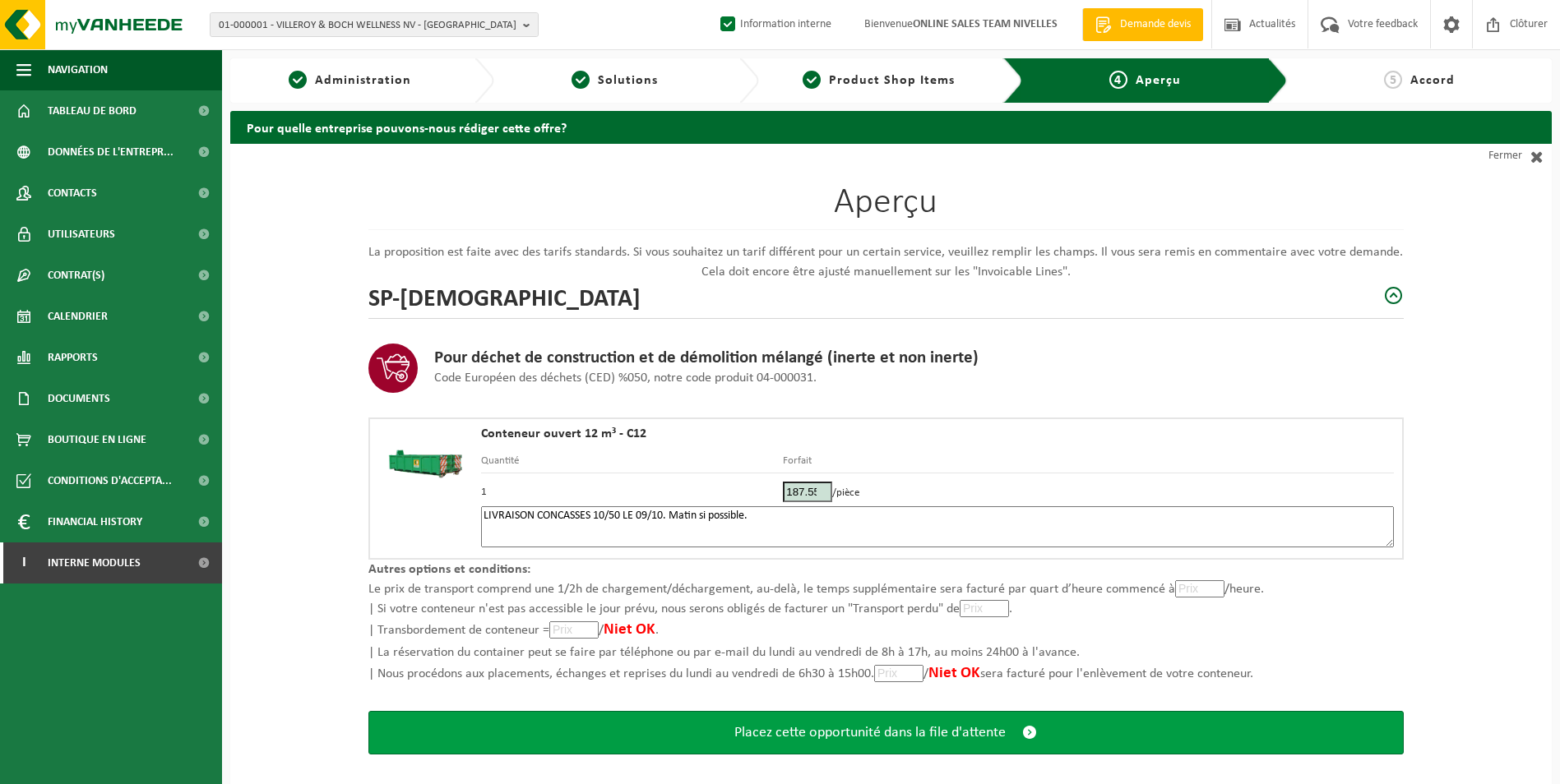
type textarea "LIVRAISON CONCASSES 10/50 LE 09/10. Matin si possible."
click at [917, 727] on span "Placez cette opportunité dans la file d'attente" at bounding box center [870, 733] width 272 height 18
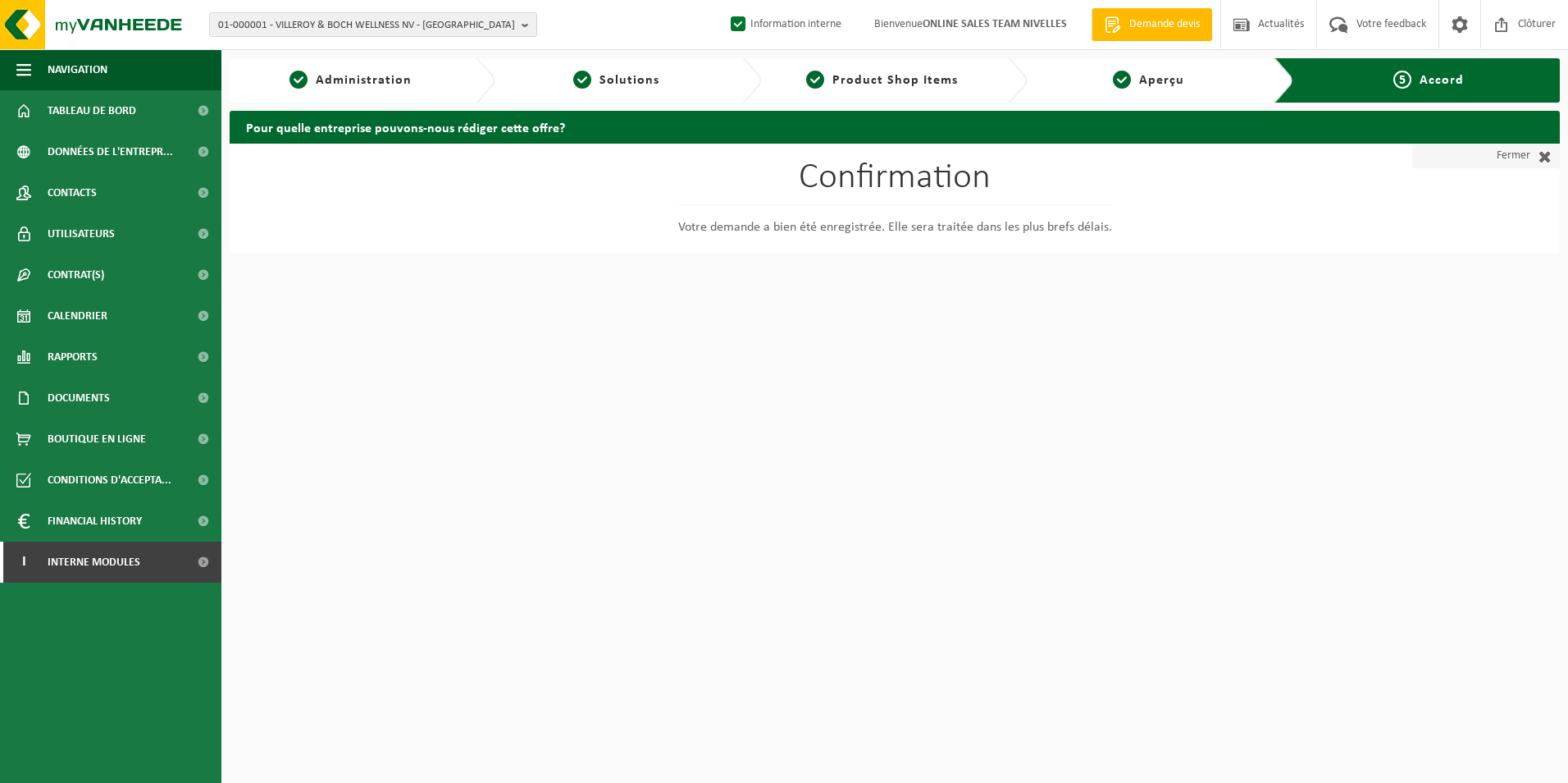
click at [1500, 149] on link "Fermer" at bounding box center [1486, 156] width 148 height 24
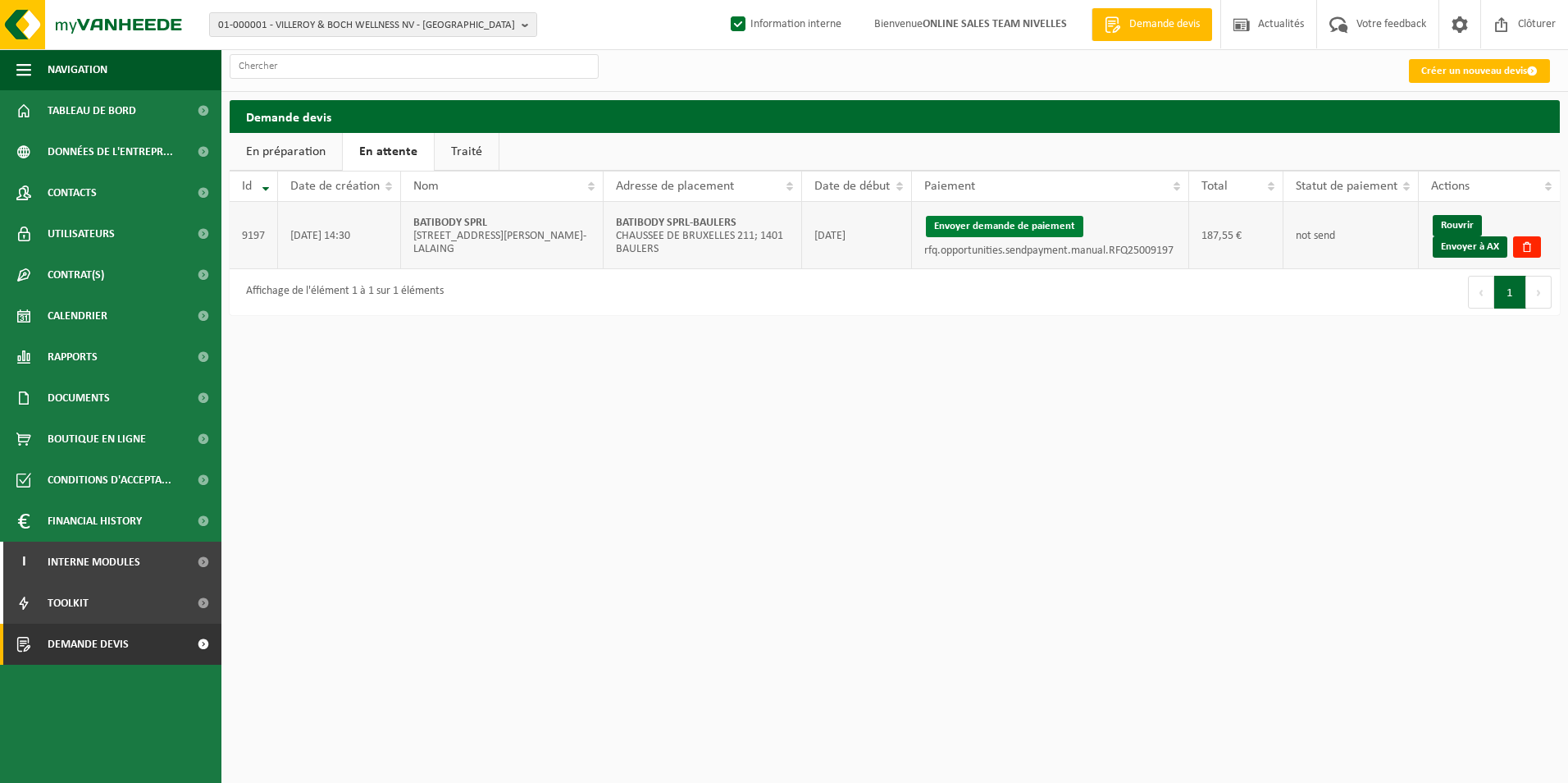
click at [1013, 226] on button "Envoyer demande de paiement" at bounding box center [1005, 227] width 157 height 22
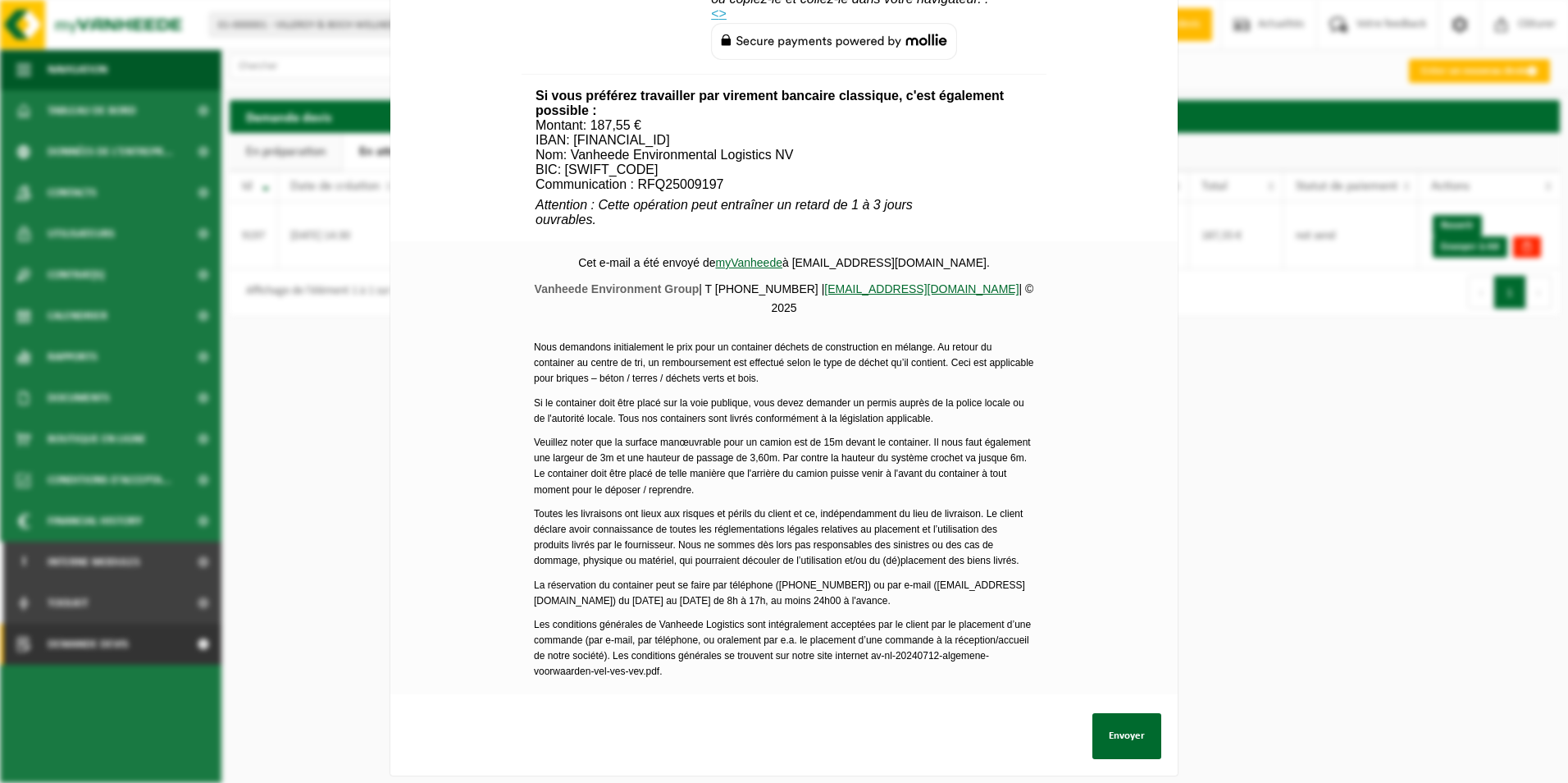
scroll to position [594, 0]
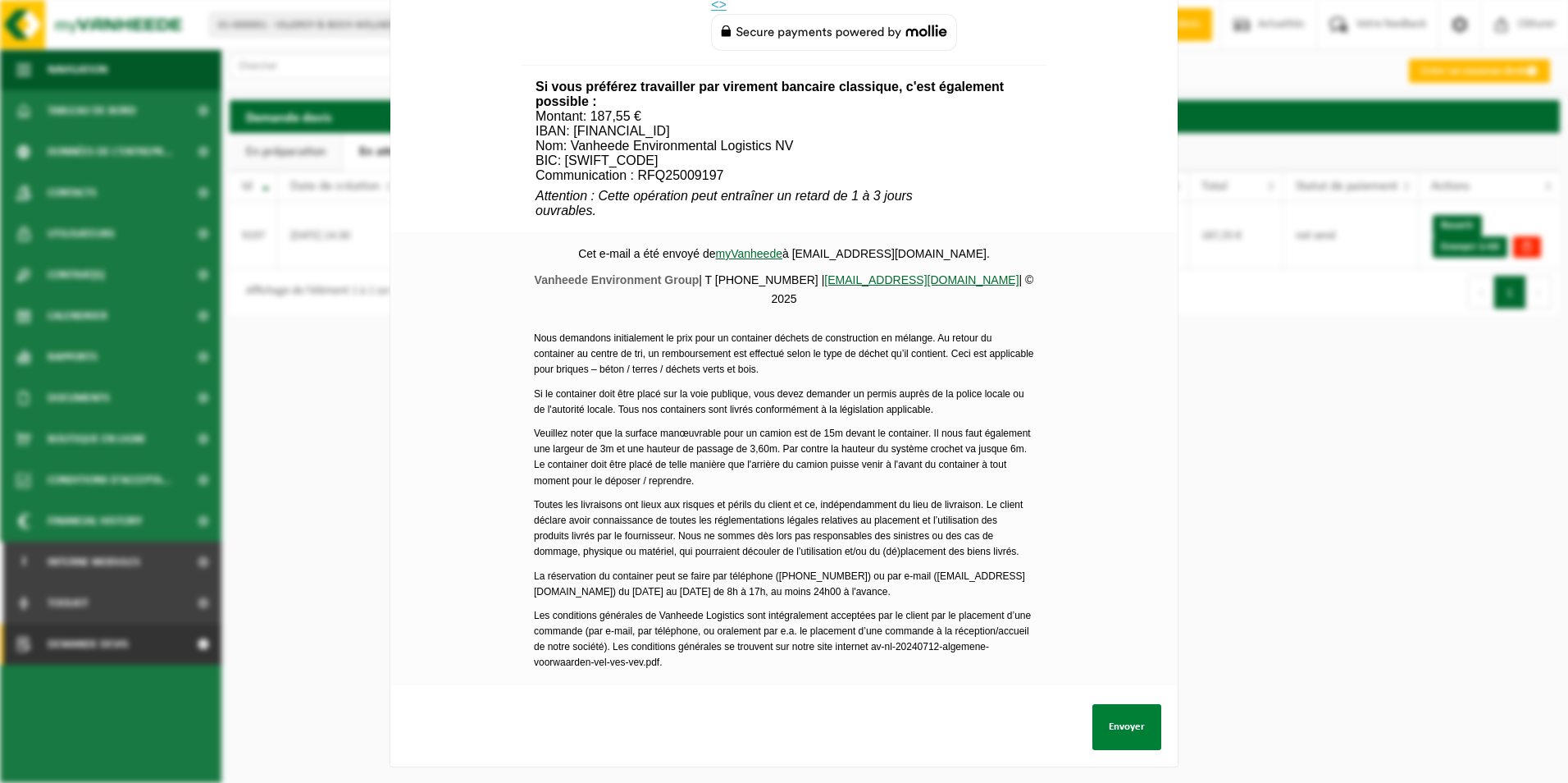
click at [1115, 719] on button "Envoyer" at bounding box center [1127, 726] width 68 height 46
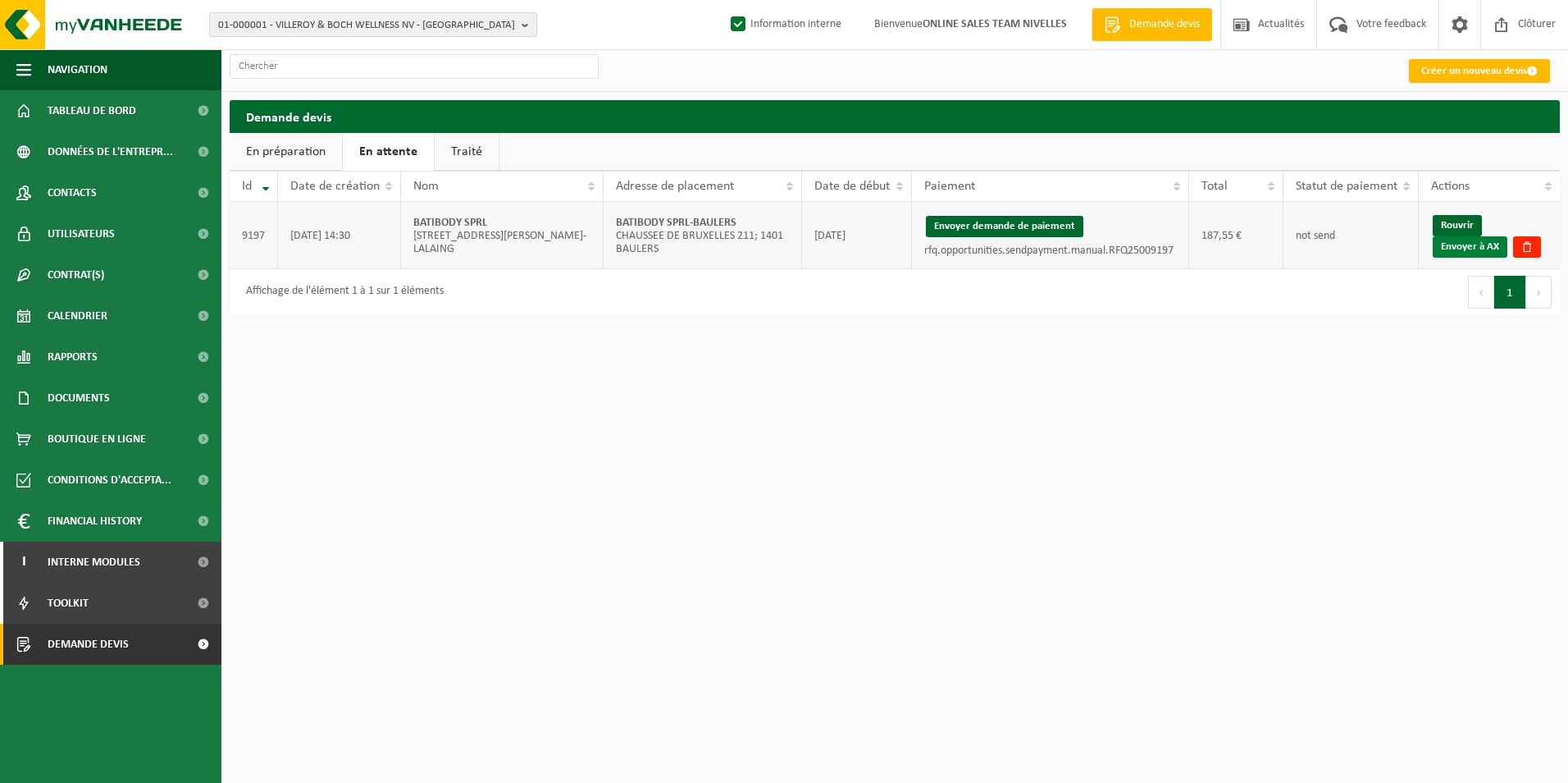
click at [1477, 247] on link "Envoyer à AX" at bounding box center [1470, 247] width 74 height 22
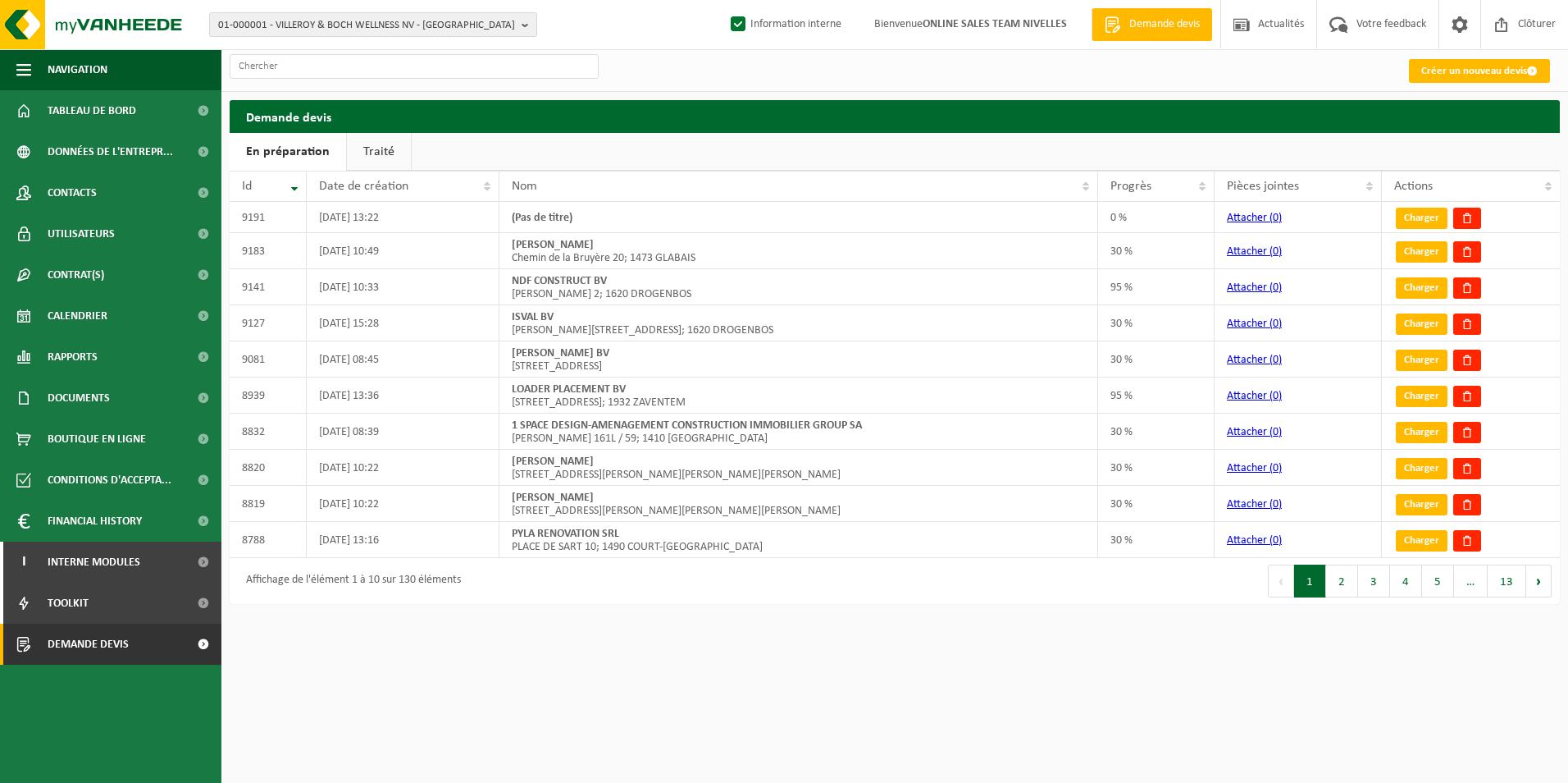
click at [372, 145] on link "Traité" at bounding box center [379, 152] width 64 height 38
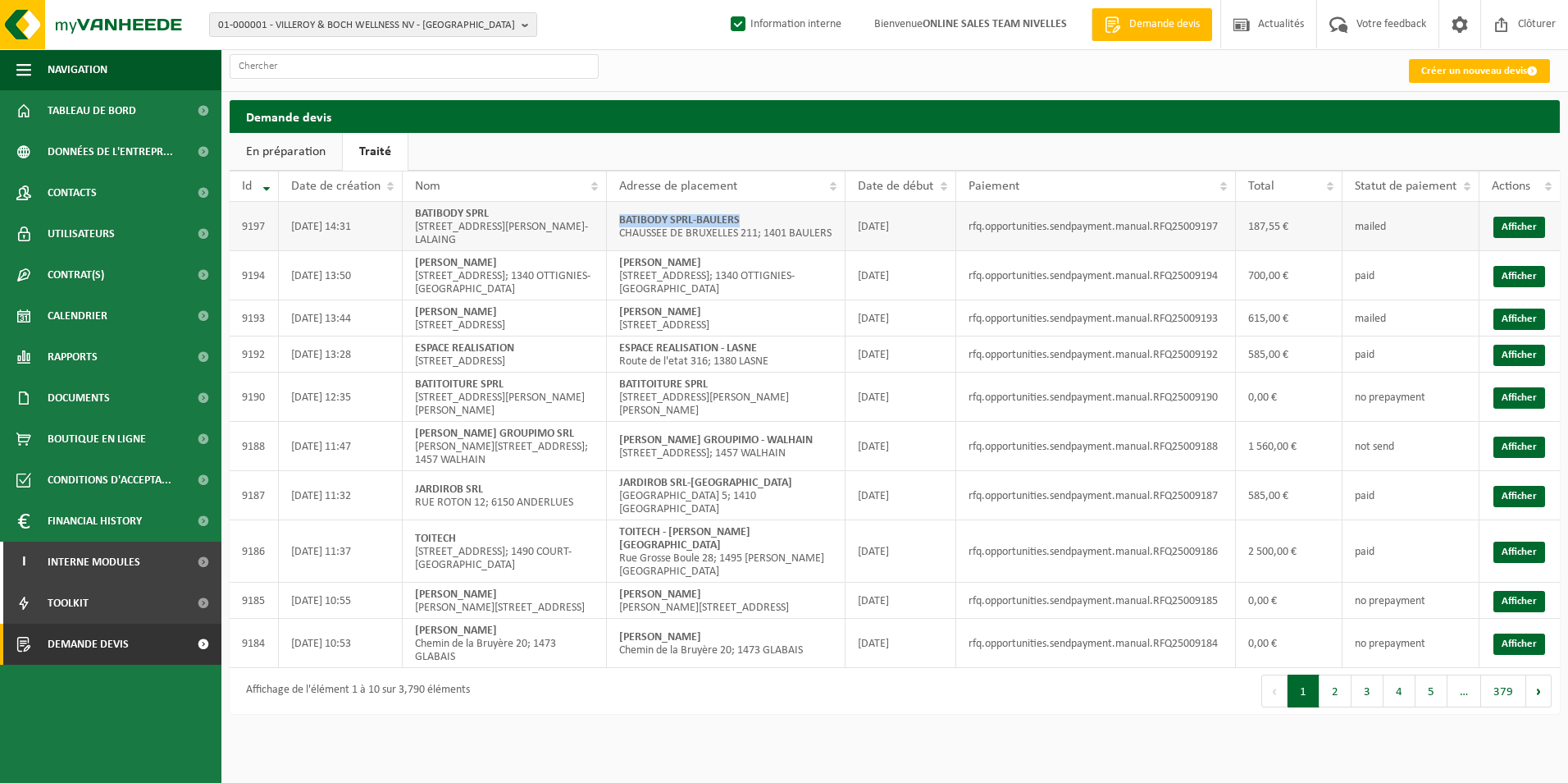
drag, startPoint x: 620, startPoint y: 220, endPoint x: 757, endPoint y: 225, distance: 137.1
click at [757, 225] on td "BATIBODY SPRL-BAULERS CHAUSSEE DE BRUXELLES 211; 1401 BAULERS" at bounding box center [726, 226] width 239 height 49
copy strong "BATIBODY SPRL-BAULERS"
click at [1501, 231] on link "Afficher" at bounding box center [1519, 227] width 52 height 22
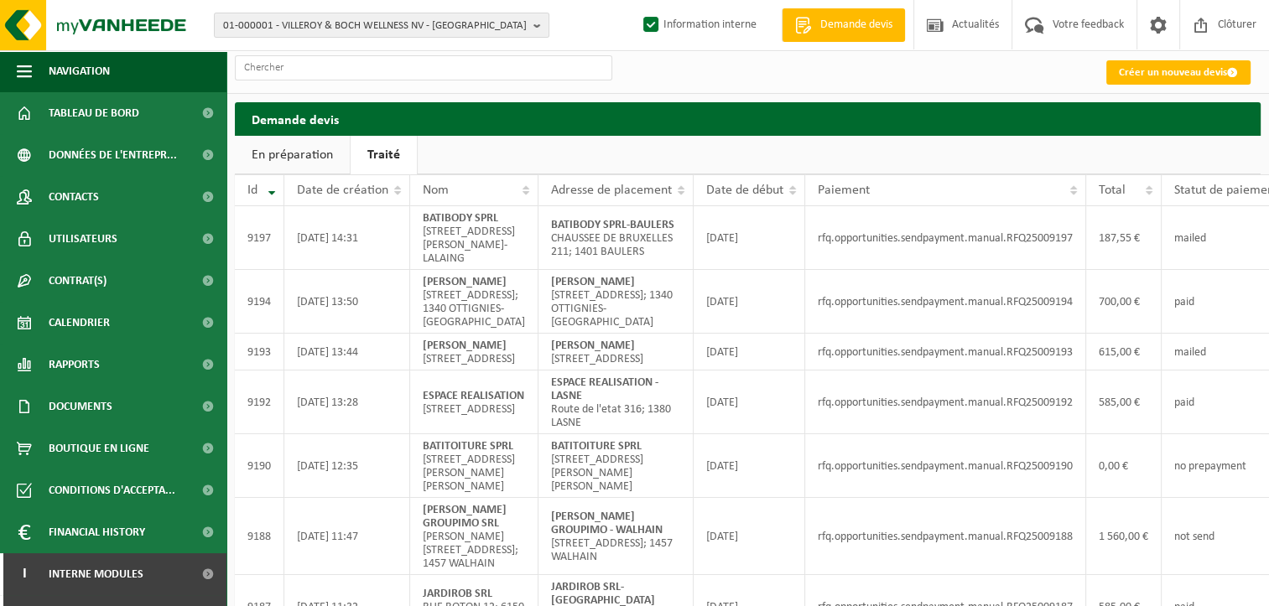
click at [567, 151] on ul "En préparation Traité" at bounding box center [747, 155] width 1025 height 39
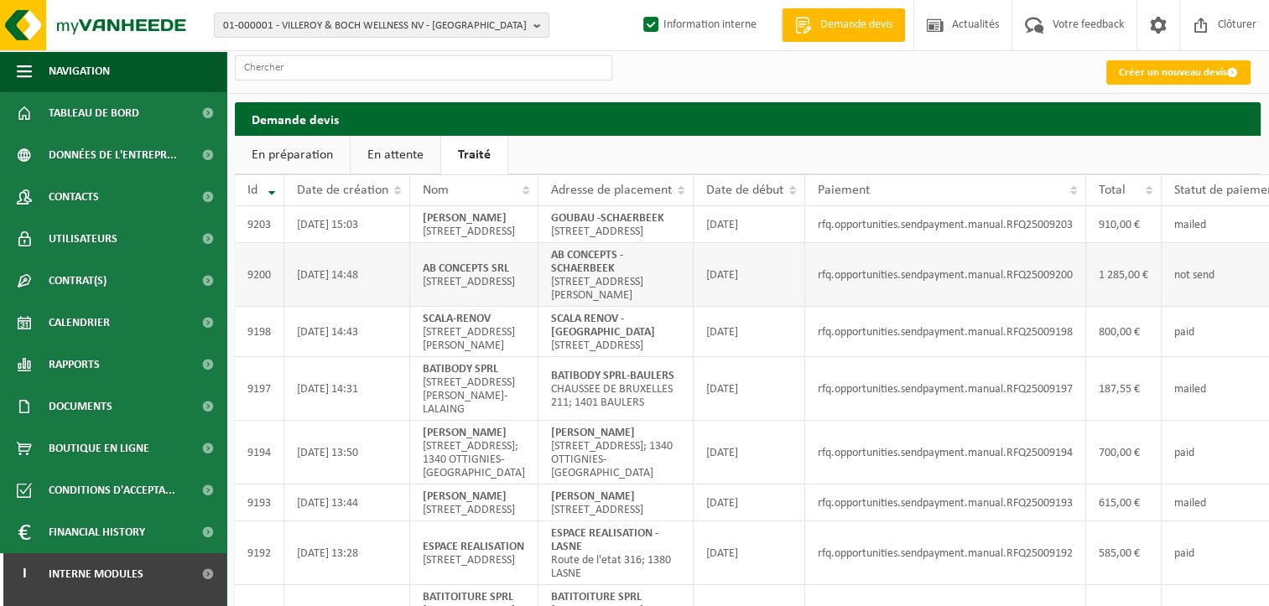
click at [1007, 307] on td "rfq.opportunities.sendpayment.manual.RFQ25009200" at bounding box center [945, 275] width 281 height 64
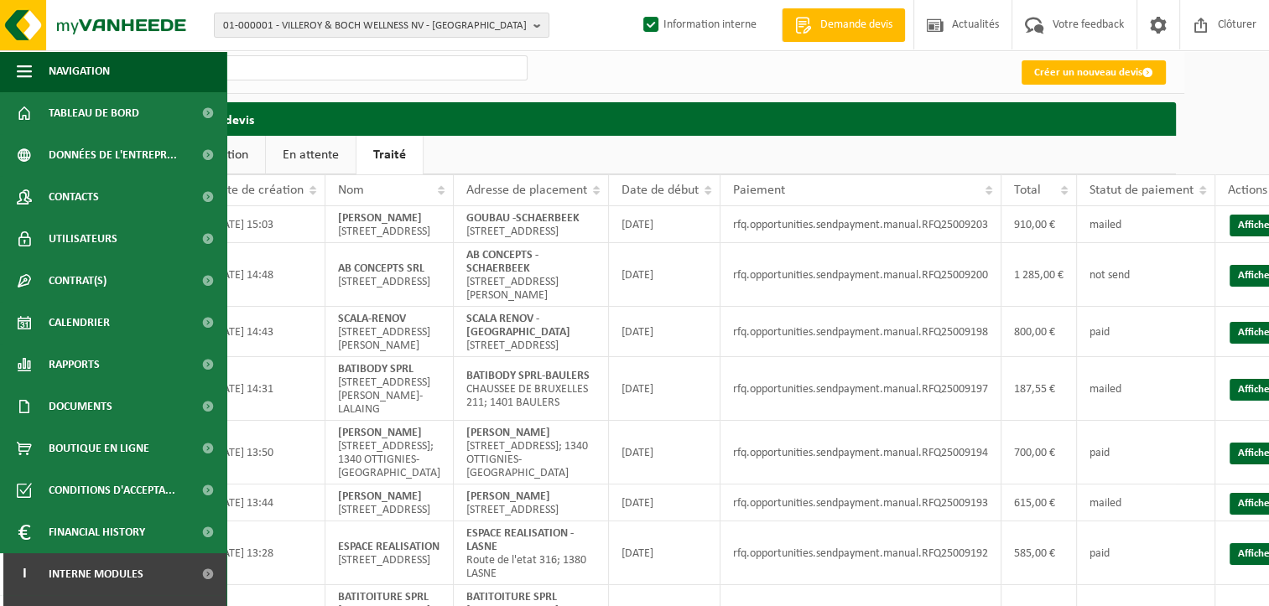
scroll to position [0, 87]
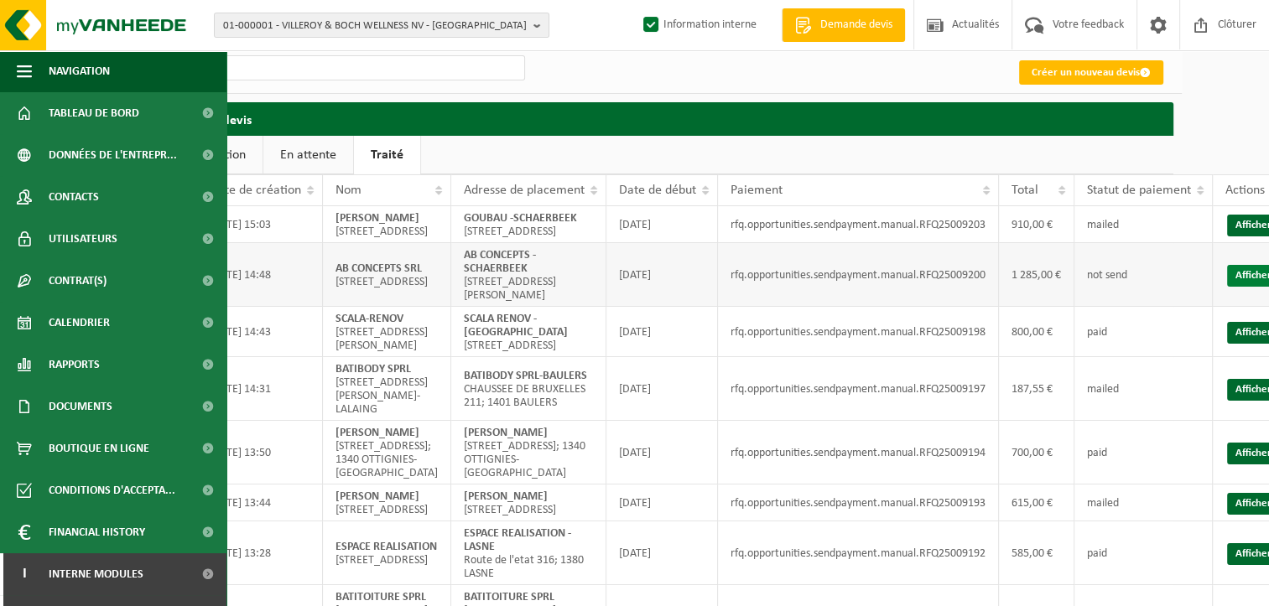
click at [1227, 287] on link "Afficher" at bounding box center [1253, 276] width 53 height 22
